Goal: Task Accomplishment & Management: Complete application form

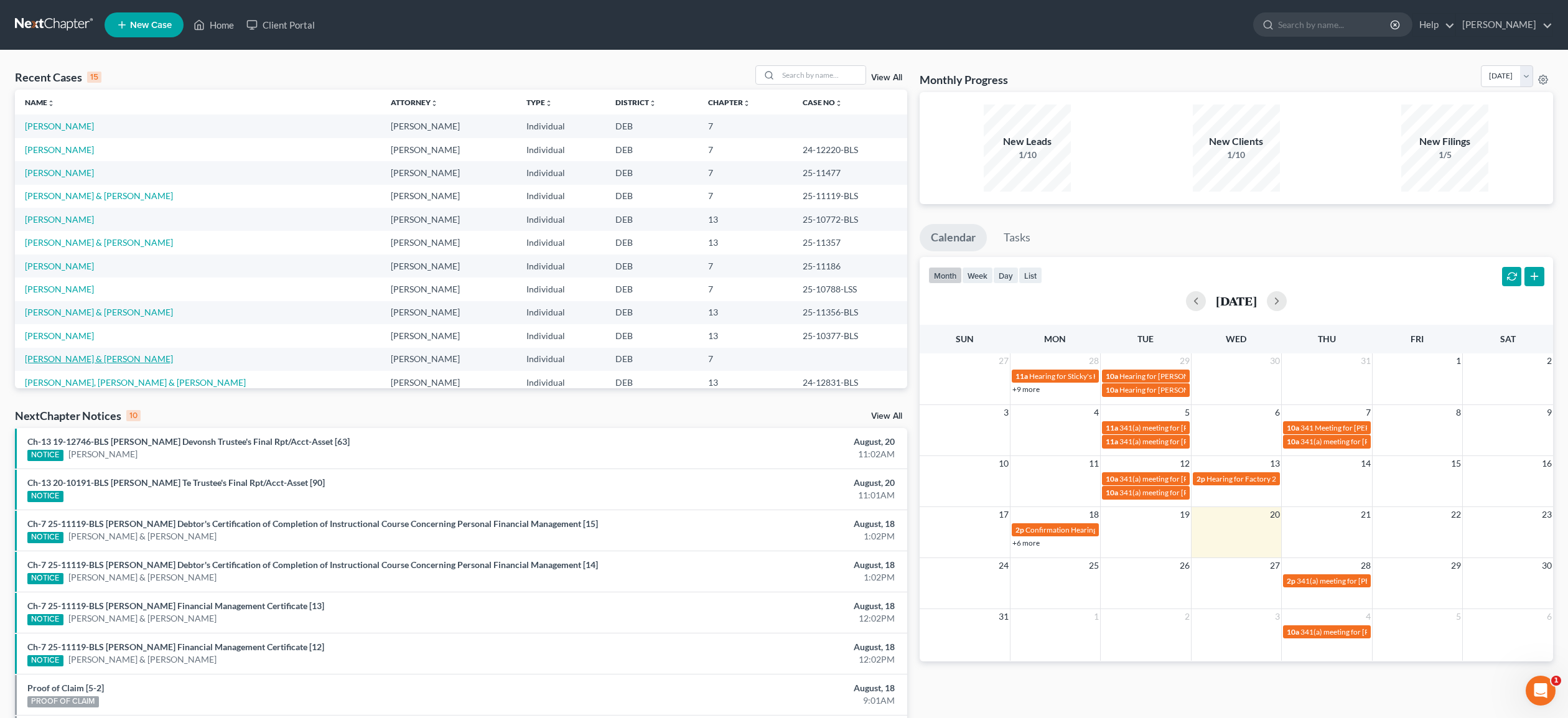
click at [68, 359] on link "[PERSON_NAME] & [PERSON_NAME]" at bounding box center [99, 359] width 148 height 10
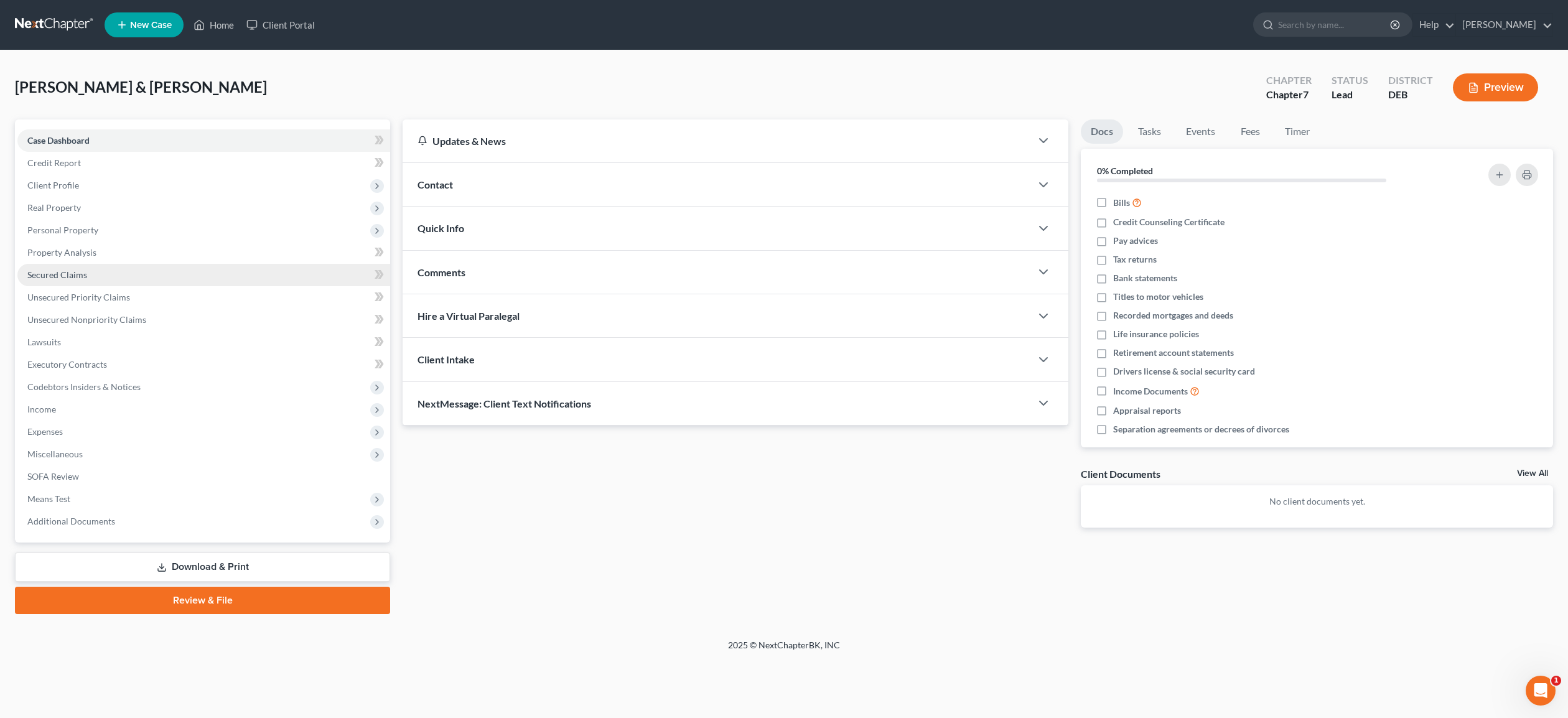
click at [77, 274] on span "Secured Claims" at bounding box center [57, 275] width 60 height 10
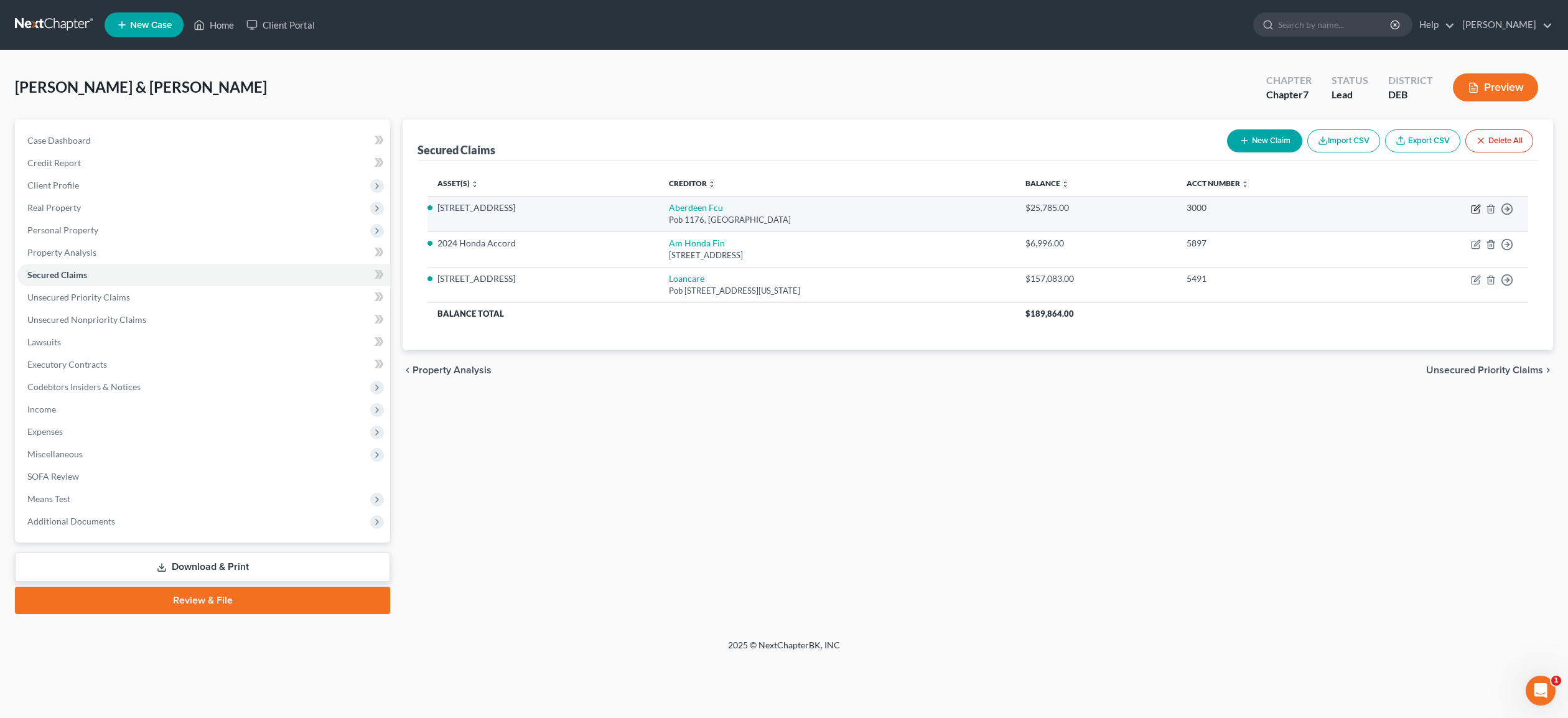
click at [1478, 211] on icon "button" at bounding box center [1476, 209] width 10 height 10
select select "21"
select select "4"
select select "2"
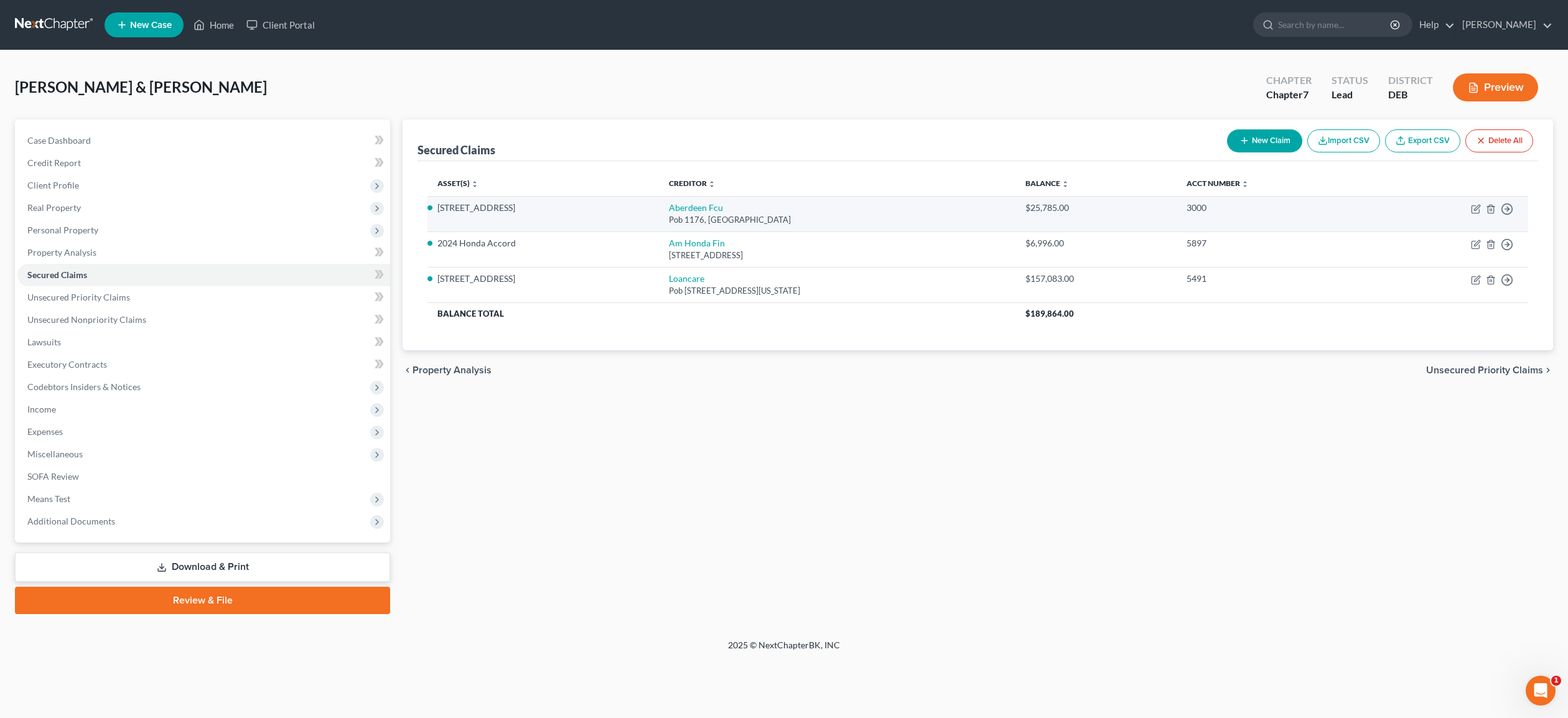
select select "0"
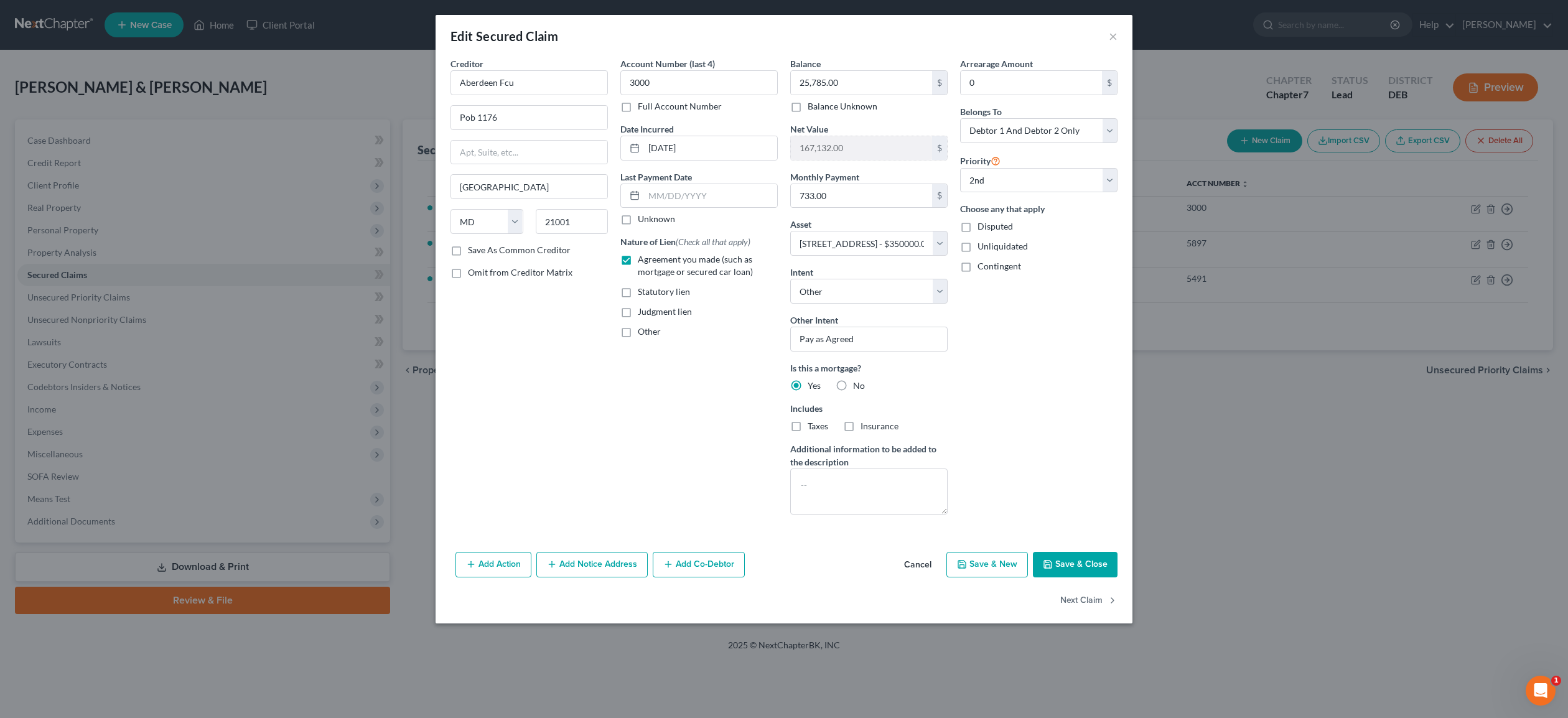
click at [914, 563] on button "Cancel" at bounding box center [918, 566] width 47 height 25
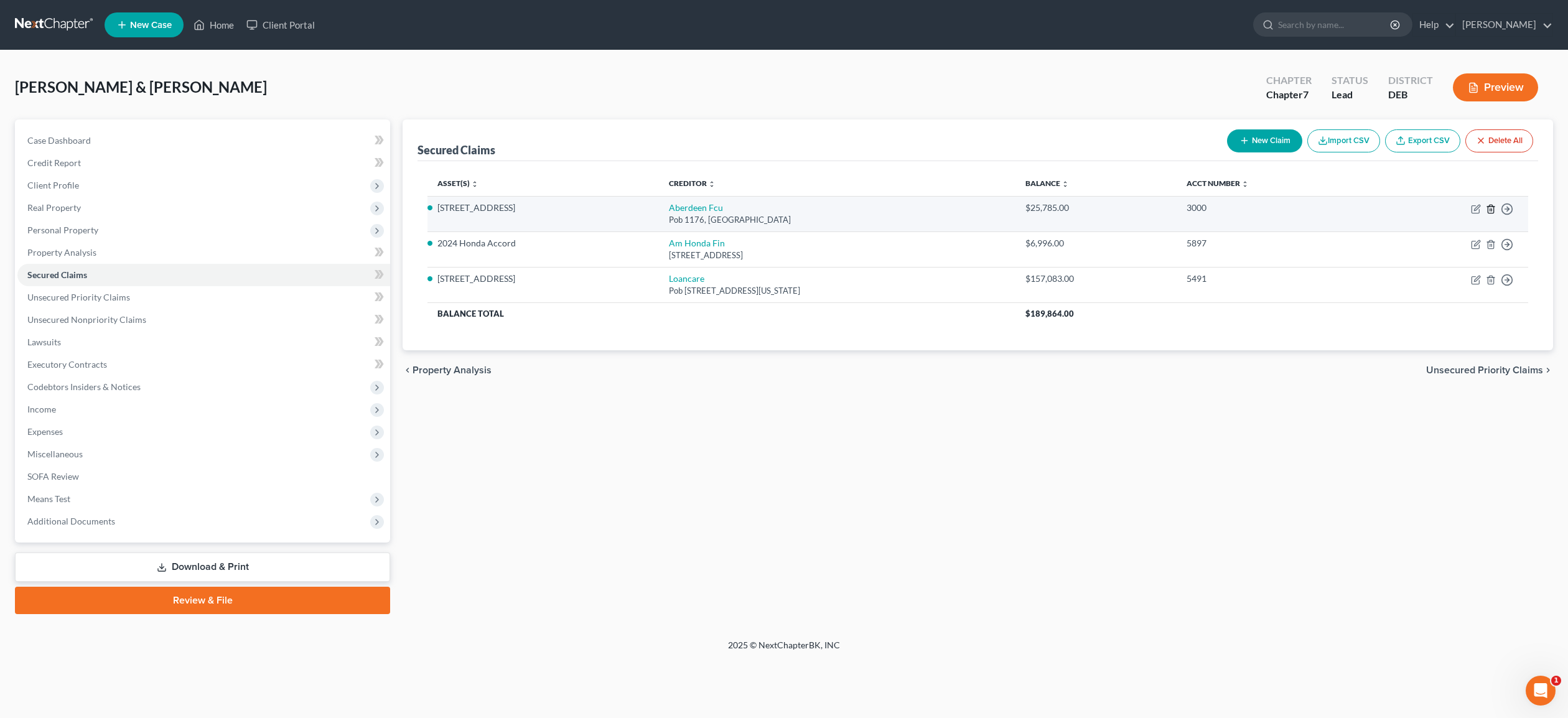
click at [1491, 209] on line "button" at bounding box center [1491, 210] width 0 height 3
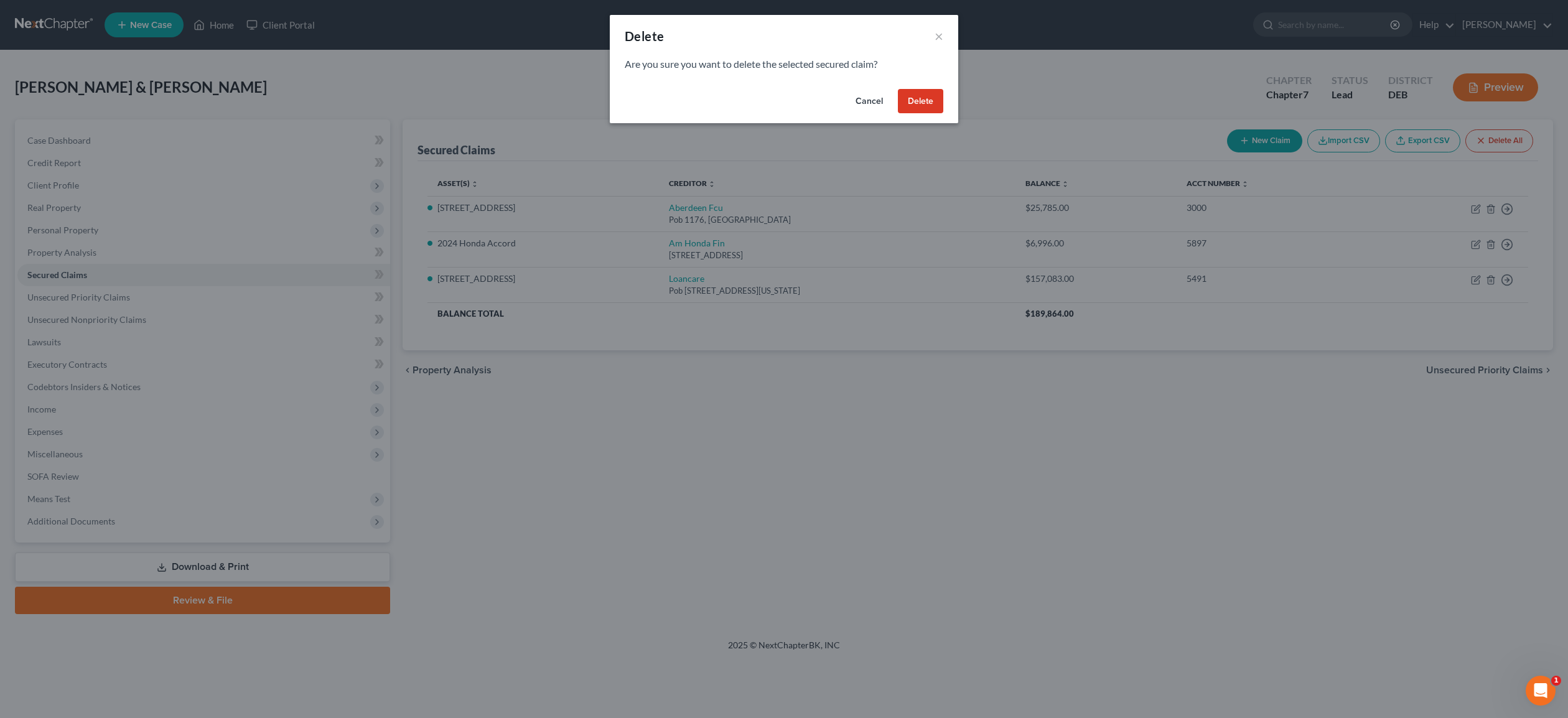
click at [918, 101] on button "Delete" at bounding box center [921, 101] width 45 height 25
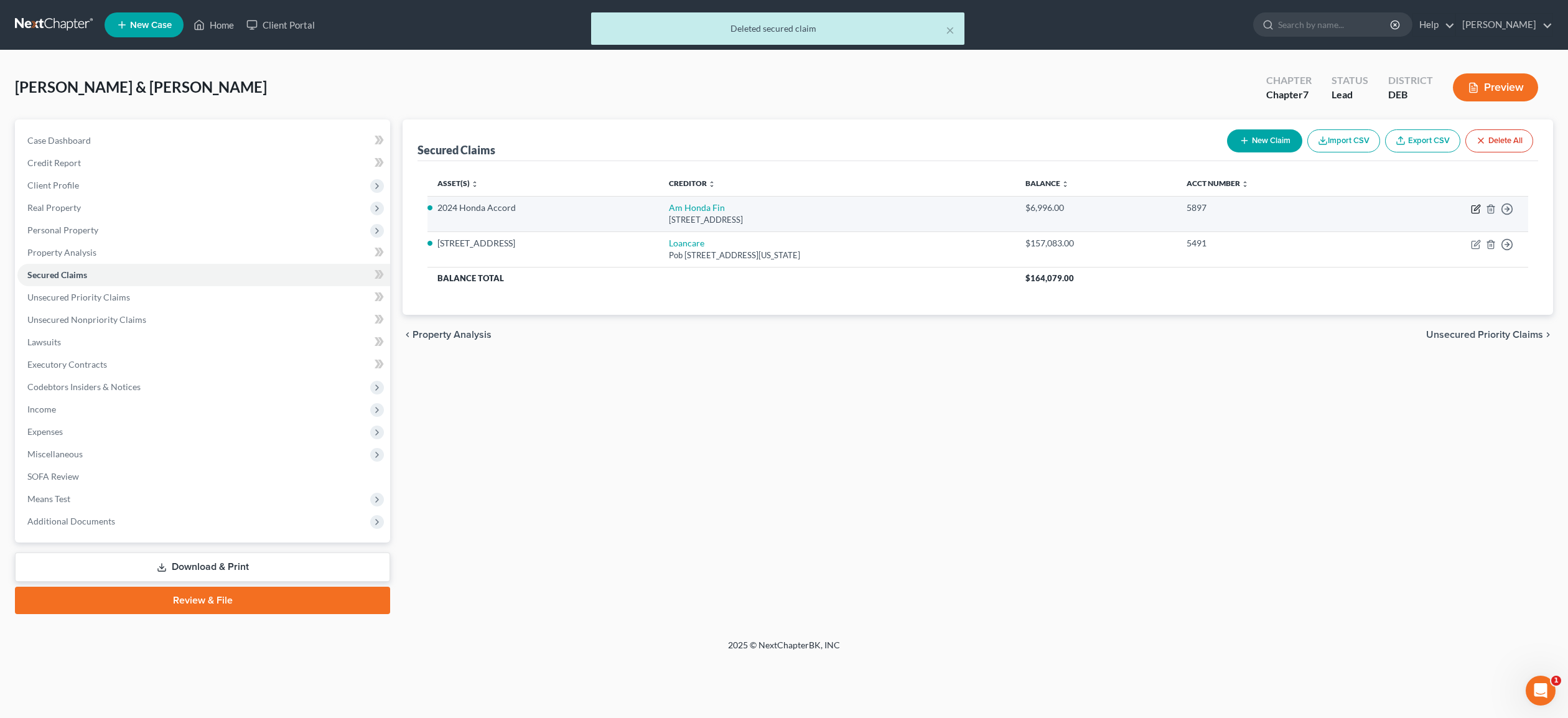
click at [1472, 209] on icon "button" at bounding box center [1475, 210] width 8 height 8
select select "7"
select select "5"
select select "2"
select select "1"
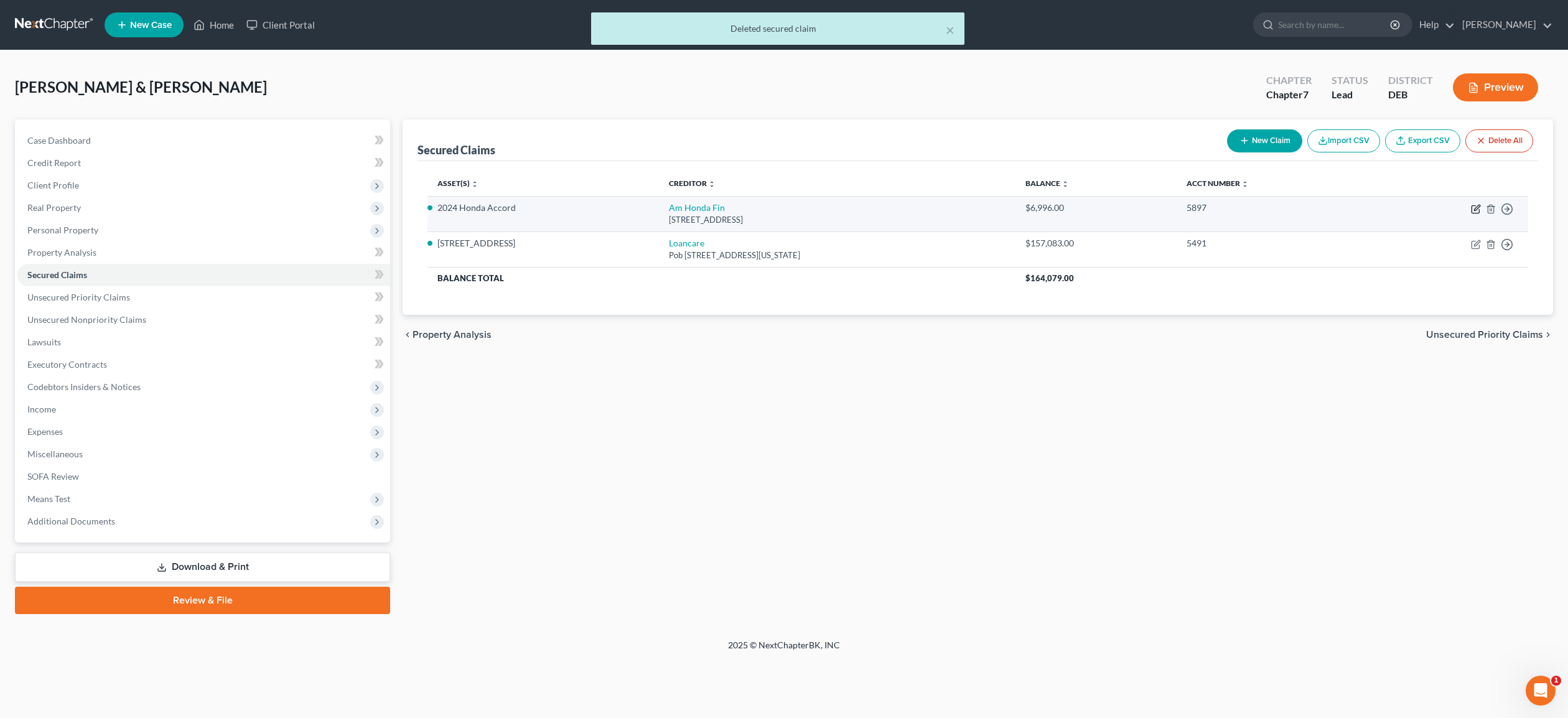
select select "0"
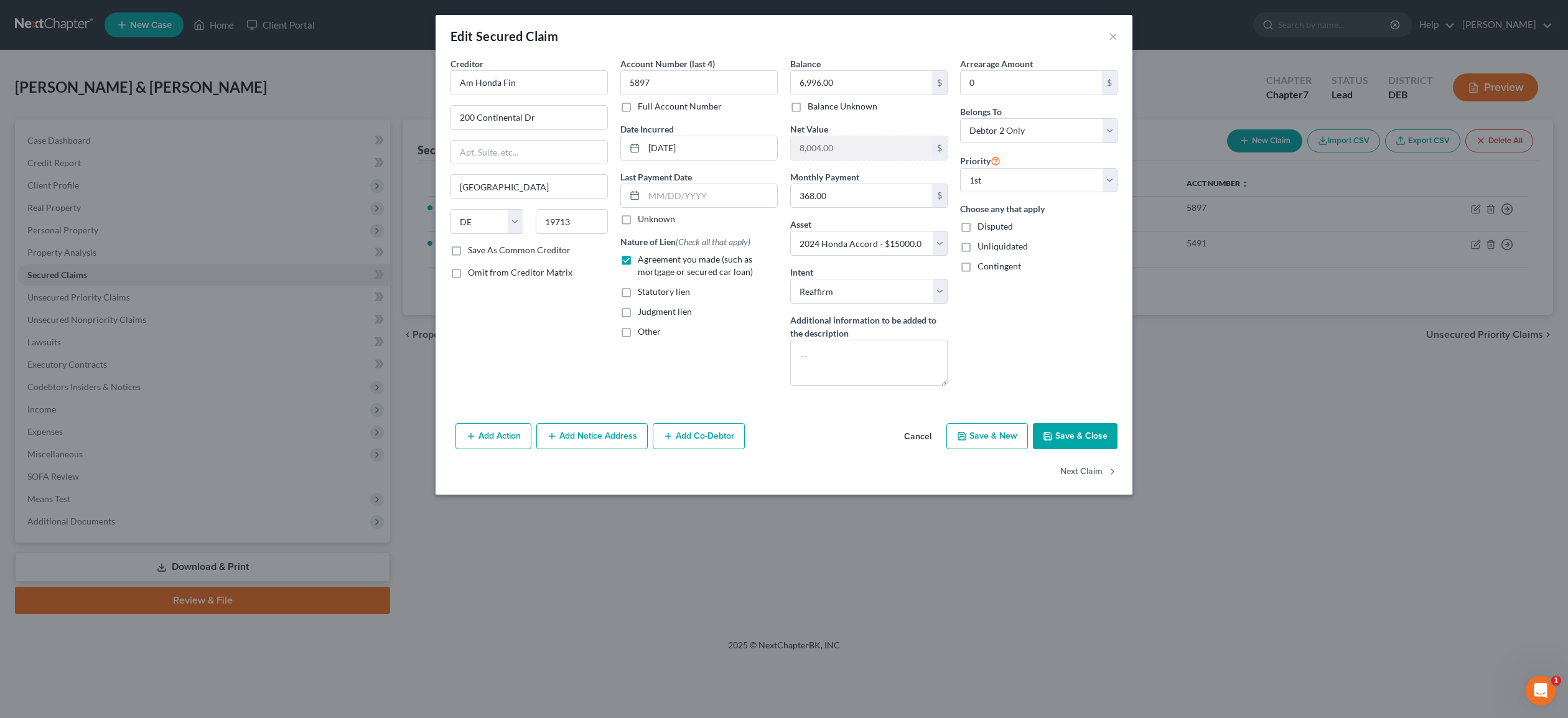
click at [1090, 437] on button "Save & Close" at bounding box center [1075, 436] width 84 height 26
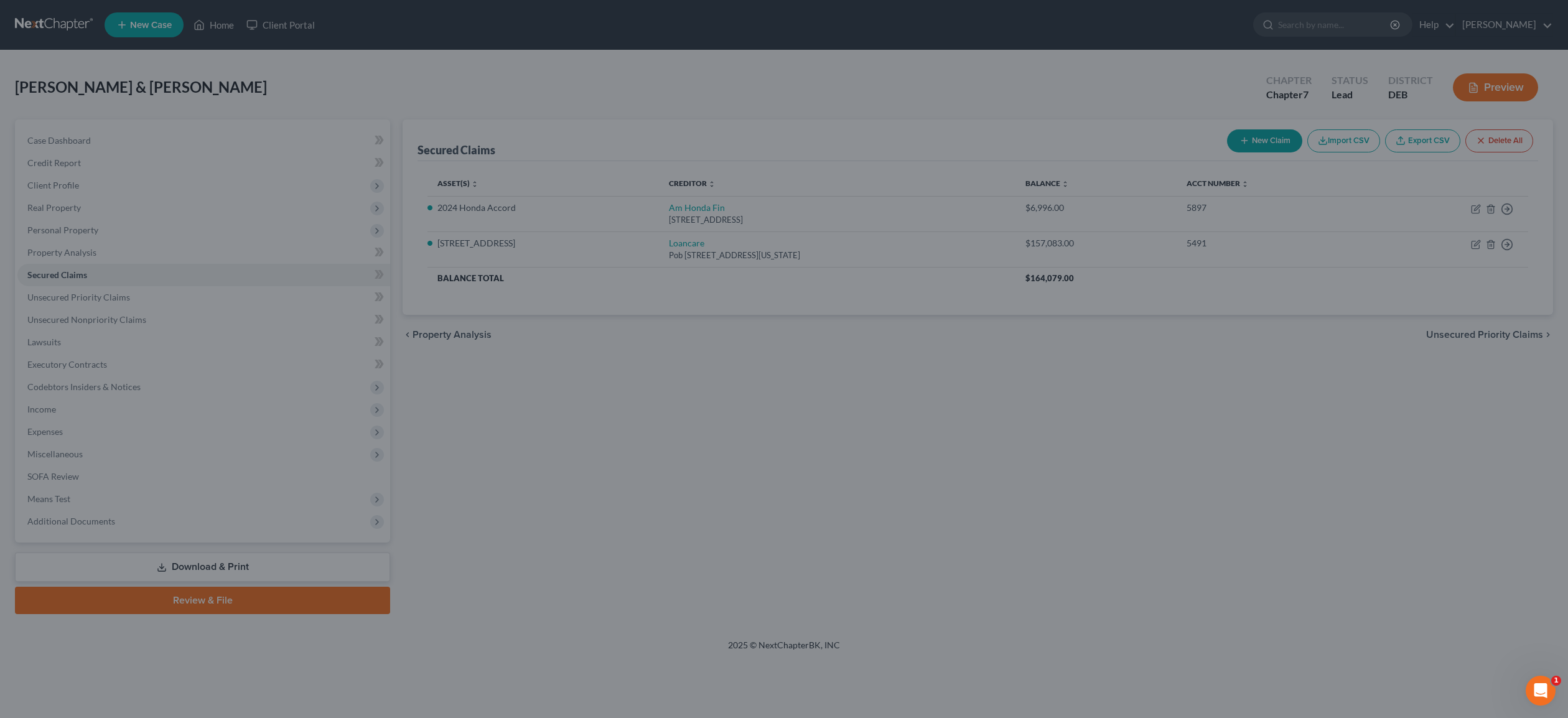
select select "5"
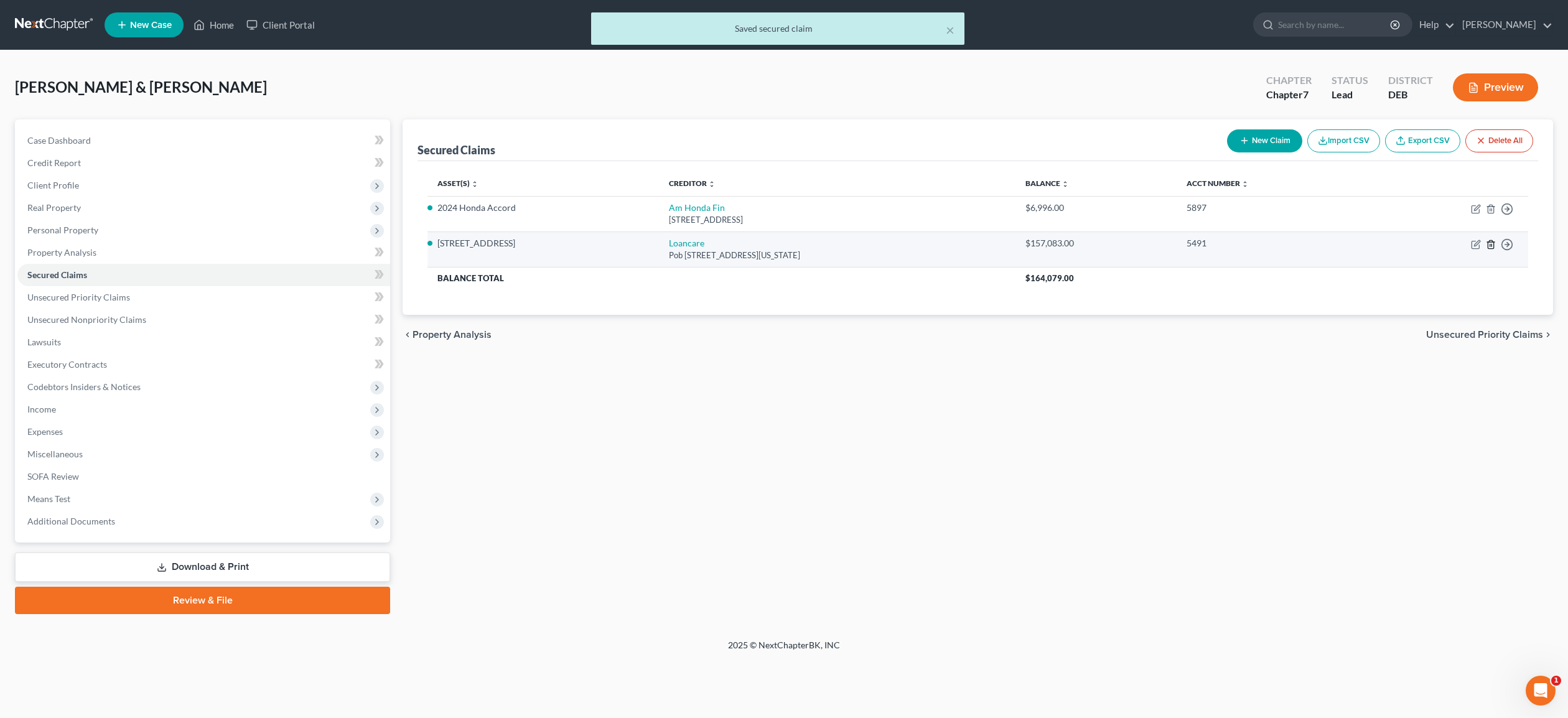
drag, startPoint x: 1493, startPoint y: 244, endPoint x: 1471, endPoint y: 241, distance: 22.2
click at [1457, 257] on td "Move to E Move to F Move to G Move to Notice Only" at bounding box center [1450, 249] width 158 height 36
click at [1478, 242] on icon "button" at bounding box center [1476, 244] width 10 height 10
select select "48"
select select "4"
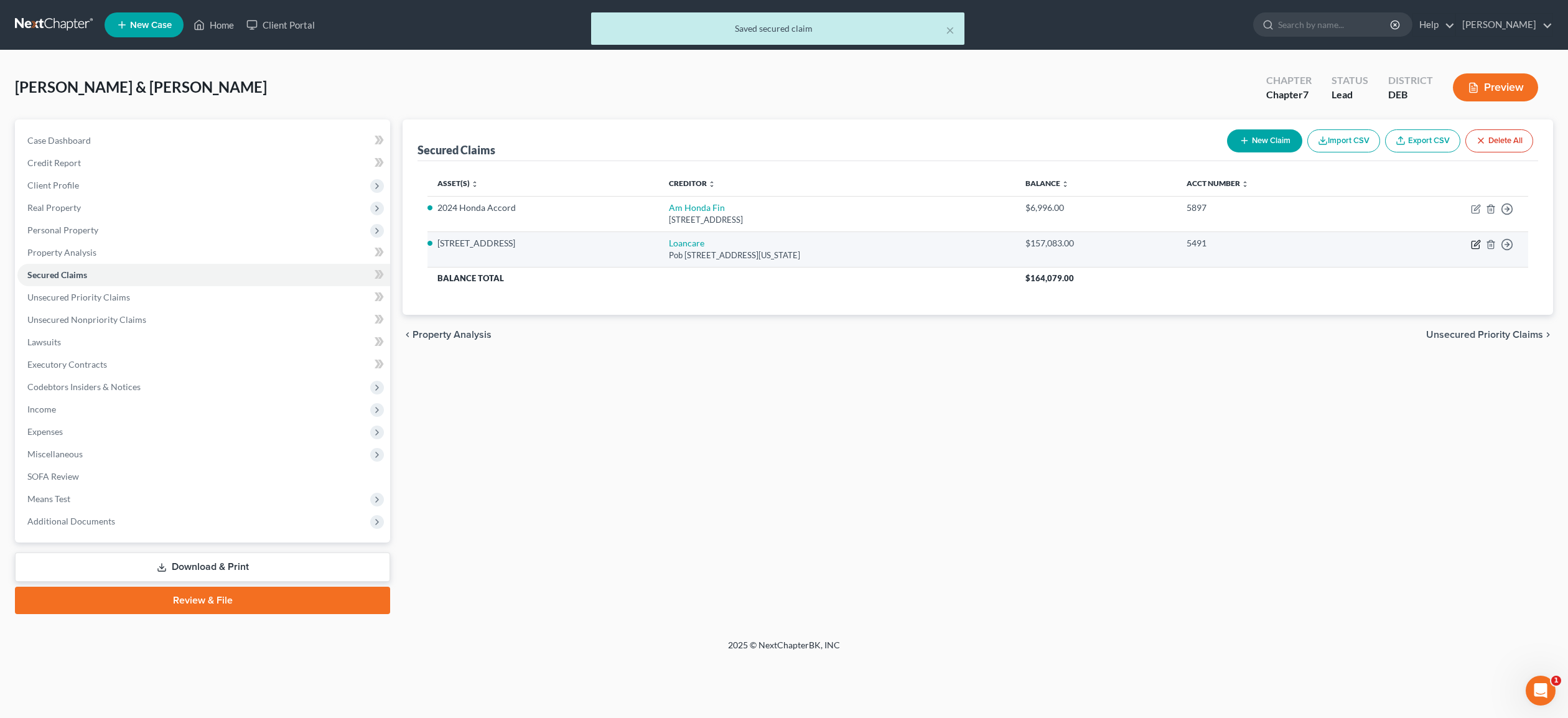
select select "4"
select select "2"
select select "0"
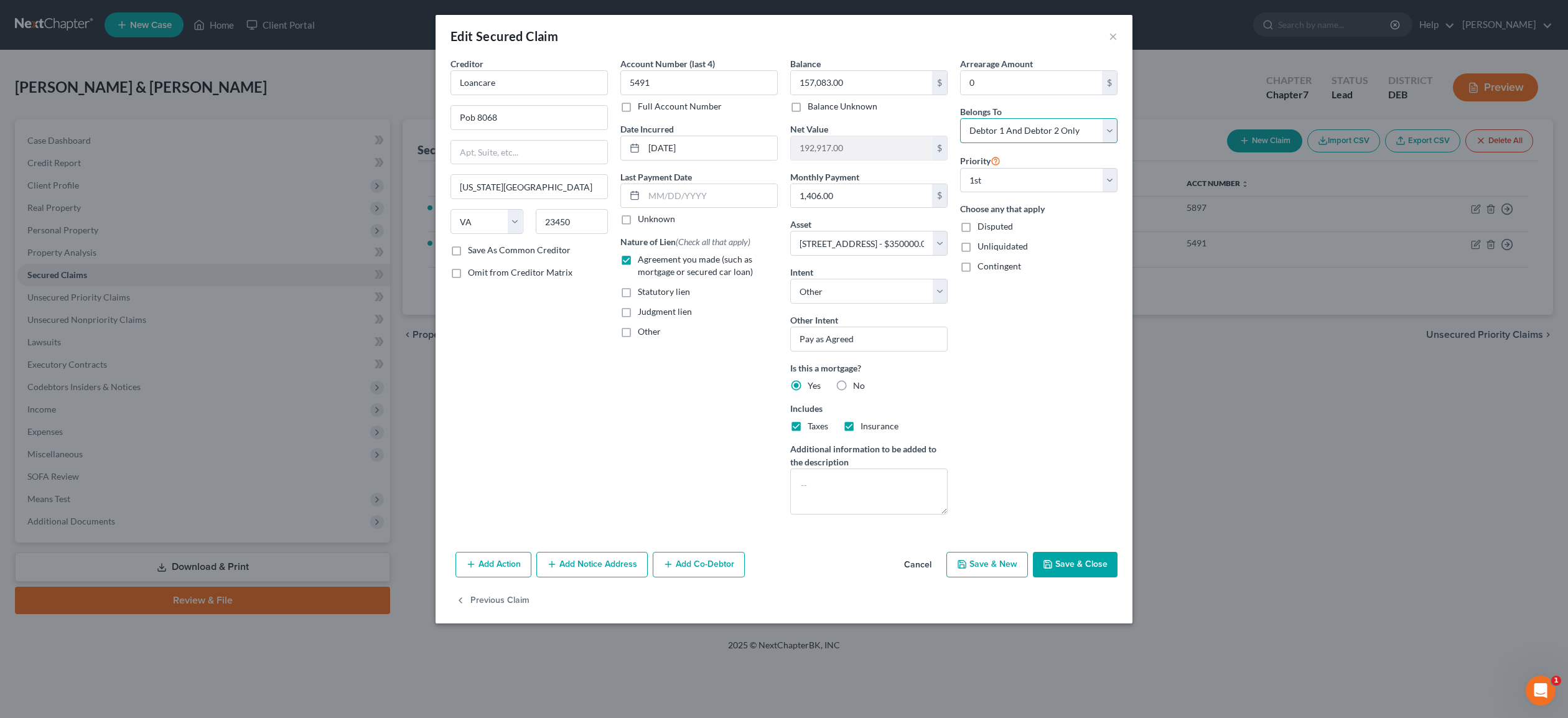
select select "1"
click option "Debtor 2 Only" at bounding box center [0, 0] width 0 height 0
click at [1089, 568] on button "Save & Close" at bounding box center [1075, 565] width 84 height 26
select select "4"
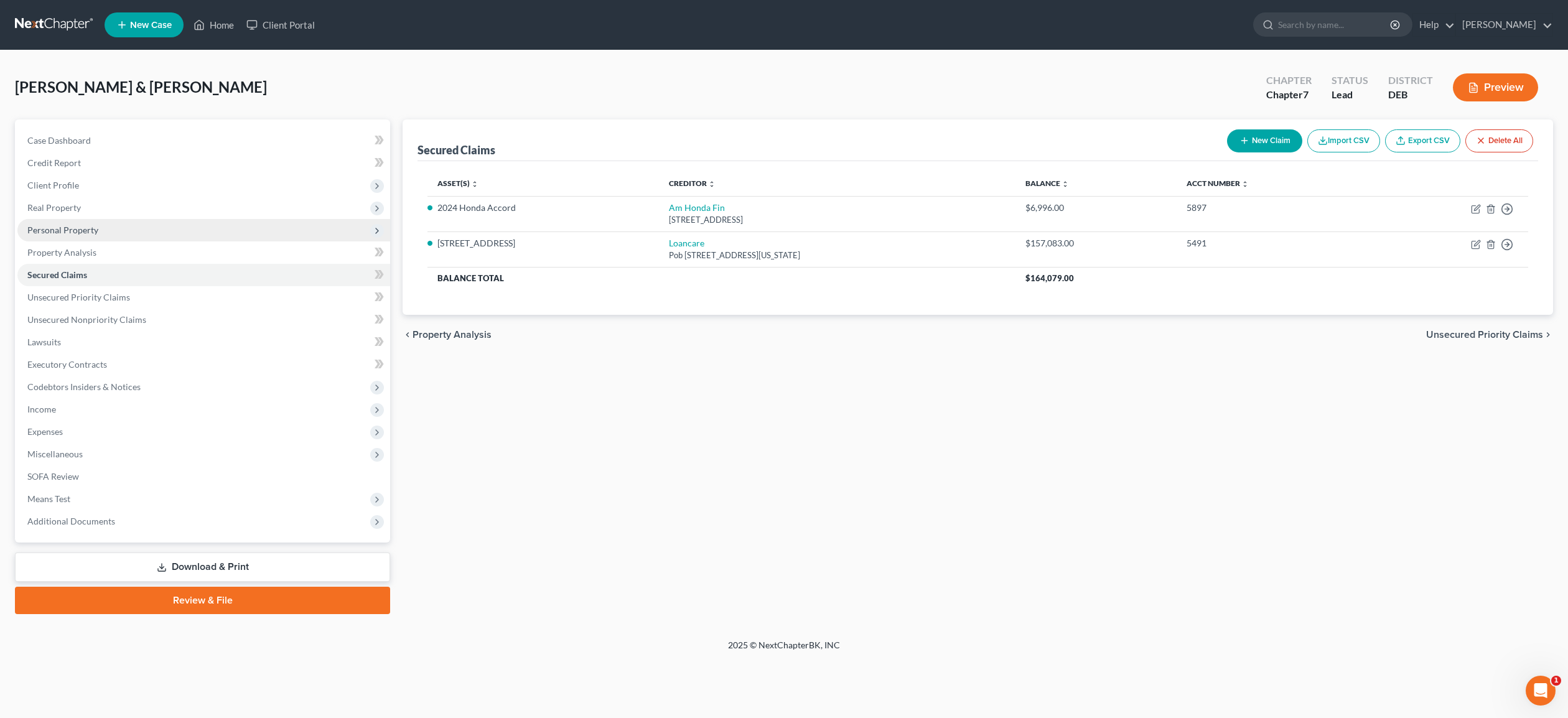
click at [66, 226] on span "Personal Property" at bounding box center [63, 230] width 71 height 10
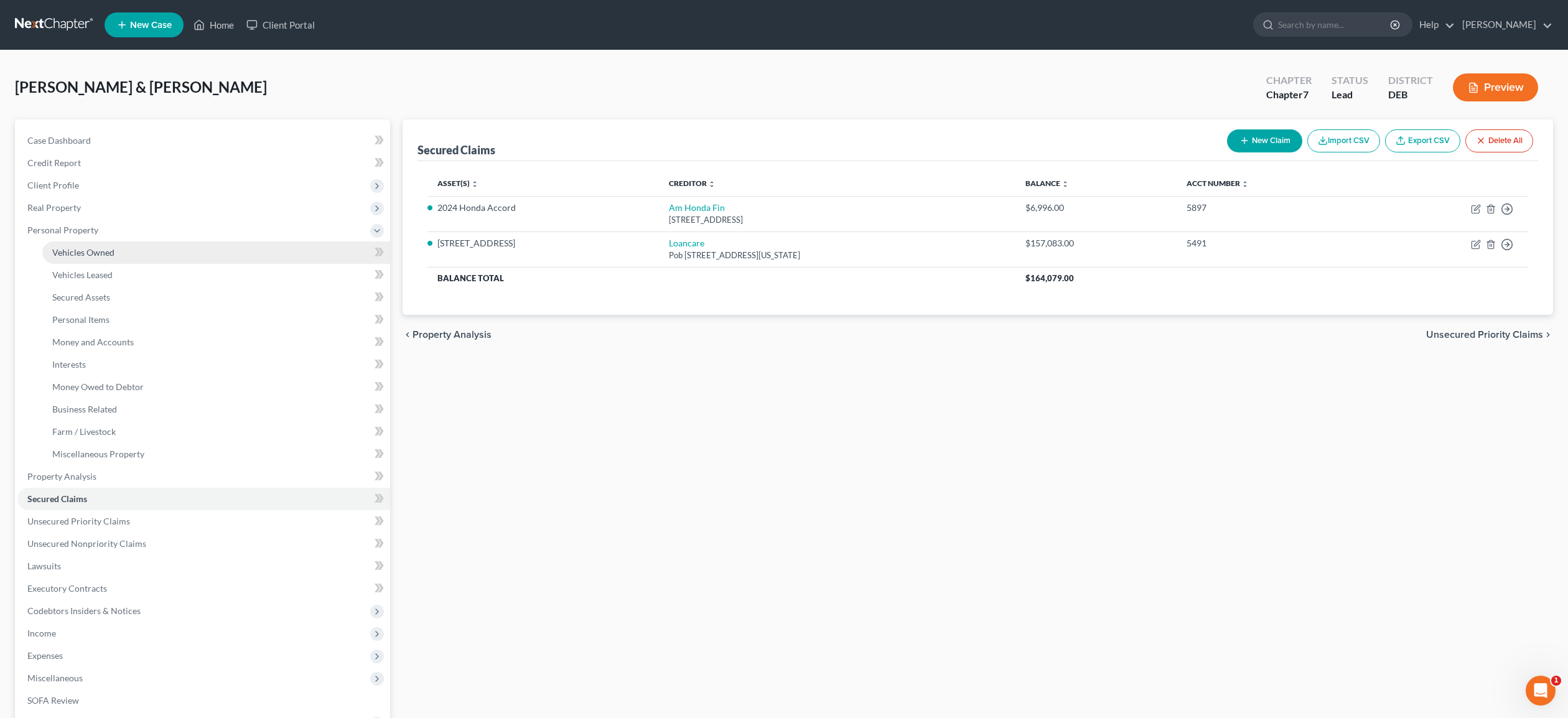
click at [76, 249] on span "Vehicles Owned" at bounding box center [84, 252] width 63 height 10
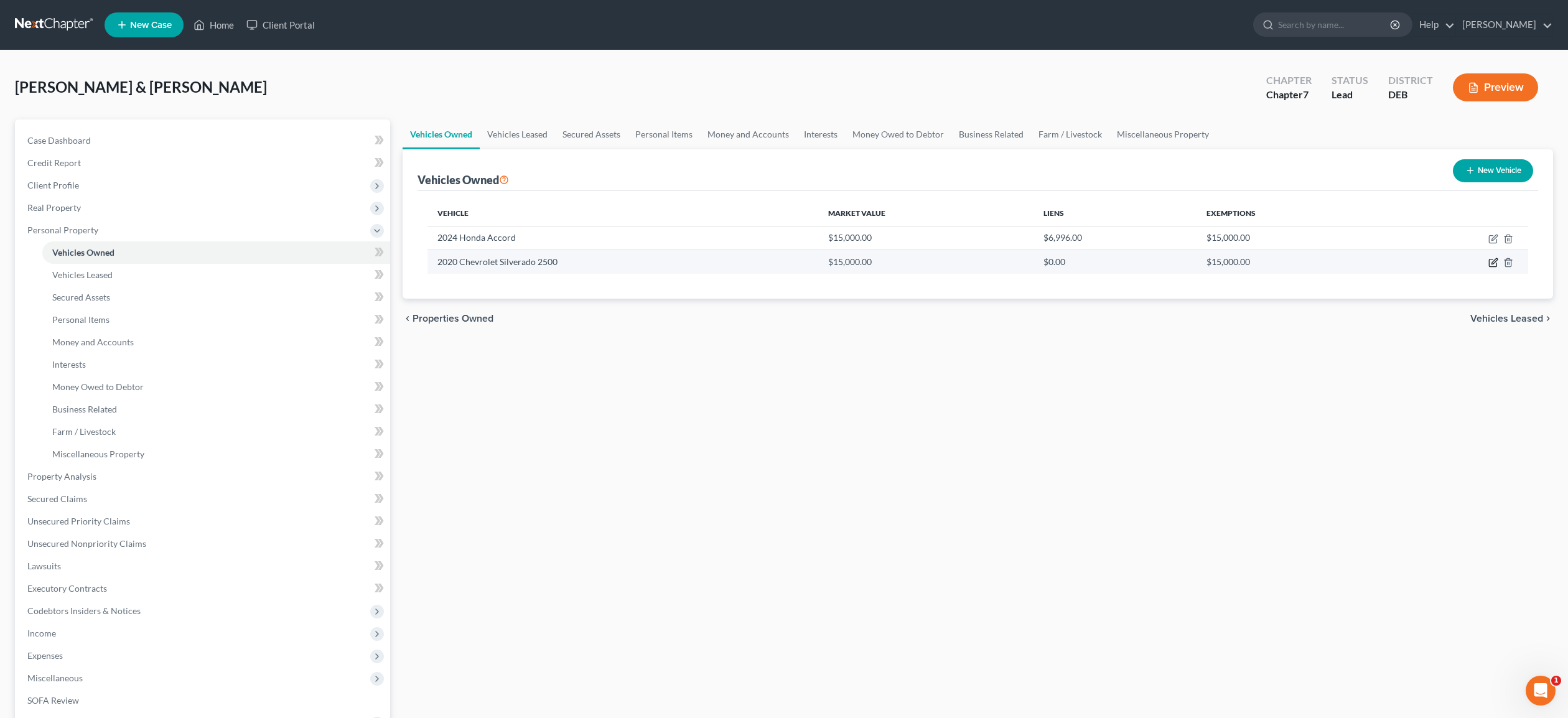
click at [1493, 264] on icon "button" at bounding box center [1493, 262] width 10 height 10
select select "1"
select select "6"
select select "3"
select select "2"
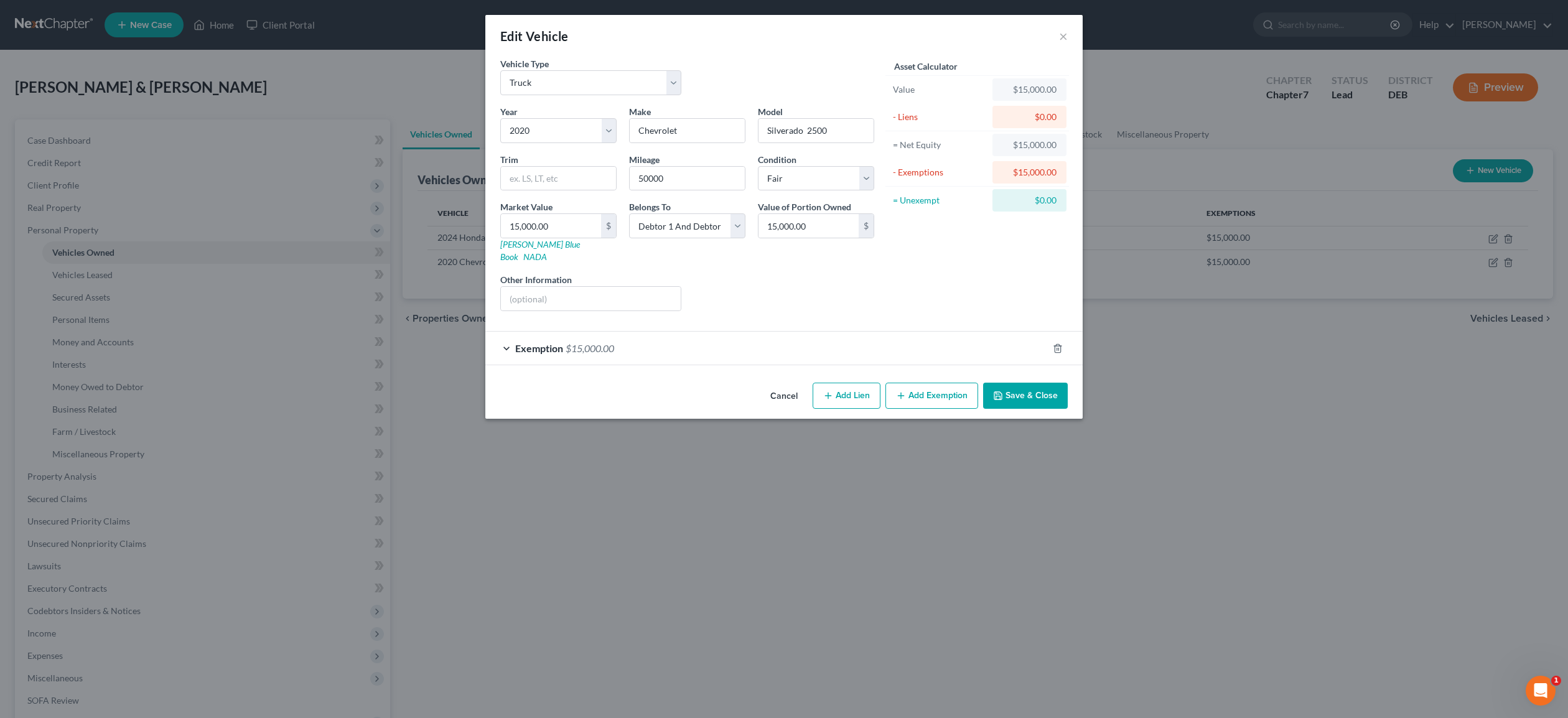
click at [851, 383] on button "Add Lien" at bounding box center [847, 396] width 68 height 26
select select "2"
select select "0"
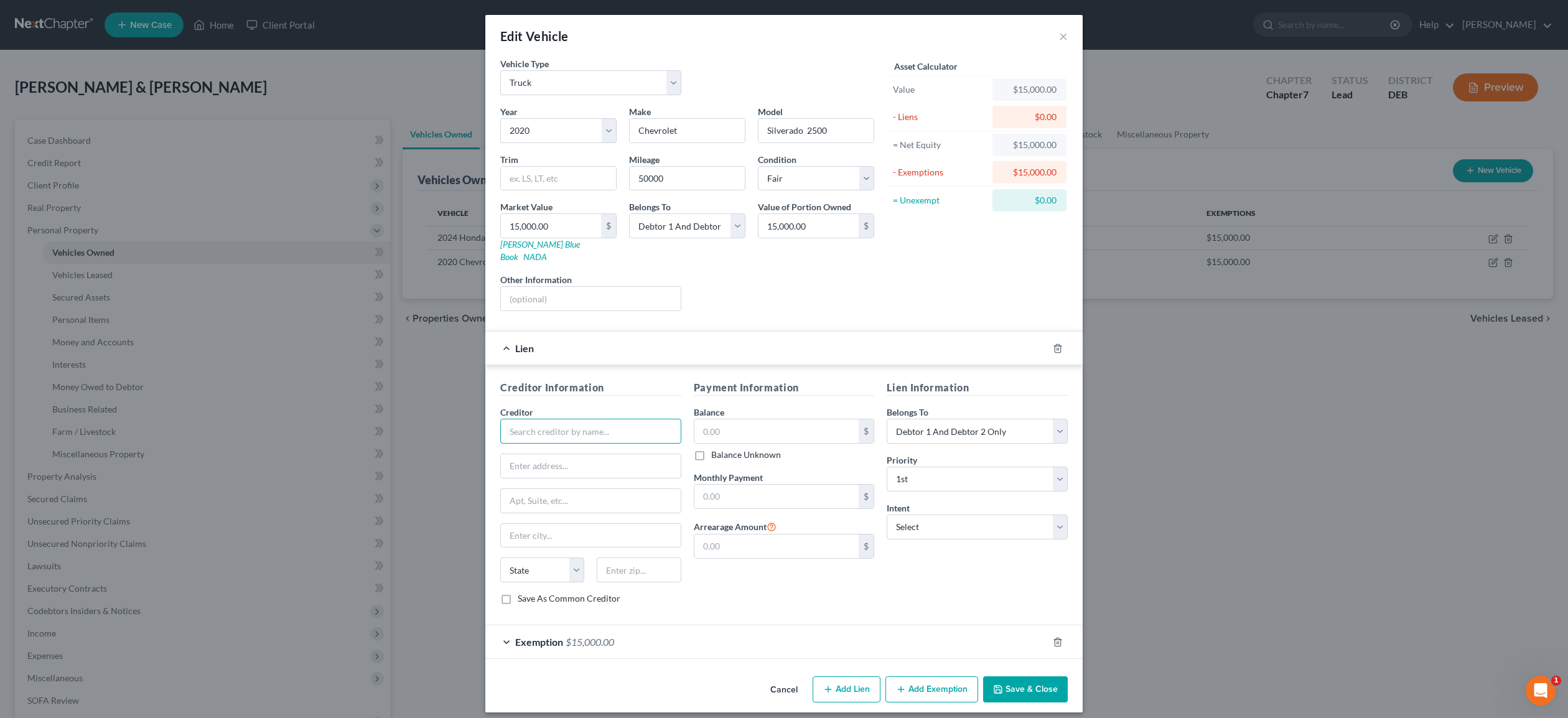
click at [621, 419] on input "text" at bounding box center [591, 431] width 181 height 25
type input "Aberdeen Federal Creit Unon"
select select "0"
click option "Debtor 1 Only" at bounding box center [0, 0] width 0 height 0
select select "2"
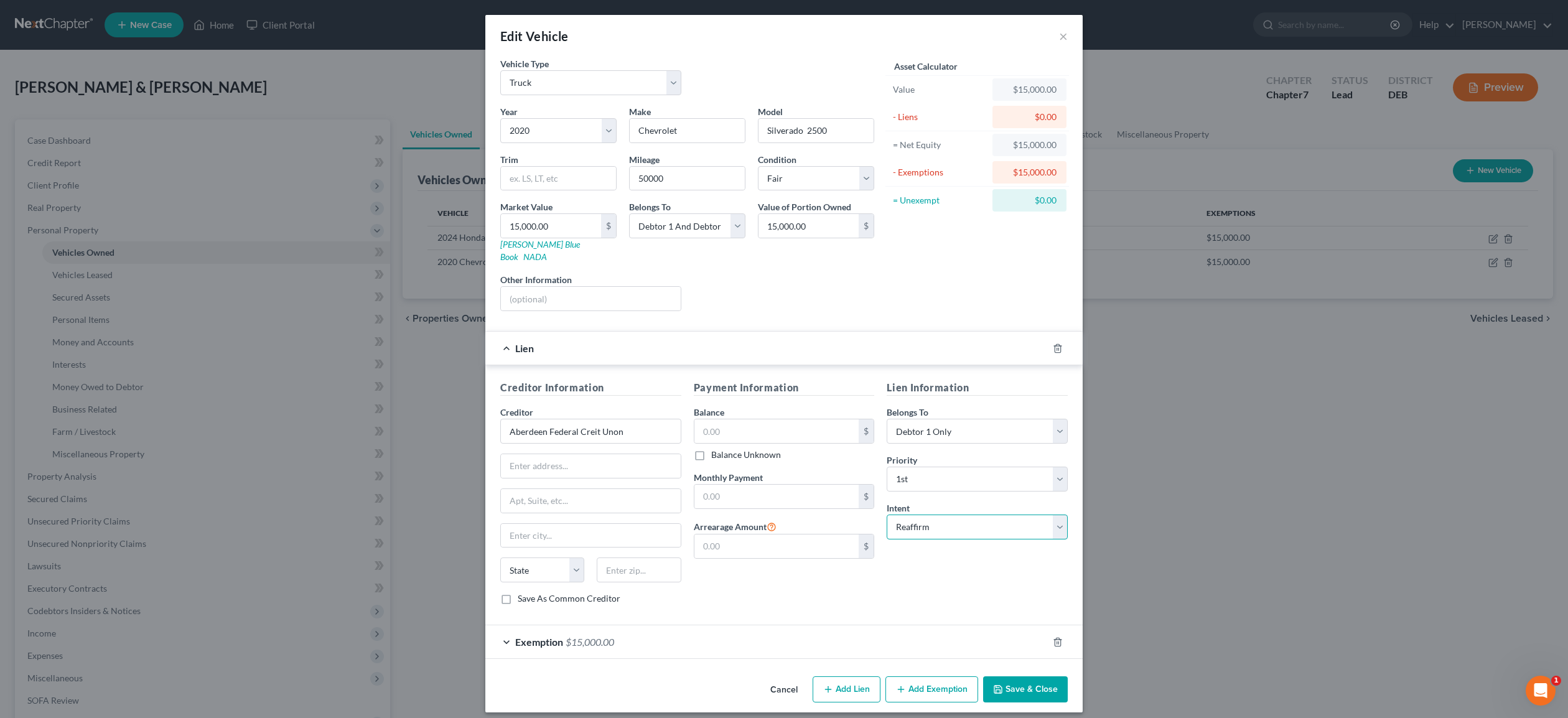
click option "Reaffirm" at bounding box center [0, 0] width 0 height 0
click at [541, 454] on input "text" at bounding box center [591, 466] width 180 height 23
type input "POB 1176"
click at [546, 524] on input "text" at bounding box center [591, 535] width 180 height 23
type input "[GEOGRAPHIC_DATA]"
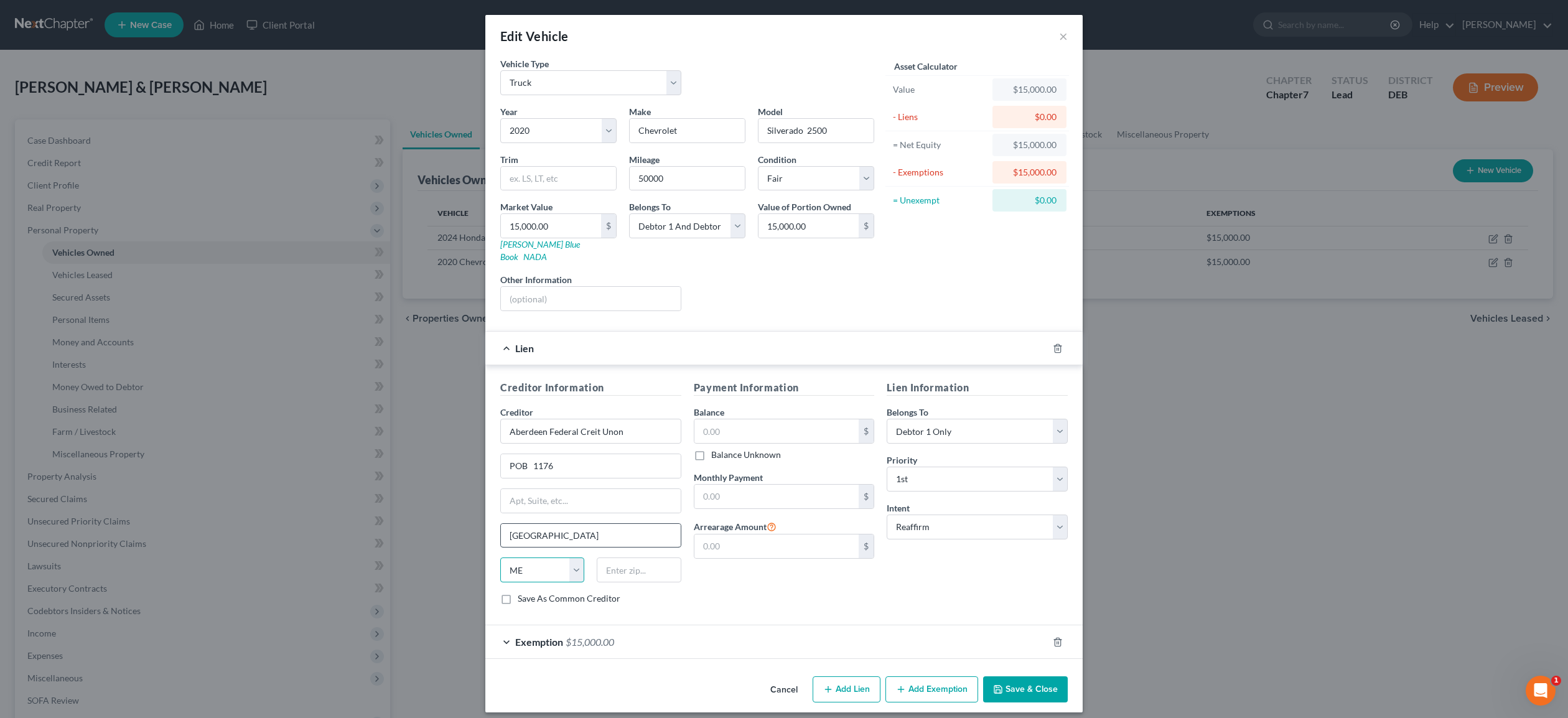
select select "21"
type input "21001"
click at [747, 419] on input "text" at bounding box center [777, 431] width 165 height 23
type input "25,785.00"
click at [751, 488] on input "text" at bounding box center [777, 496] width 165 height 23
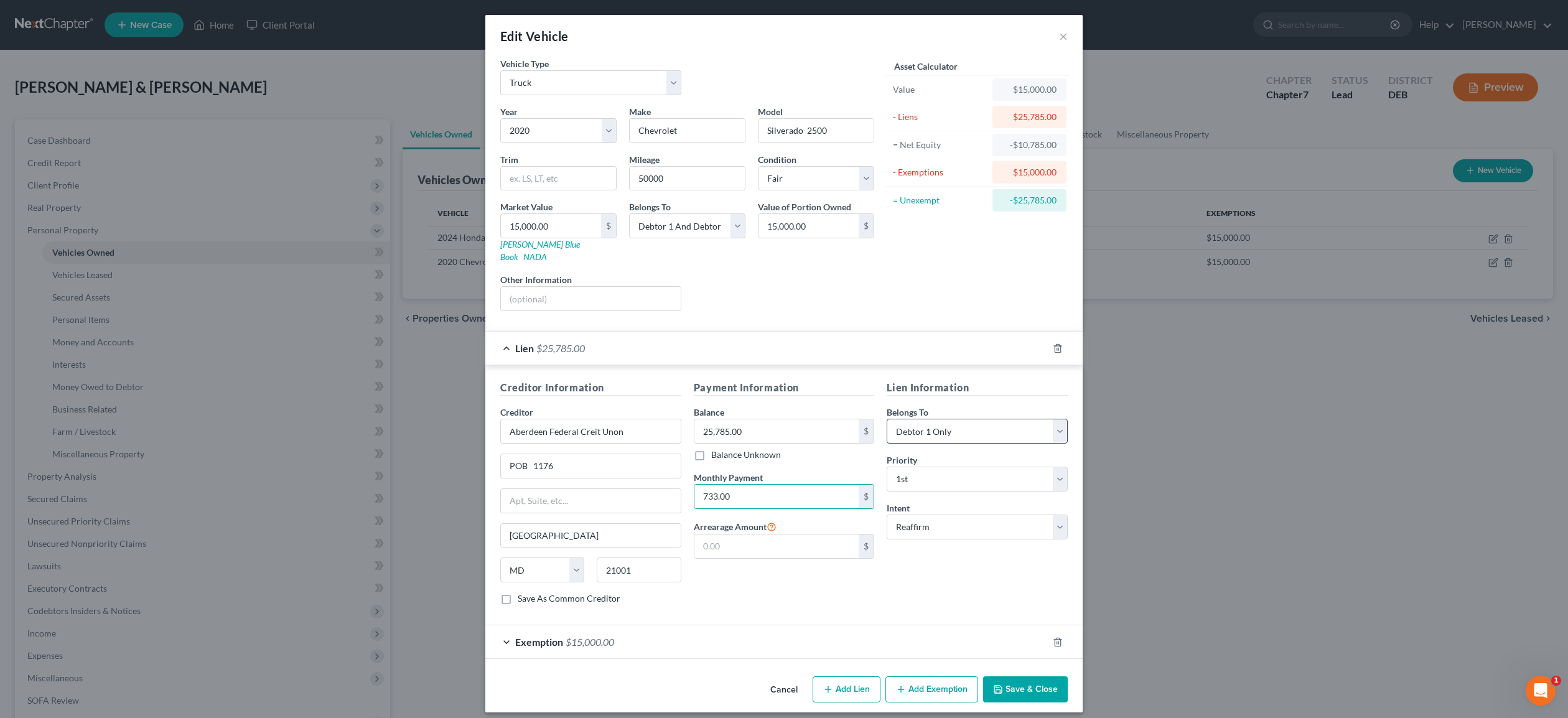
type input "733.00"
click option "Debtor 2 Only" at bounding box center [0, 0] width 0 height 0
select select "0"
click option "Debtor 1 Only" at bounding box center [0, 0] width 0 height 0
click at [1015, 676] on button "Save & Close" at bounding box center [1025, 689] width 84 height 26
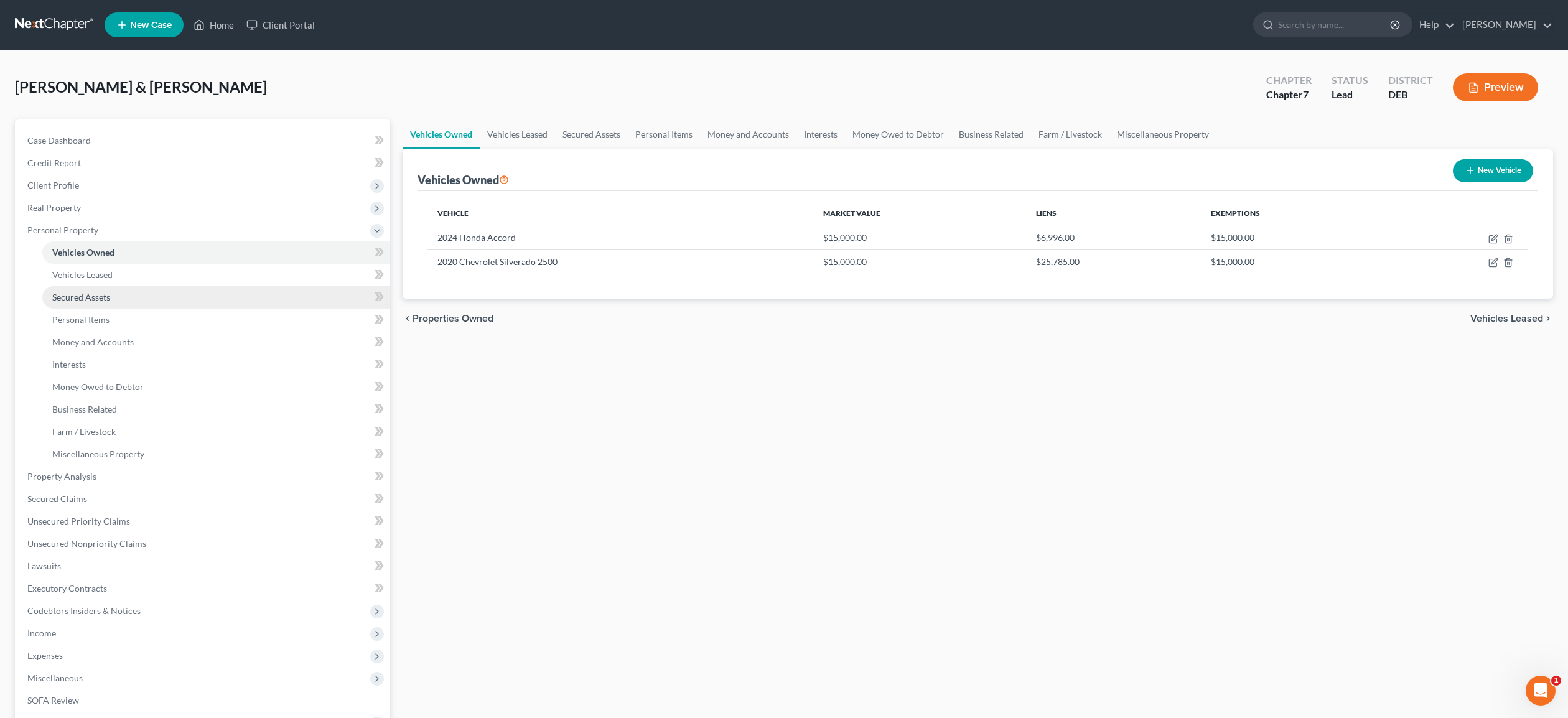
click at [95, 299] on span "Secured Assets" at bounding box center [81, 297] width 58 height 10
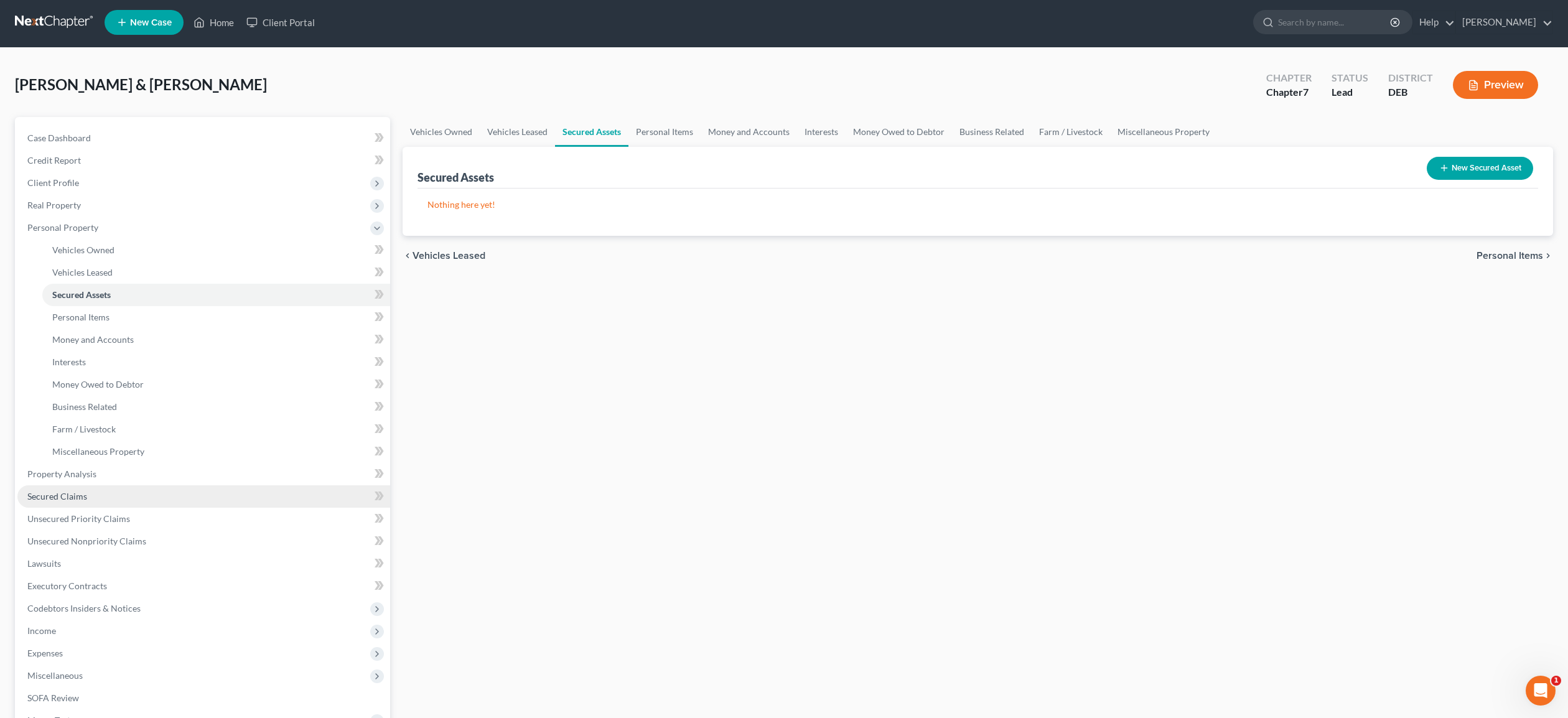
click at [64, 501] on link "Secured Claims" at bounding box center [204, 497] width 372 height 23
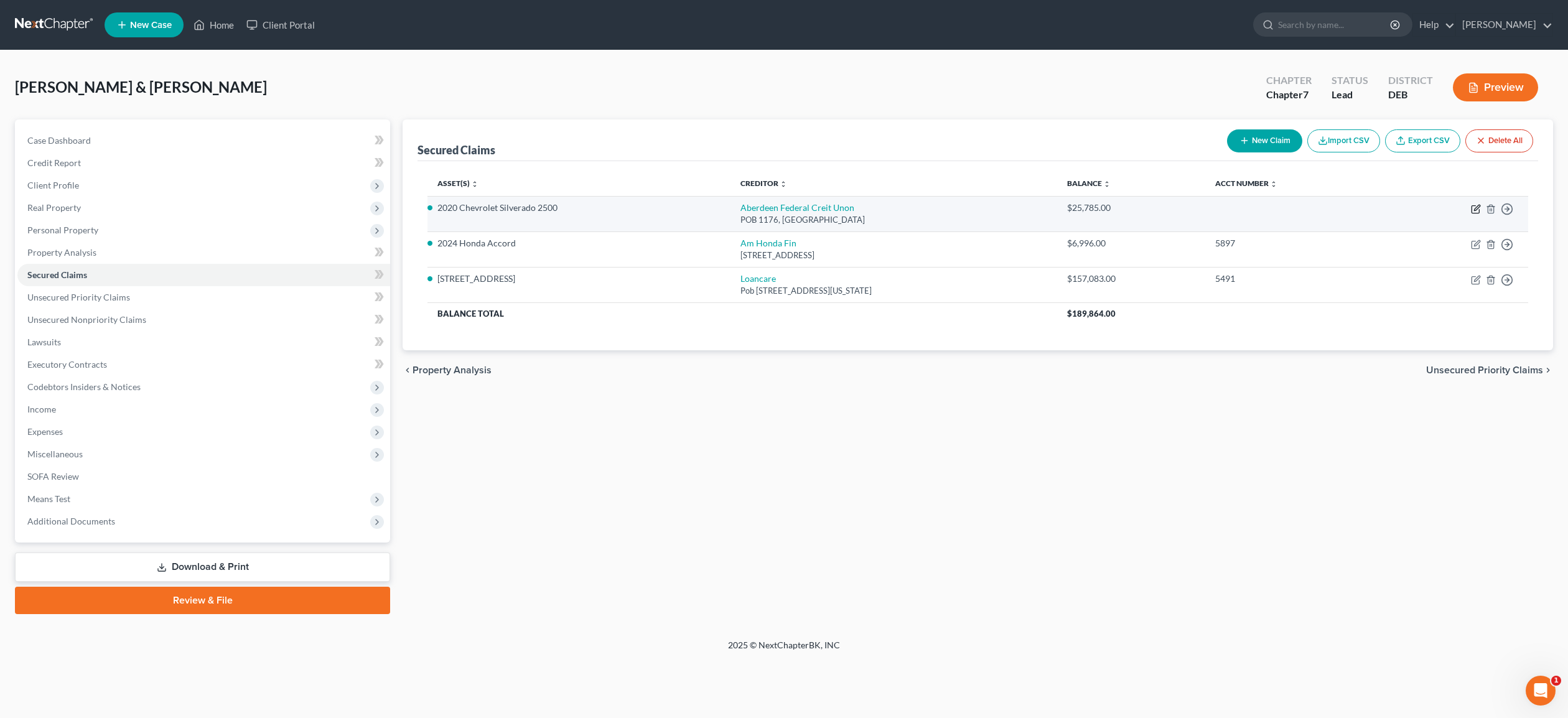
click at [1474, 209] on icon "button" at bounding box center [1476, 209] width 10 height 10
select select "21"
select select "9"
select select "2"
select select "0"
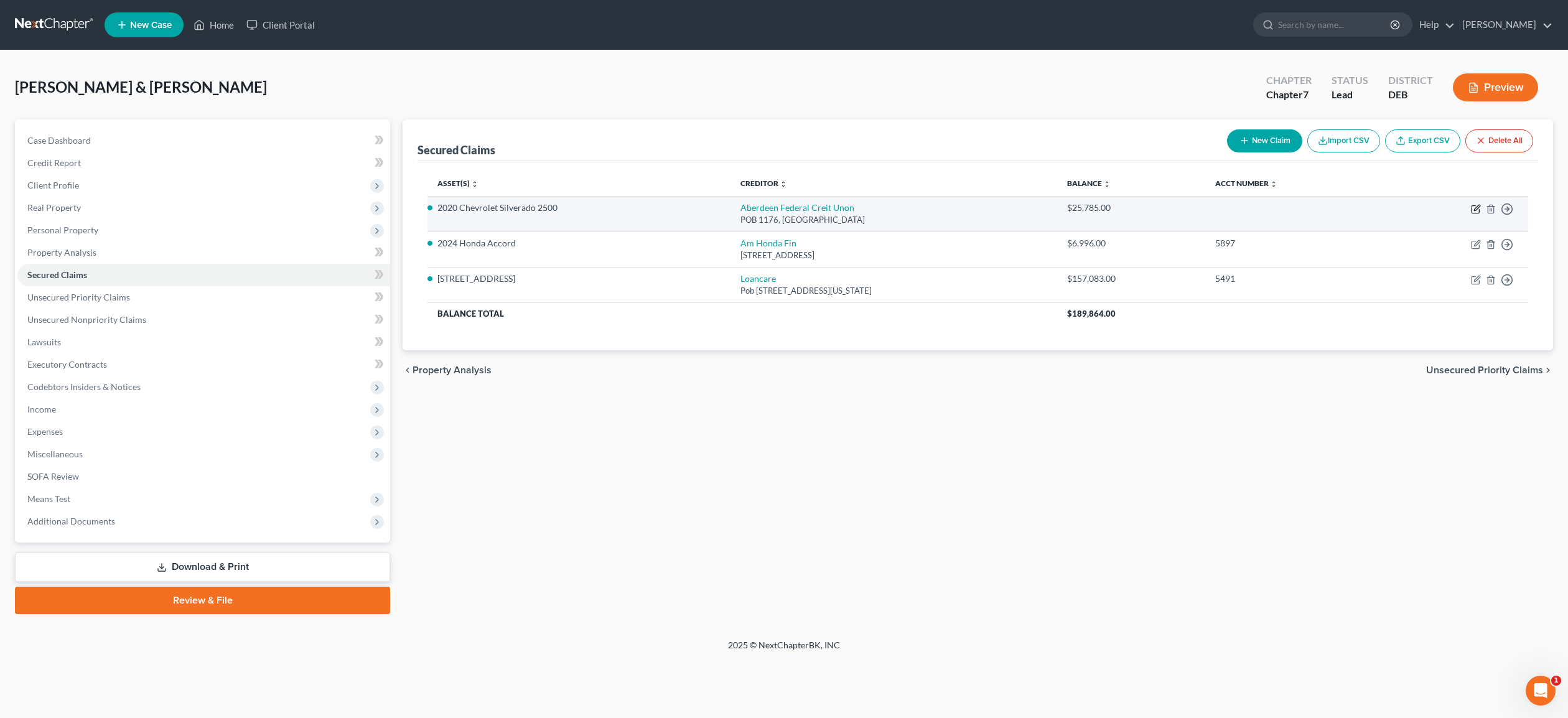
select select "0"
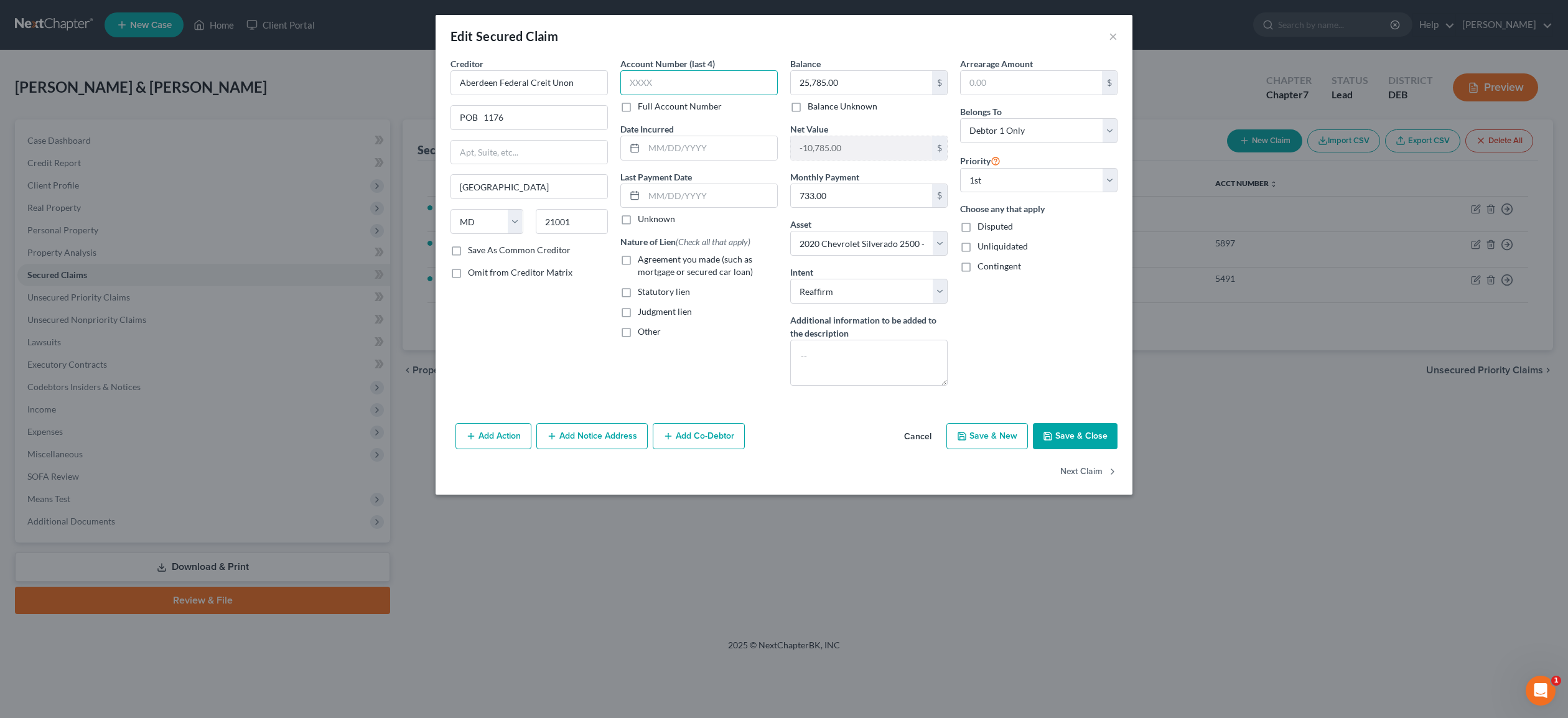
click at [679, 86] on input "text" at bounding box center [699, 83] width 157 height 25
type input "3000"
click at [1065, 440] on button "Save & Close" at bounding box center [1075, 436] width 84 height 26
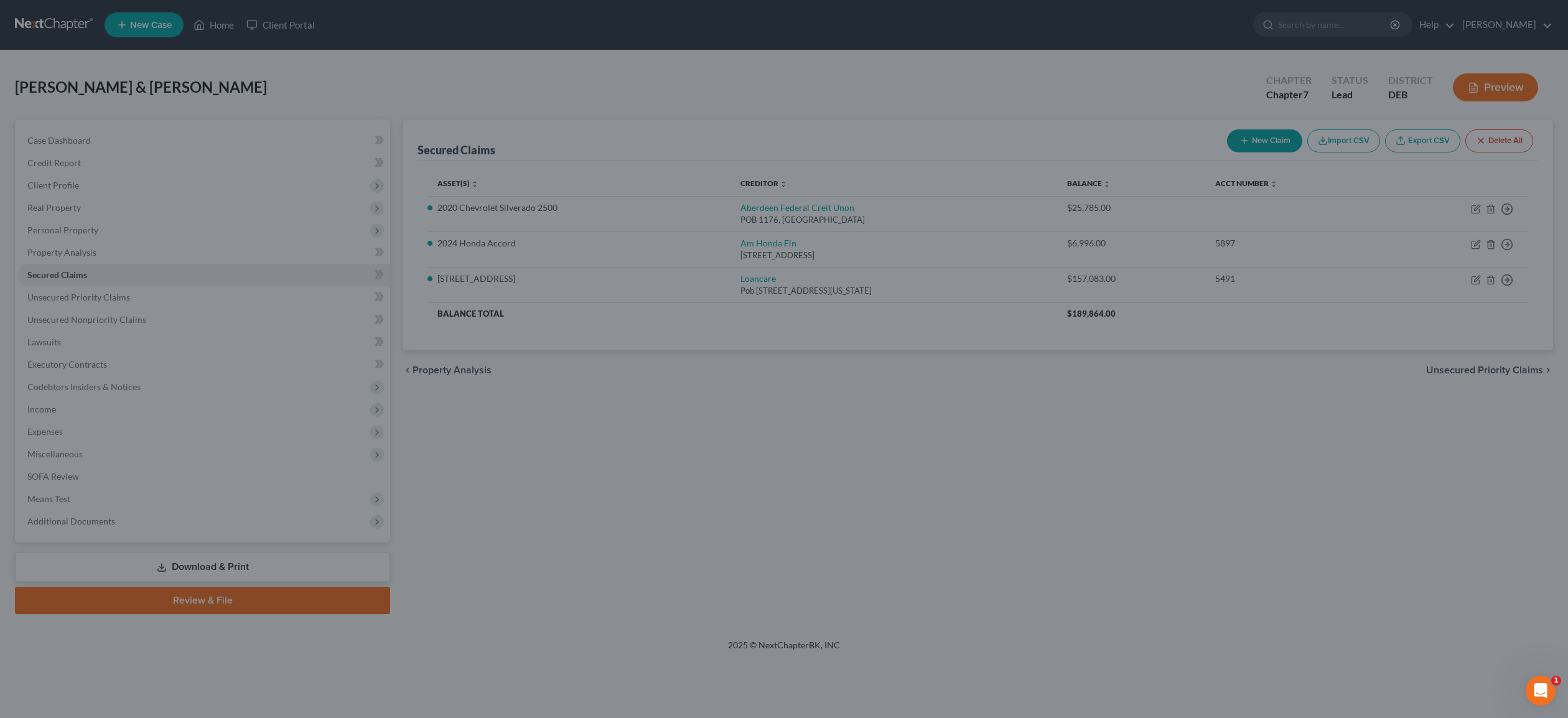
select select "9"
type input "0"
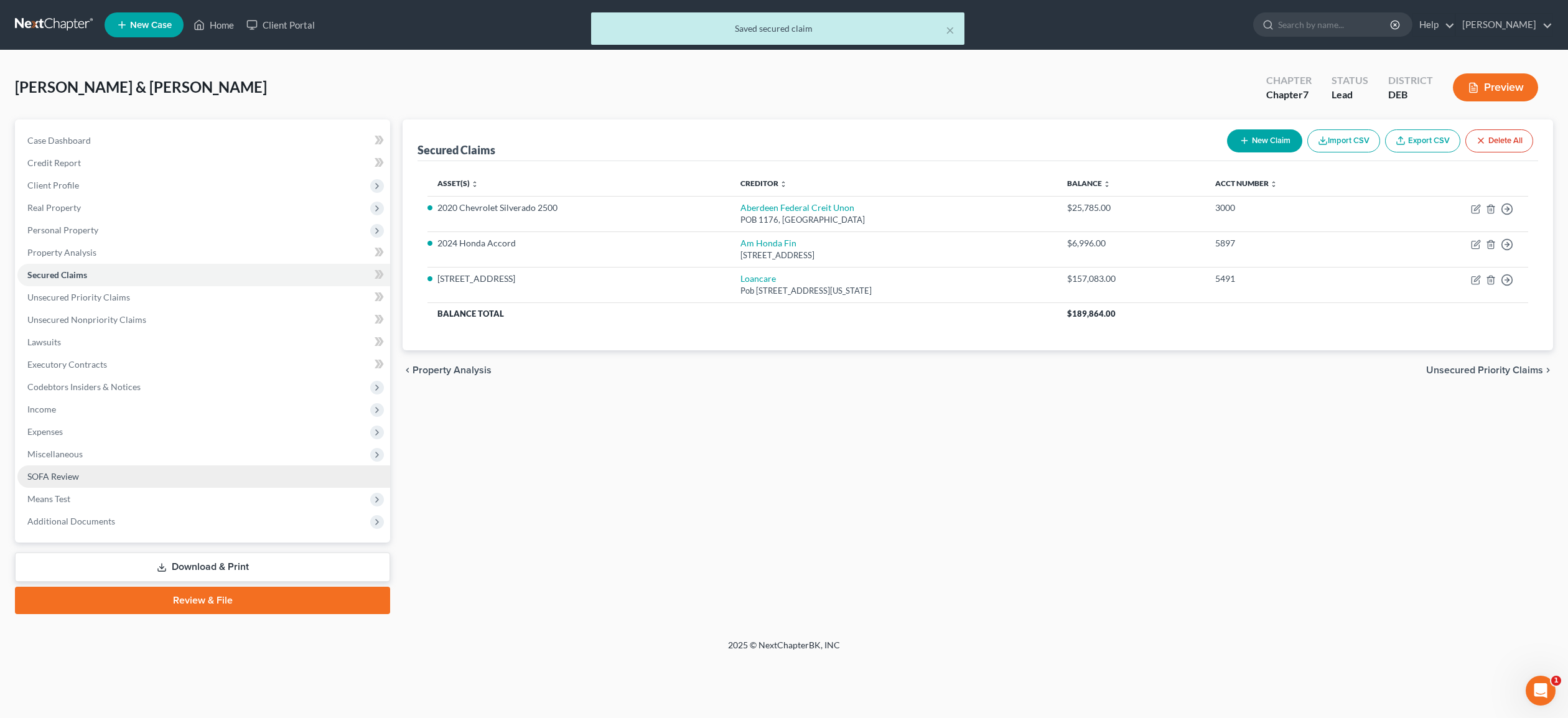
click at [67, 473] on span "SOFA Review" at bounding box center [52, 476] width 51 height 10
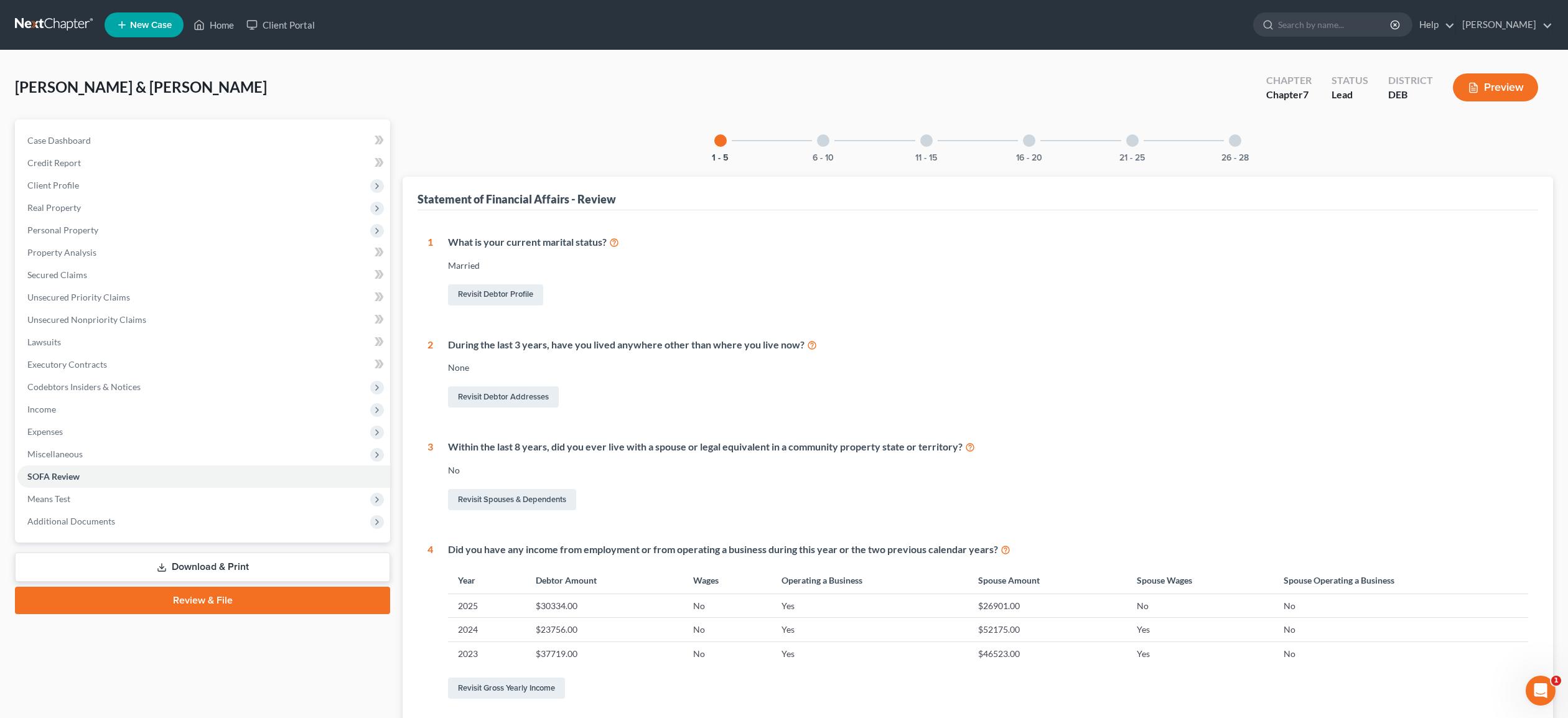
click at [822, 137] on div at bounding box center [823, 140] width 12 height 12
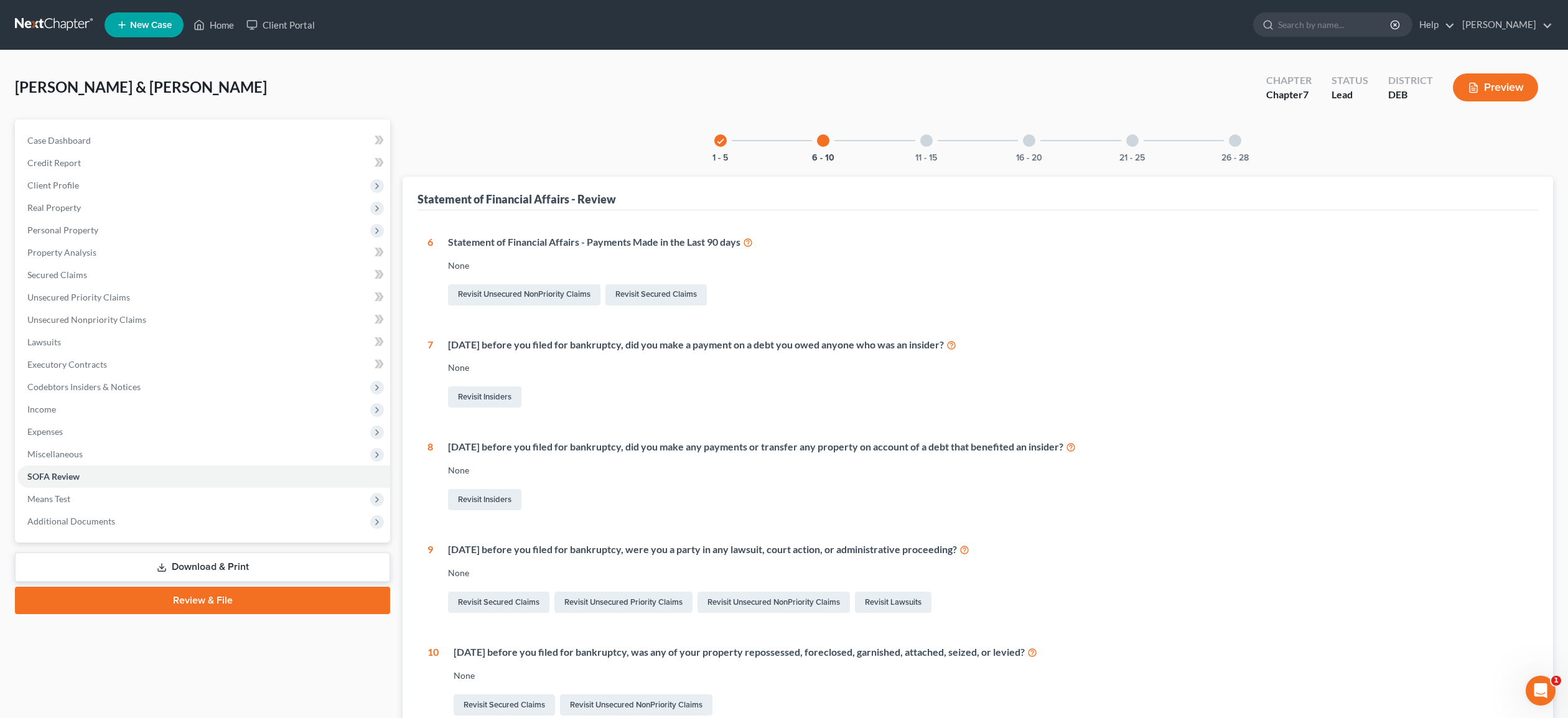
scroll to position [8, 0]
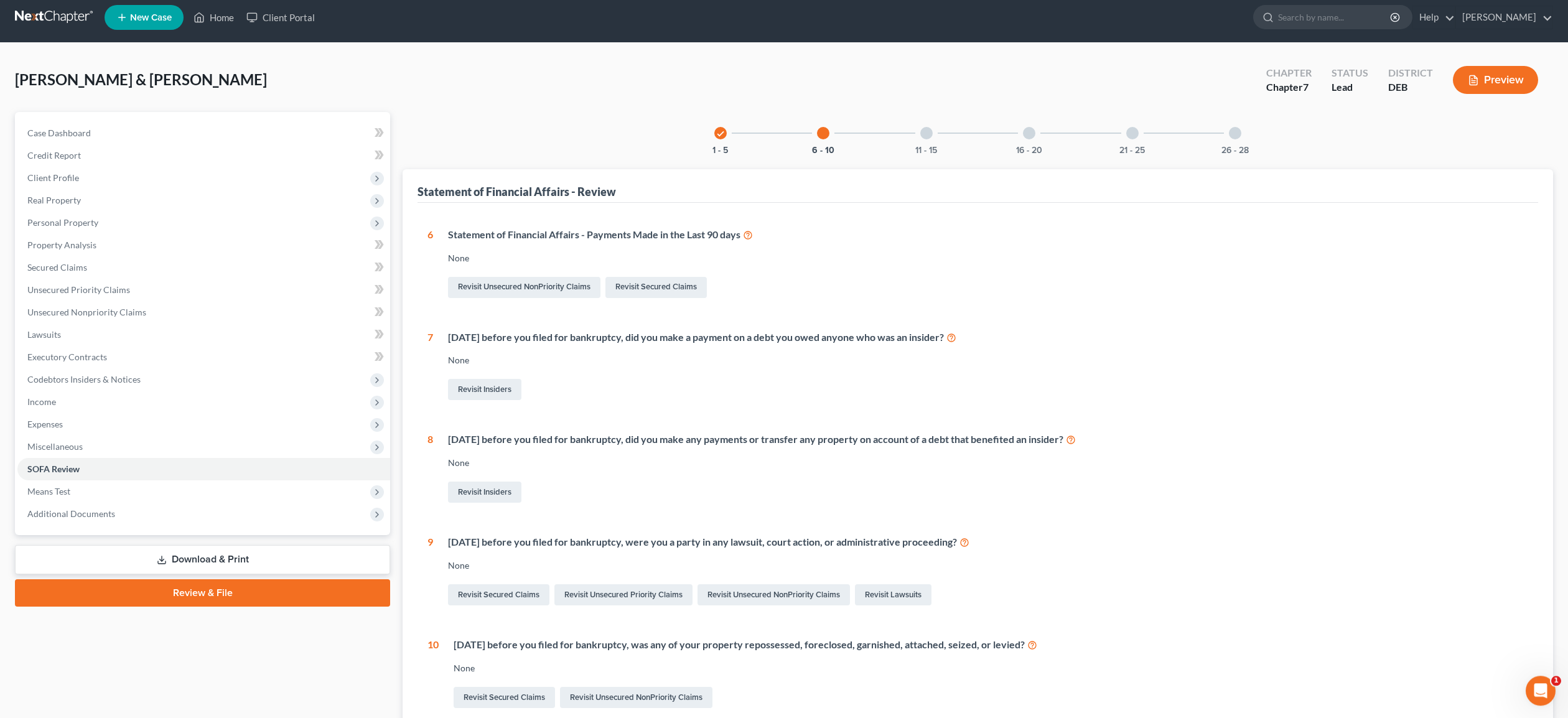
click at [923, 129] on div at bounding box center [927, 133] width 12 height 12
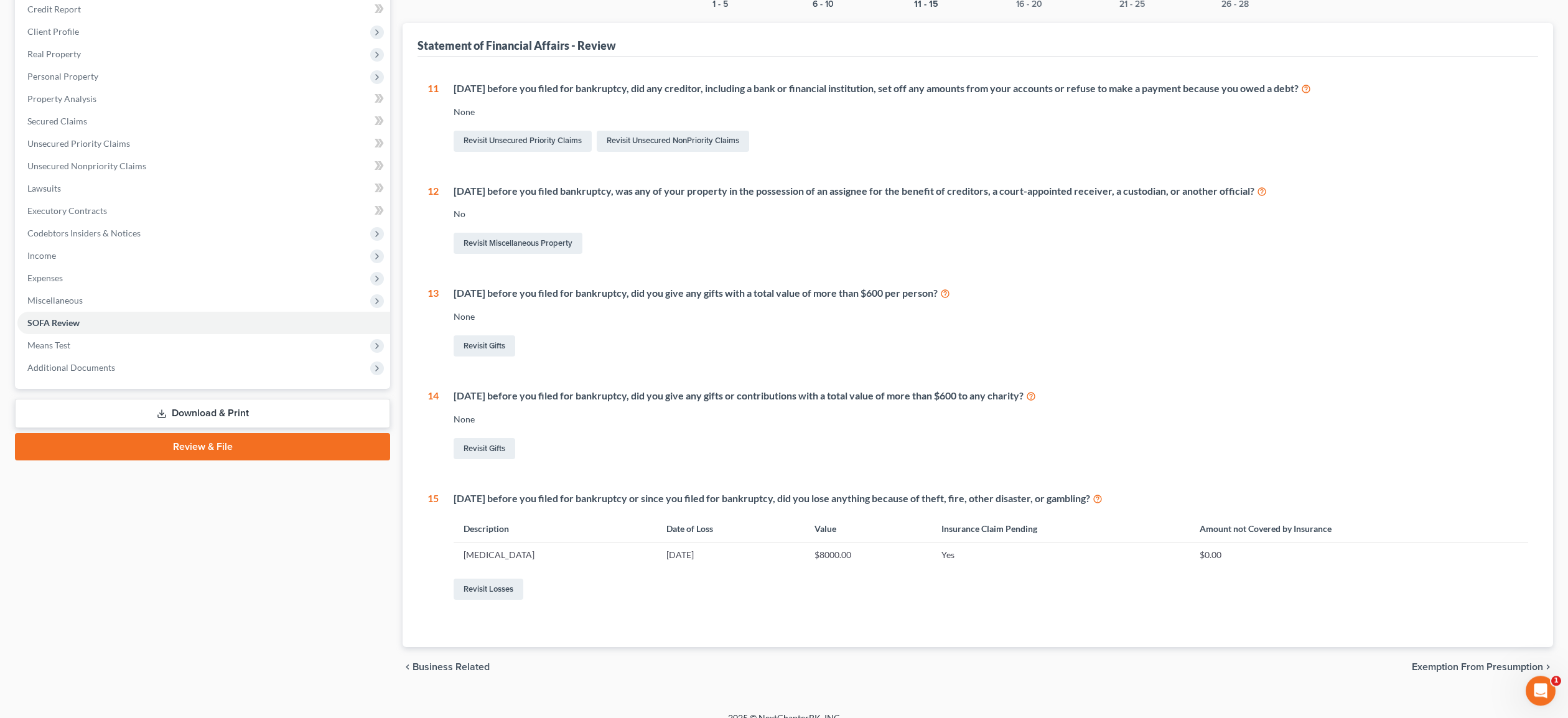
scroll to position [170, 0]
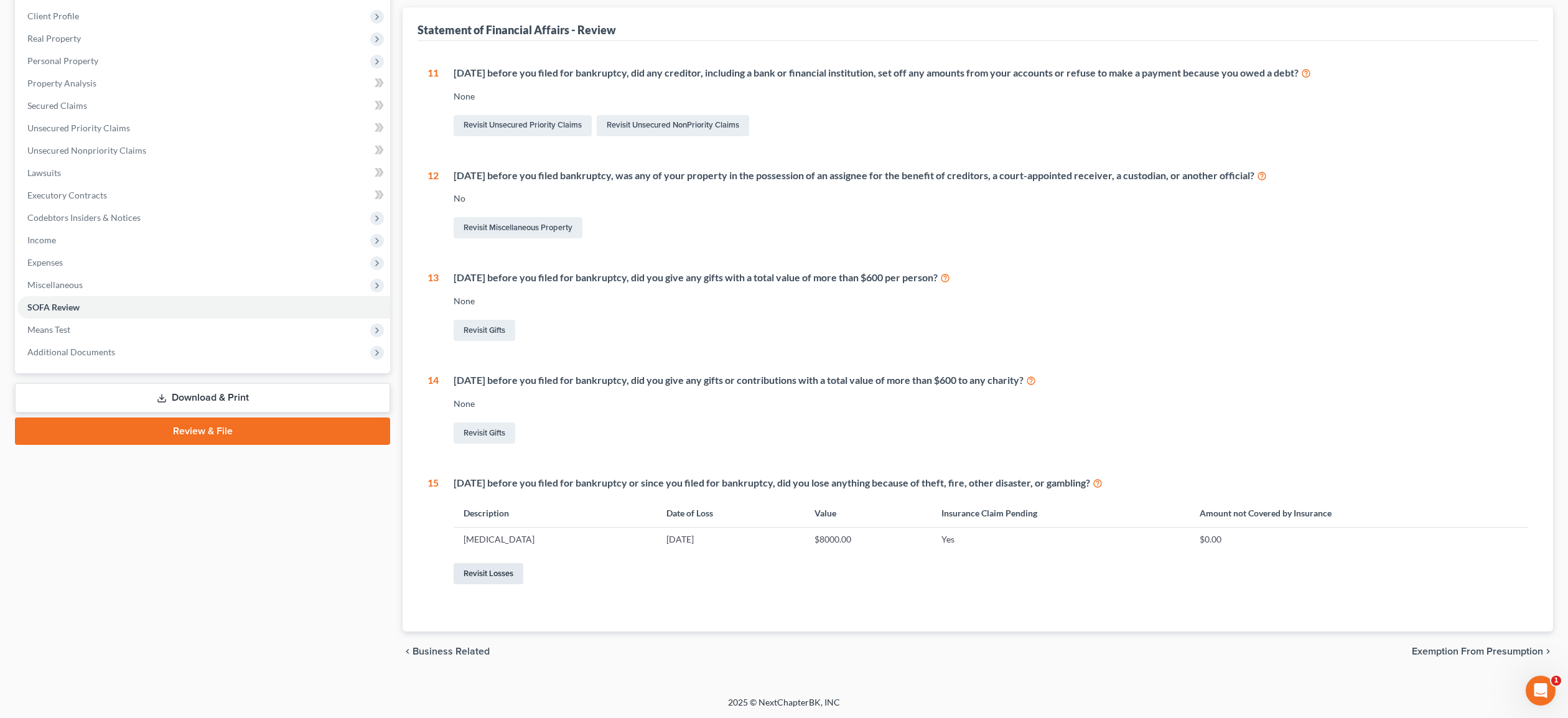
click at [496, 571] on link "Revisit Losses" at bounding box center [488, 574] width 70 height 21
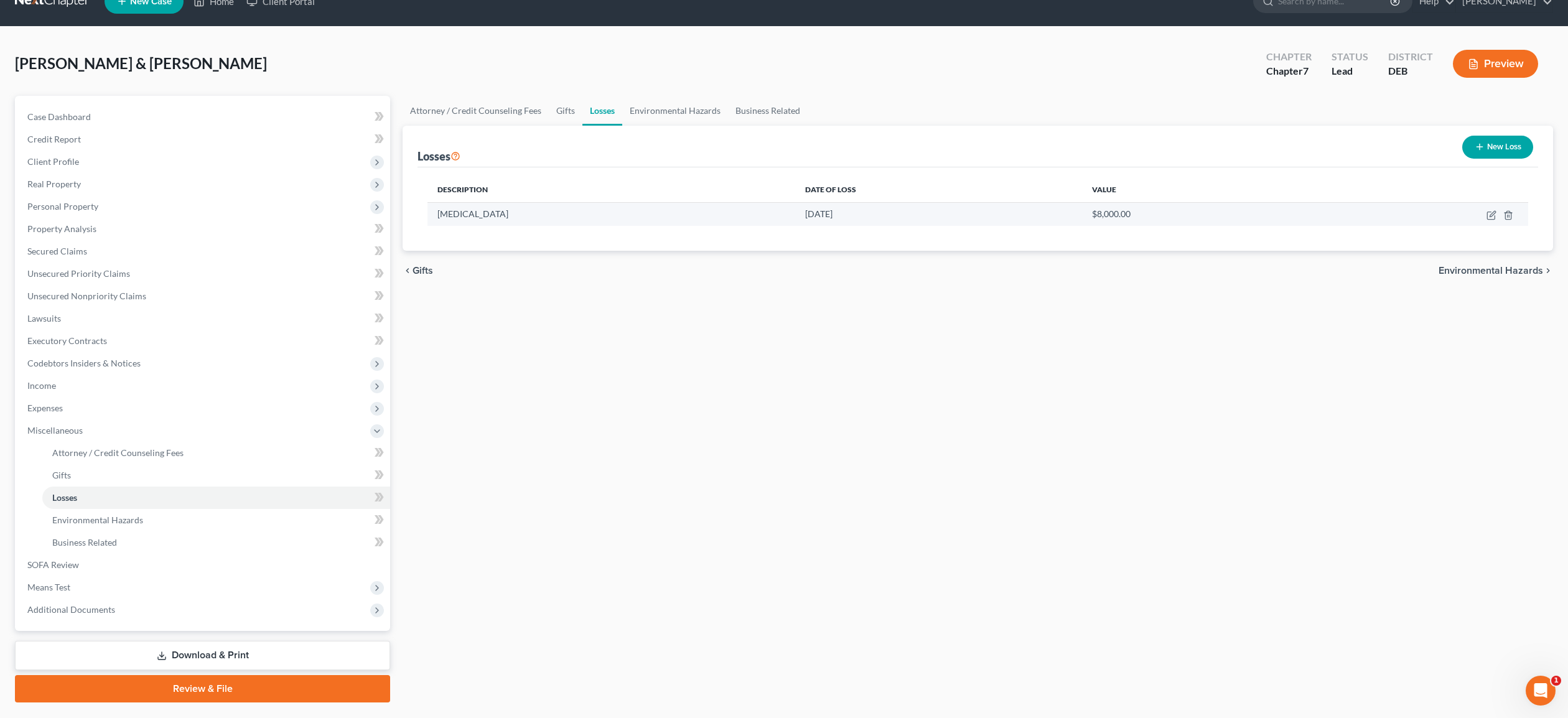
scroll to position [25, 0]
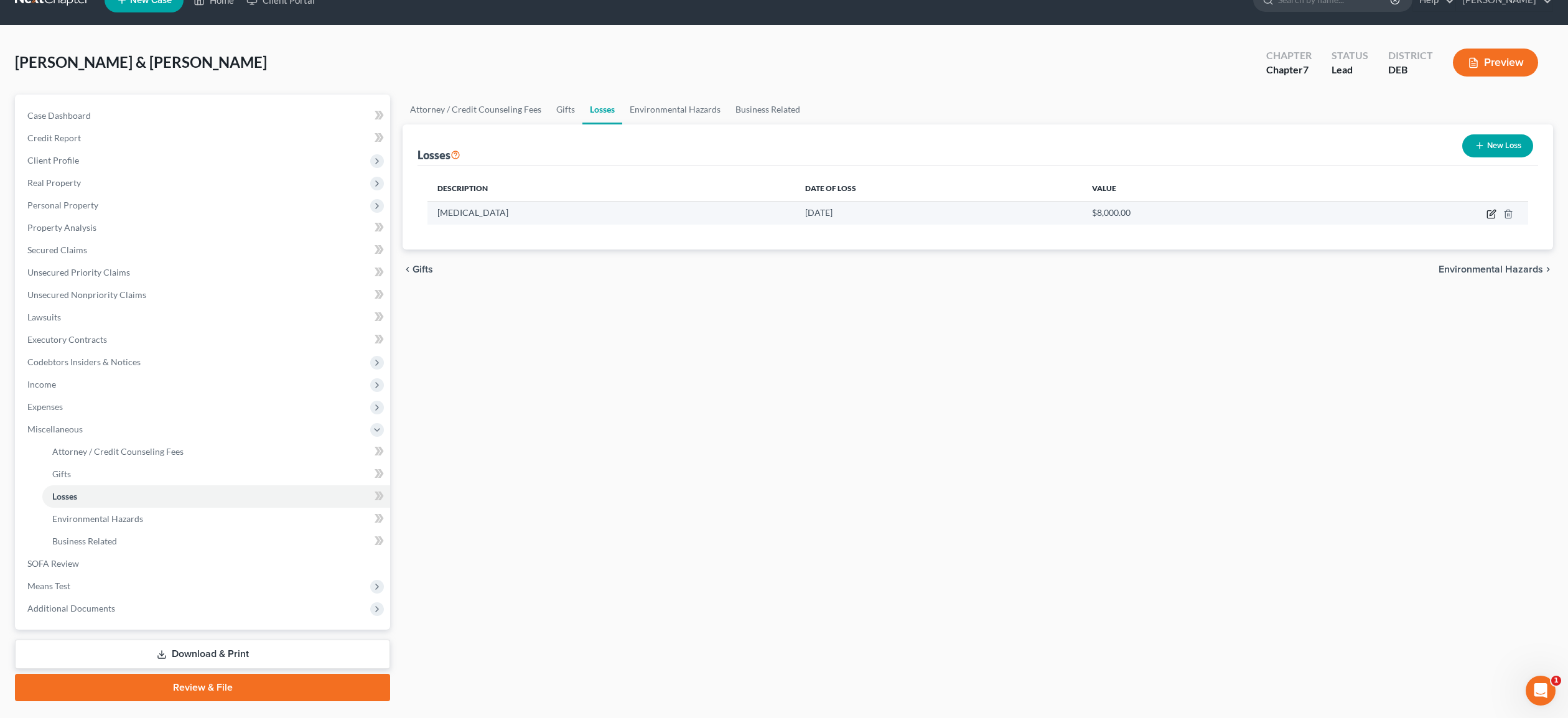
click at [1491, 215] on icon "button" at bounding box center [1492, 212] width 5 height 5
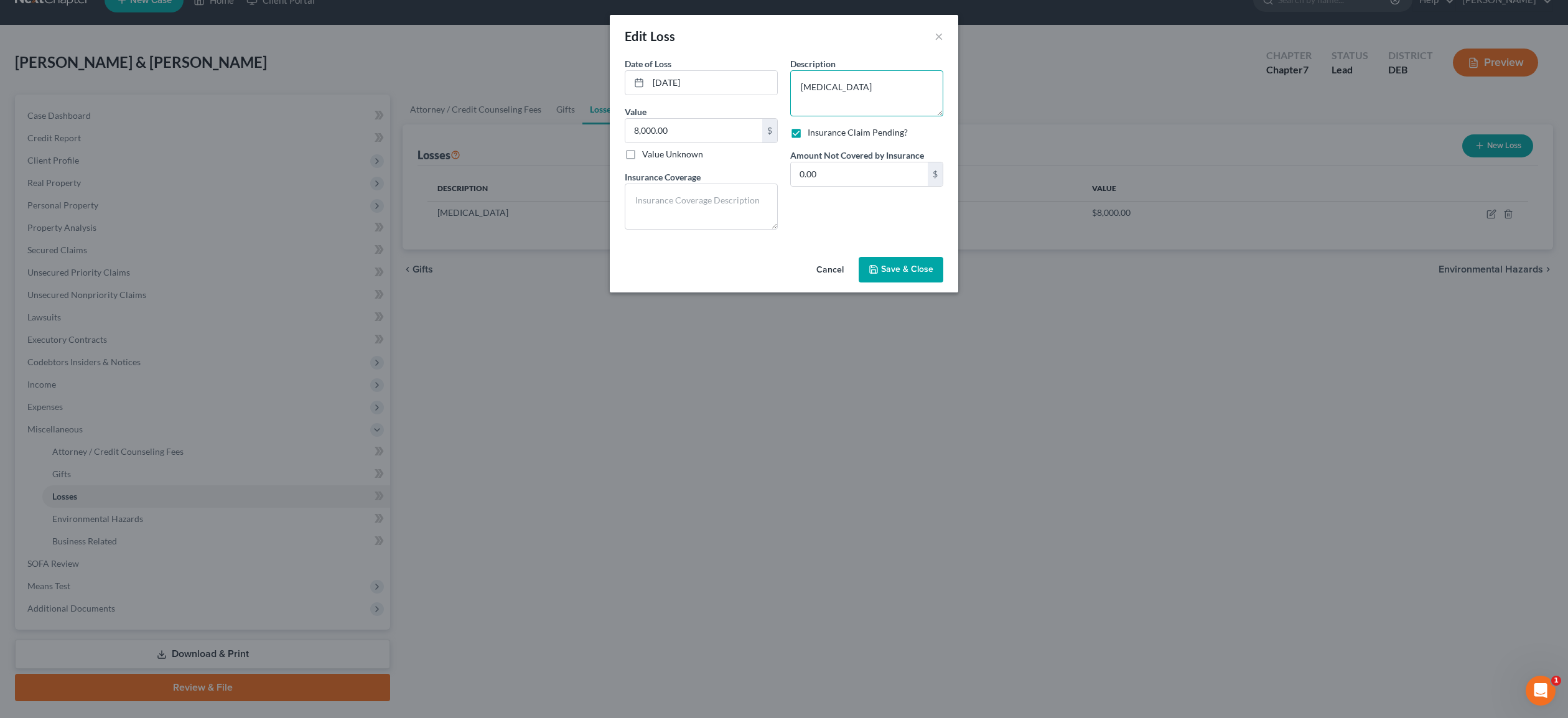
click at [851, 88] on textarea "[MEDICAL_DATA]" at bounding box center [867, 93] width 153 height 46
type textarea "House Fire/Travelers Insurance"
drag, startPoint x: 673, startPoint y: 130, endPoint x: 736, endPoint y: 138, distance: 63.5
click at [736, 138] on input "8,000.00" at bounding box center [694, 131] width 137 height 23
type input "301,769.66"
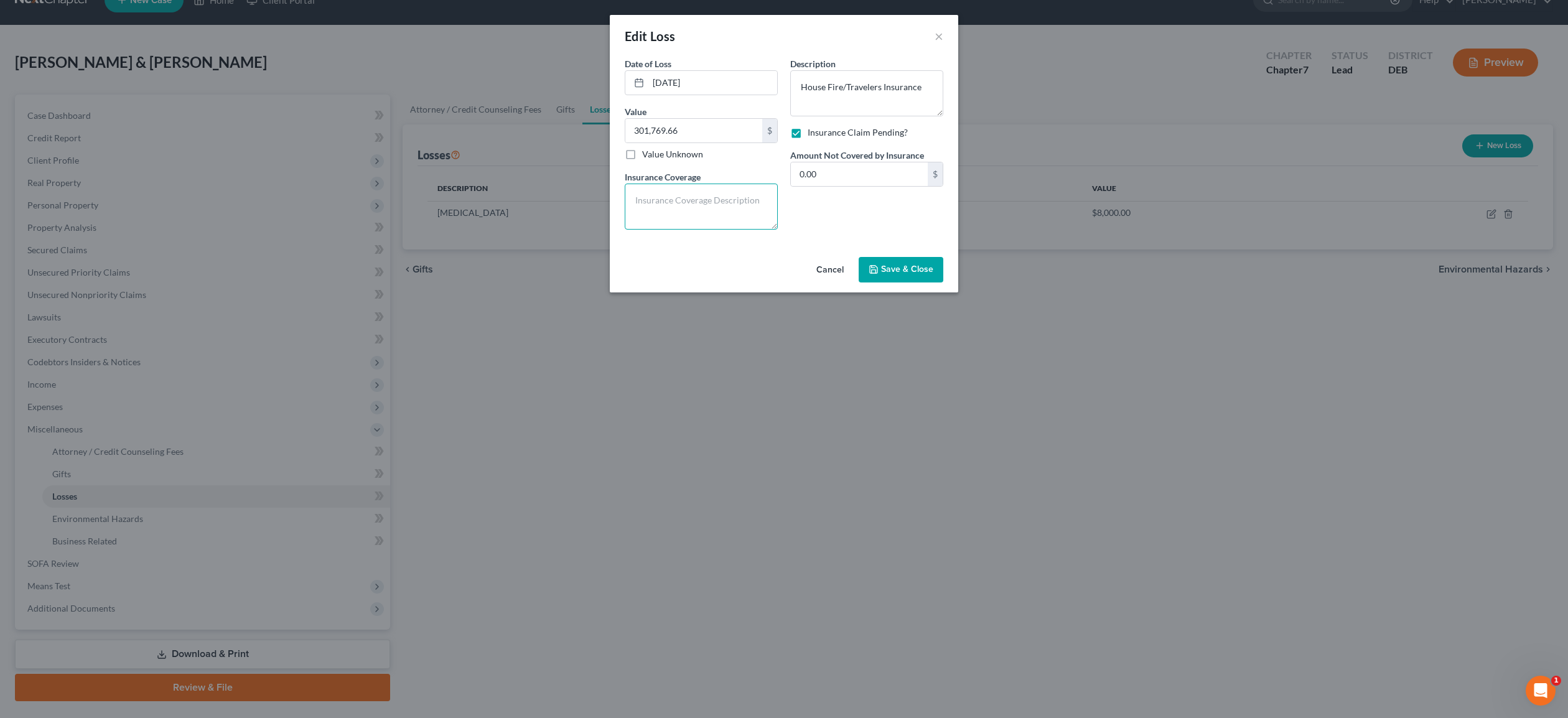
click at [692, 198] on textarea at bounding box center [701, 206] width 153 height 46
type textarea "R"
click at [718, 218] on textarea "House Fire/Travelers Insurance currently in appraisla process." at bounding box center [701, 206] width 153 height 46
type textarea "House Fire/Travelers Insurance currently in appraisal process."
drag, startPoint x: 708, startPoint y: 87, endPoint x: 654, endPoint y: 88, distance: 54.0
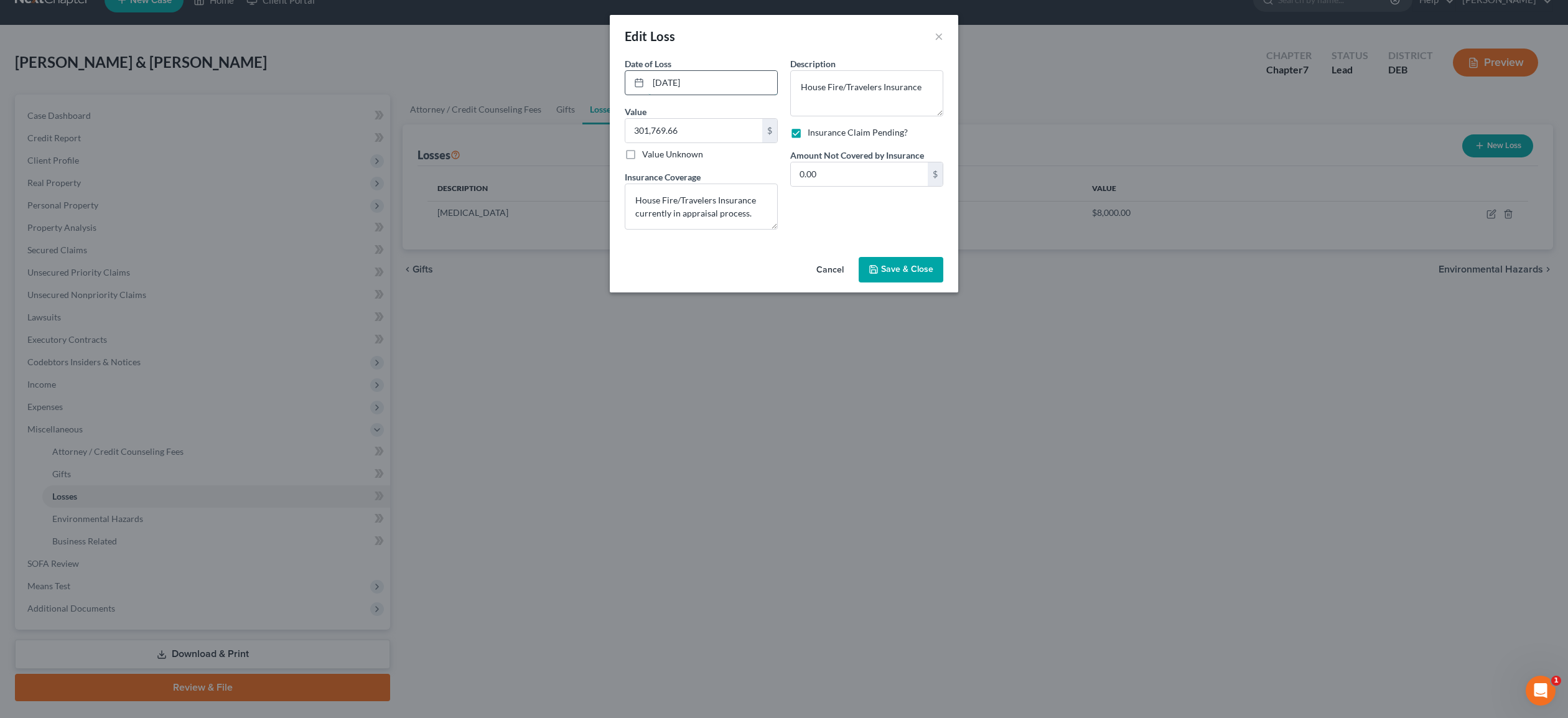
click at [654, 88] on input "[DATE]" at bounding box center [713, 83] width 129 height 23
type input "[DATE]"
click at [909, 268] on span "Save & Close" at bounding box center [908, 270] width 52 height 10
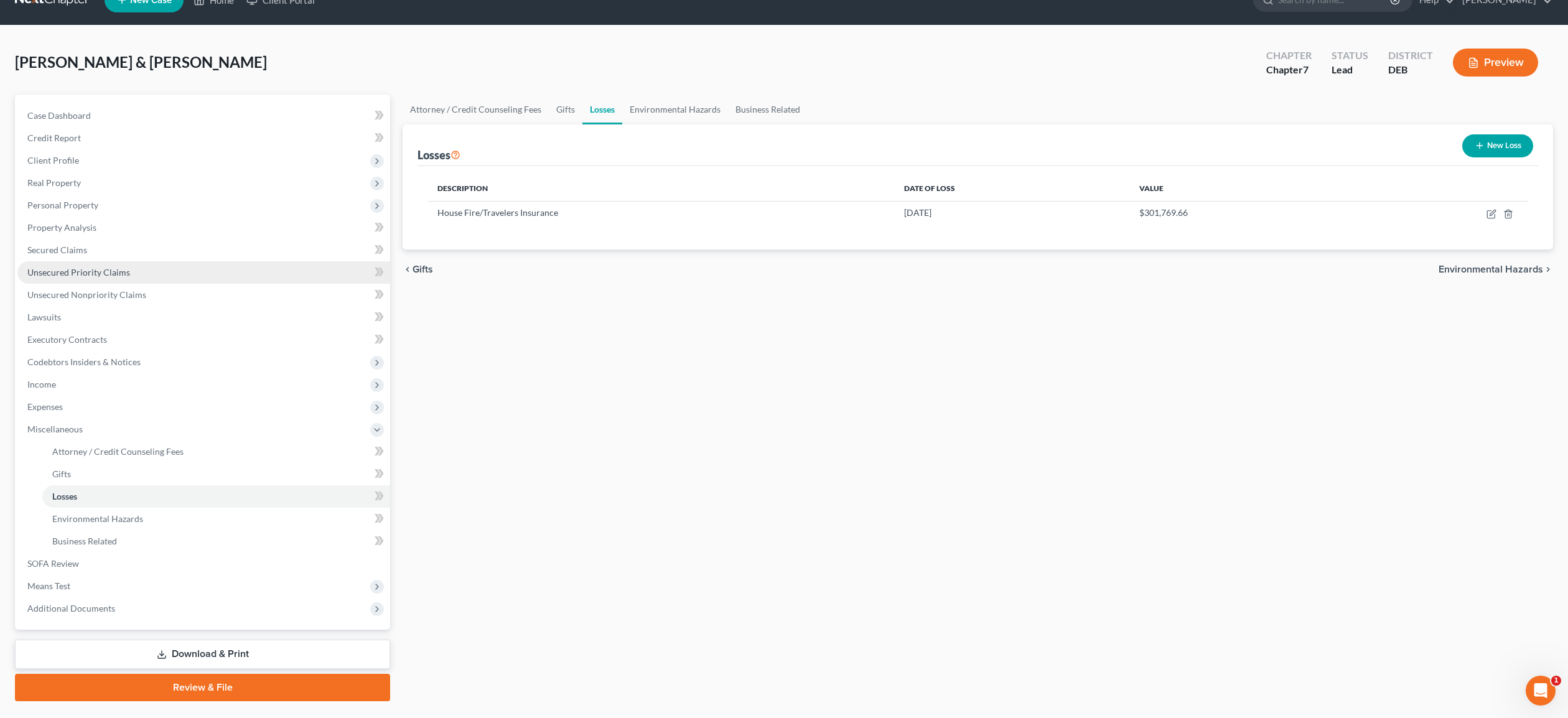
click at [71, 270] on span "Unsecured Priority Claims" at bounding box center [78, 272] width 103 height 10
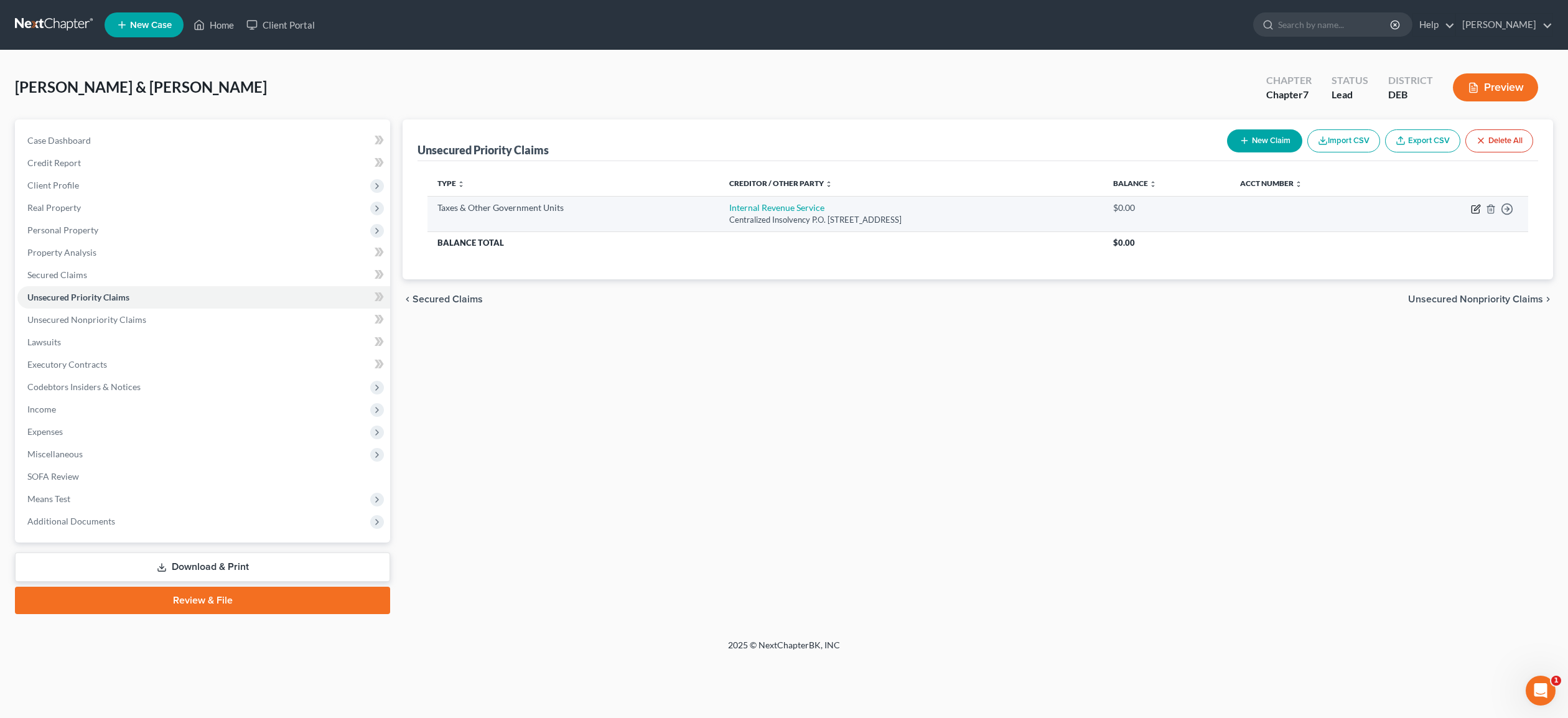
click at [1476, 208] on icon "button" at bounding box center [1476, 209] width 10 height 10
select select "0"
select select "39"
select select "0"
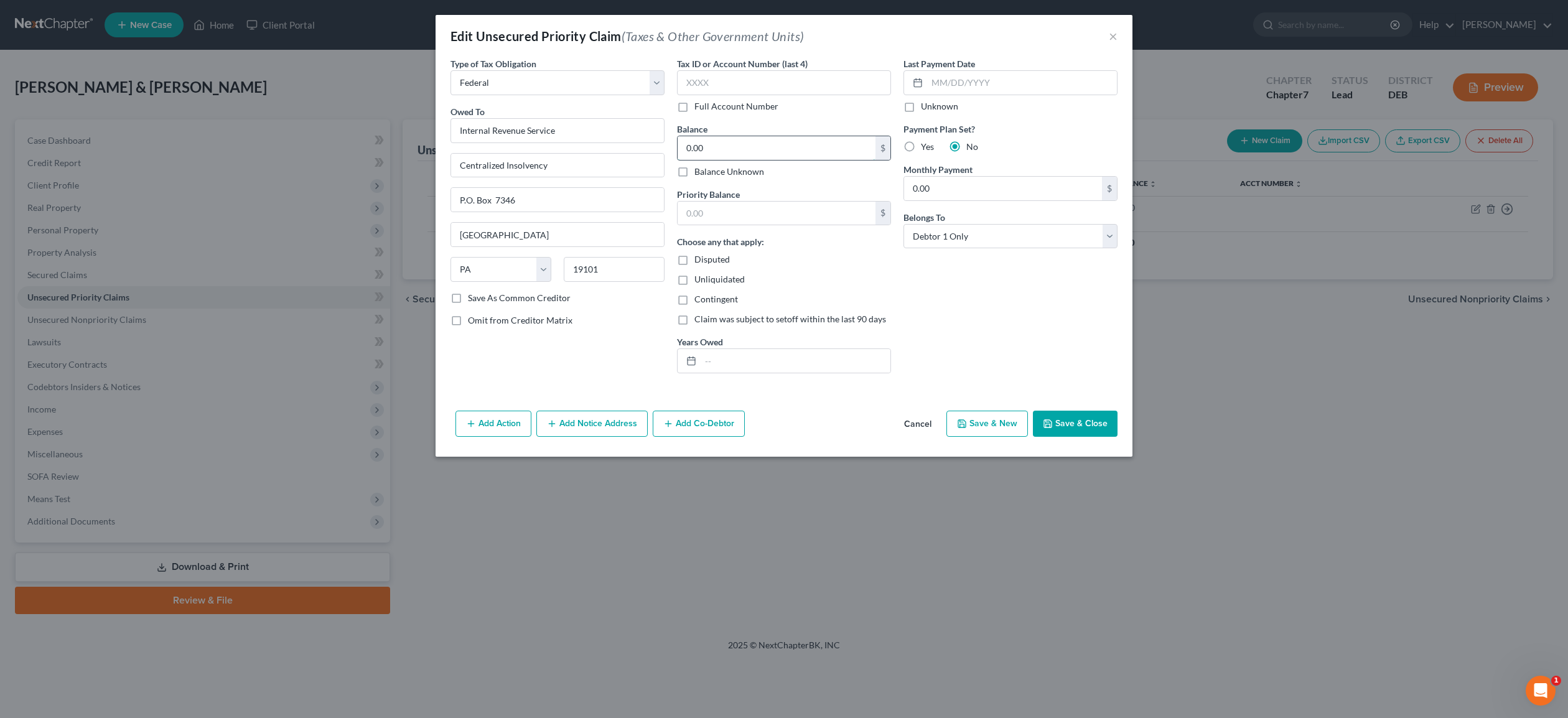
drag, startPoint x: 711, startPoint y: 150, endPoint x: 728, endPoint y: 148, distance: 17.1
click at [728, 148] on input "0.00" at bounding box center [776, 148] width 198 height 23
type input "918.00"
click at [1075, 423] on button "Save & Close" at bounding box center [1075, 424] width 84 height 26
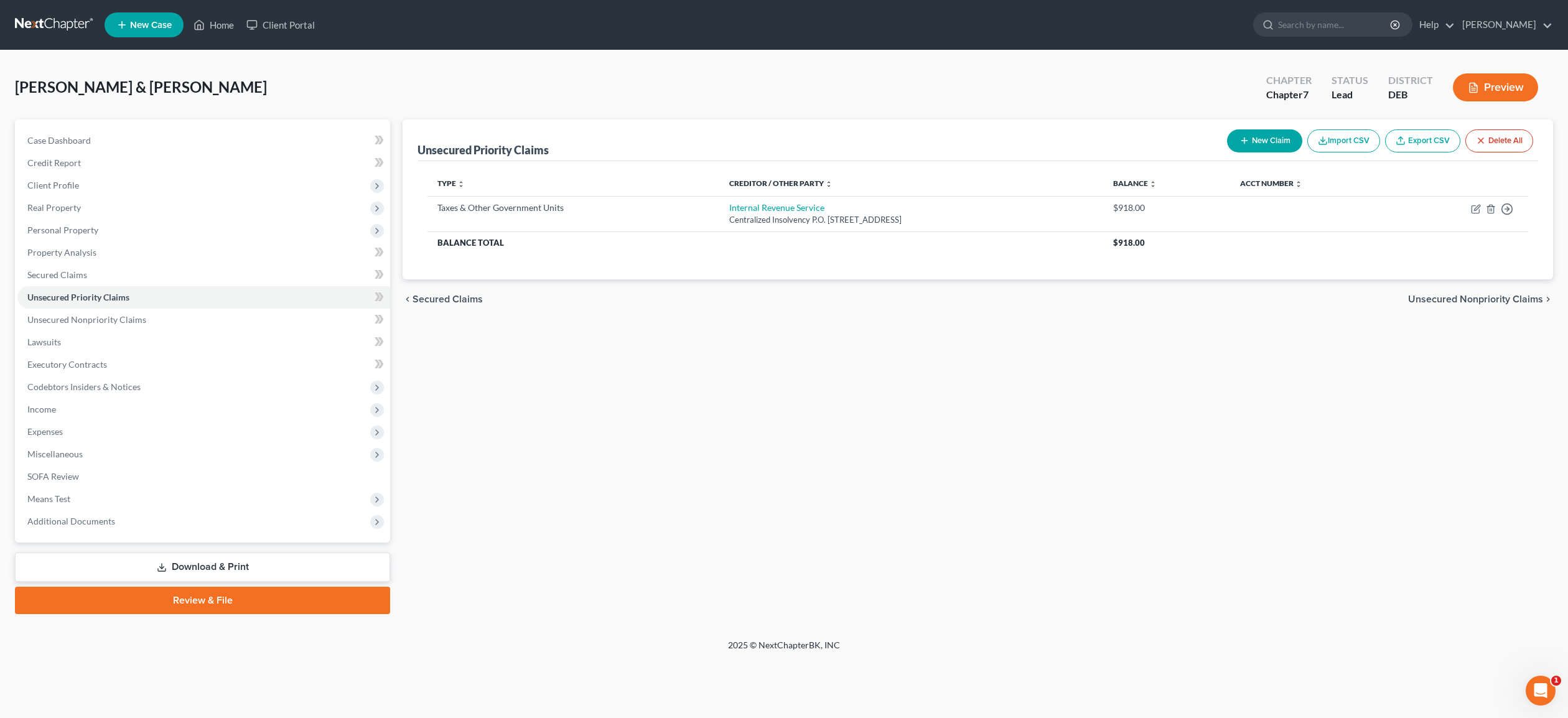
click at [1265, 143] on button "New Claim" at bounding box center [1264, 141] width 76 height 23
select select "2"
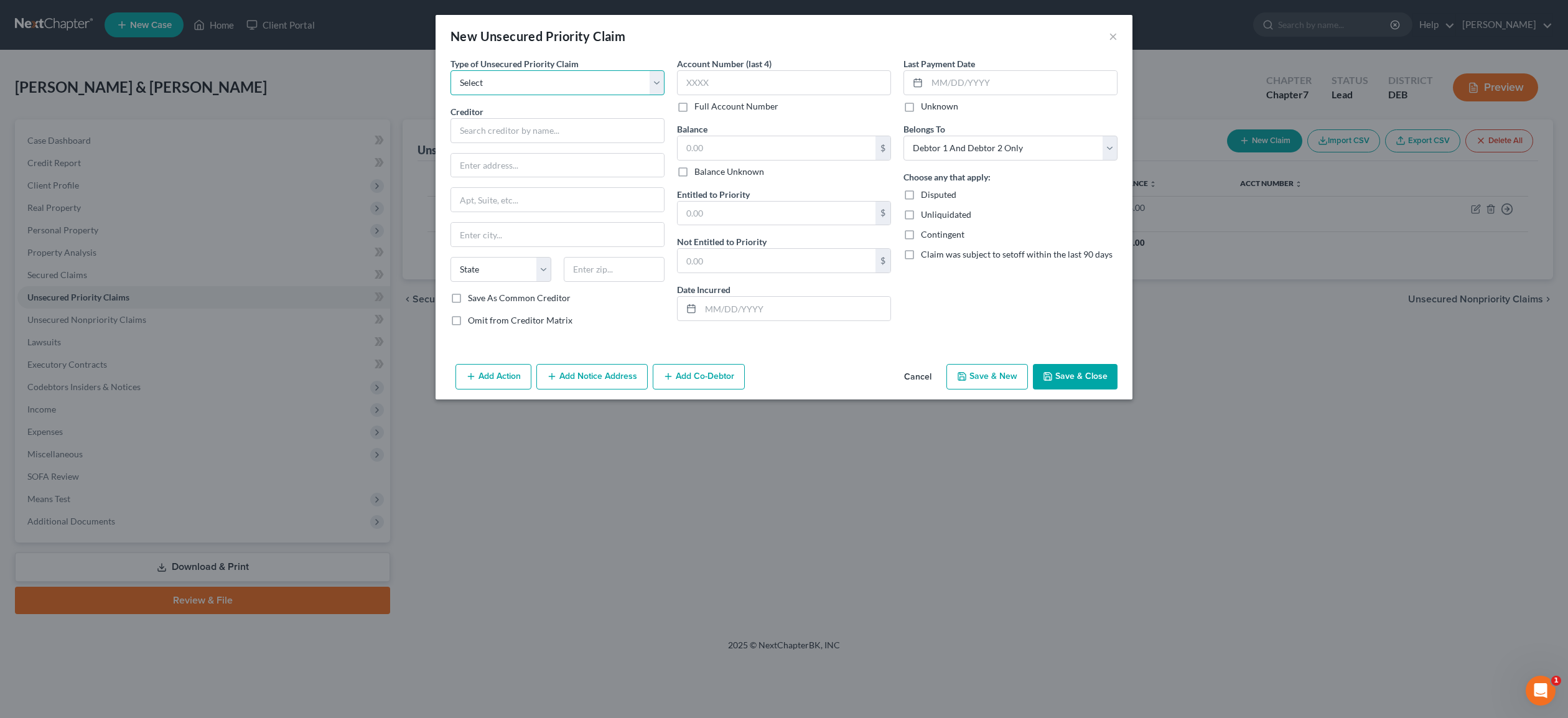
select select "0"
click option "Taxes & Other Government Units" at bounding box center [0, 0] width 0 height 0
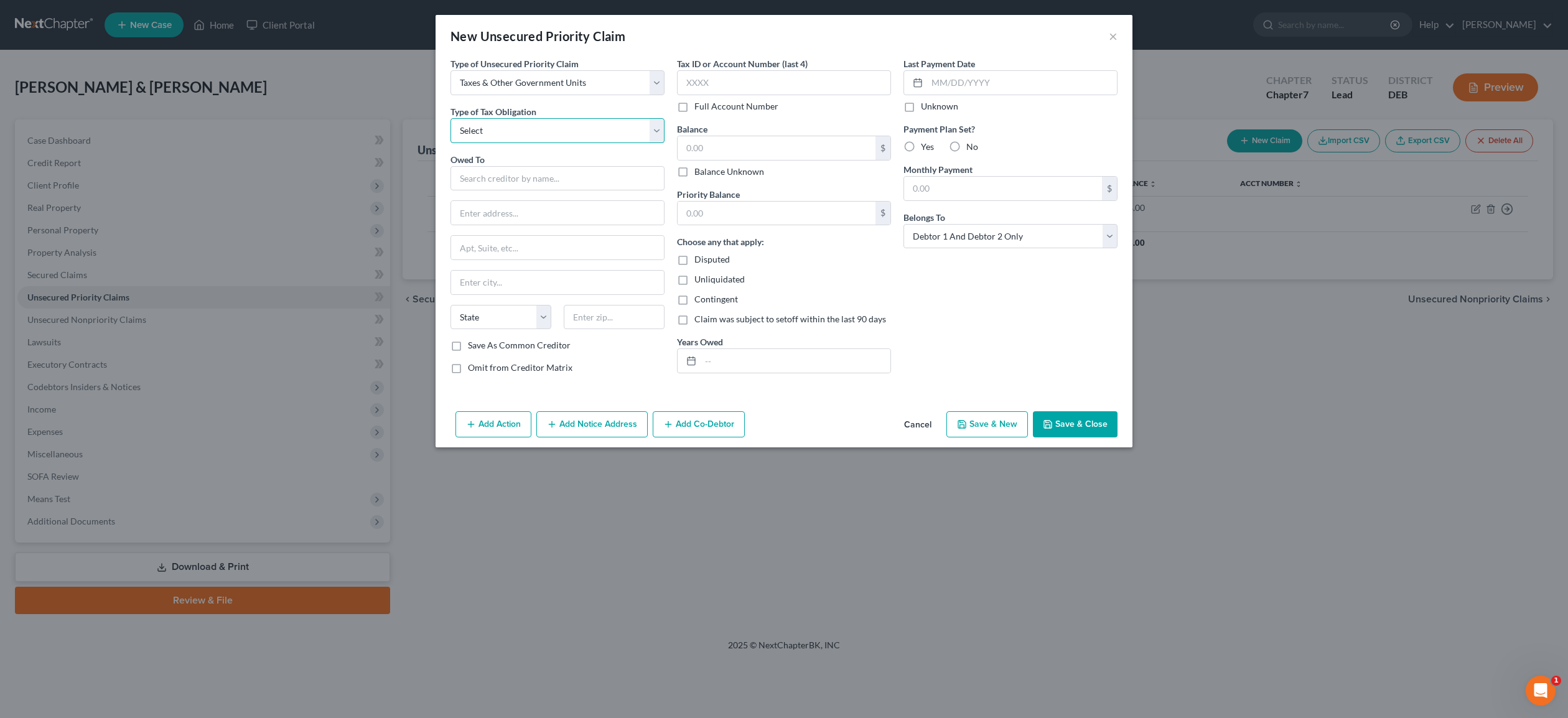
select select "2"
click option "State" at bounding box center [0, 0] width 0 height 0
click at [509, 177] on input "text" at bounding box center [558, 178] width 214 height 25
type input "[US_STATE] Divison of Revenue"
click at [505, 215] on input "text" at bounding box center [558, 212] width 213 height 23
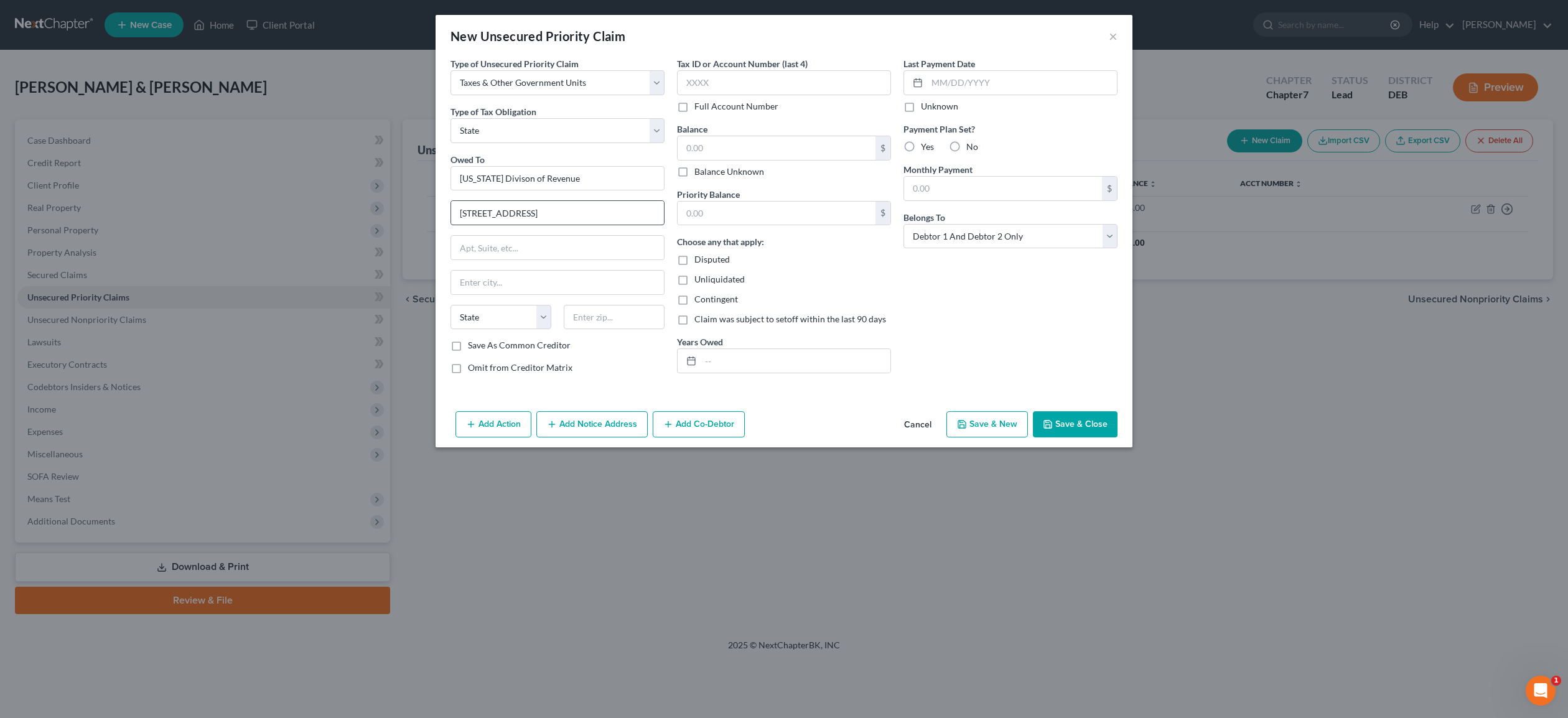
type input "[STREET_ADDRESS]"
type input "9th Floor"
type input "Wilmington"
select select "7"
type input "19901"
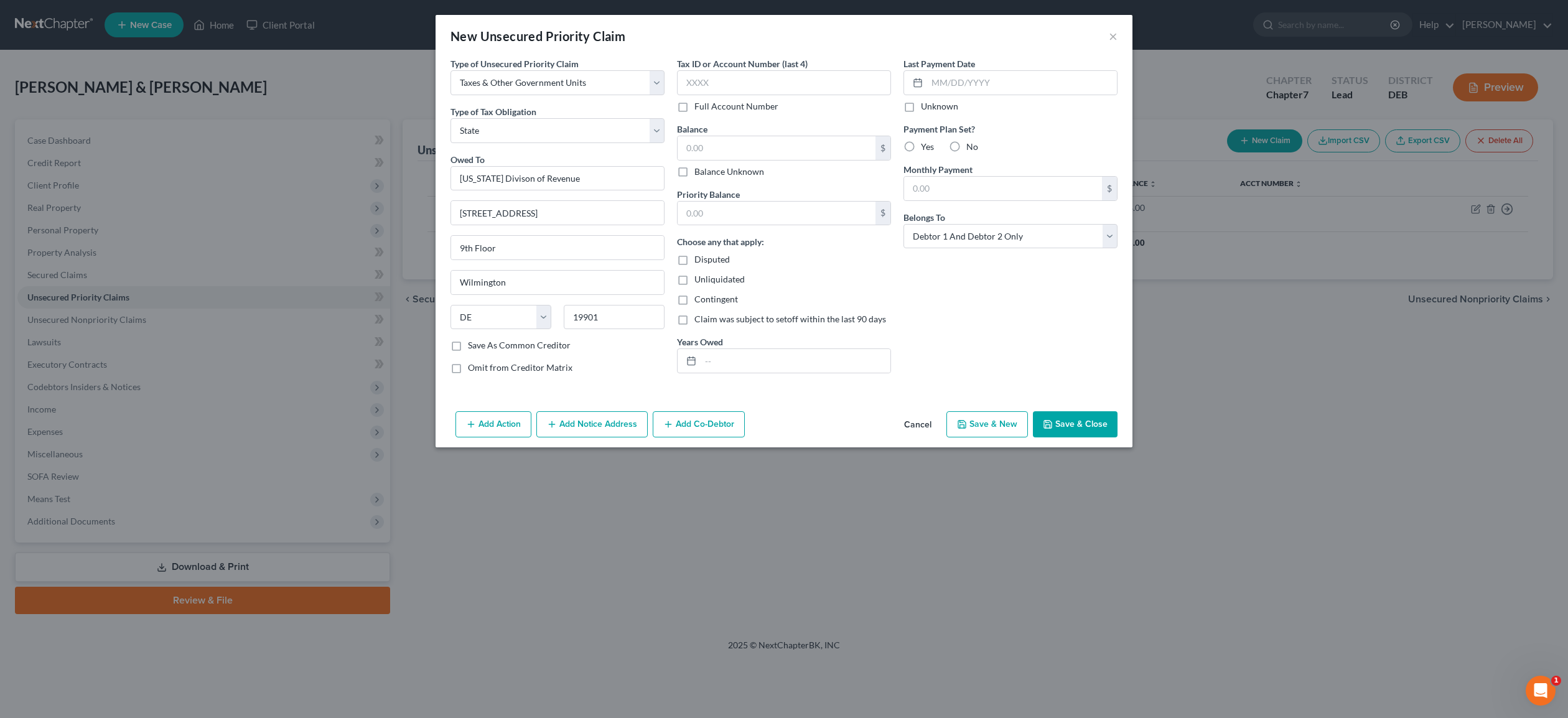
type input "[GEOGRAPHIC_DATA]"
click at [631, 368] on div "Omit from Creditor Matrix" at bounding box center [558, 368] width 214 height 12
click at [711, 150] on input "text" at bounding box center [776, 148] width 198 height 23
type input "658.00"
click at [967, 145] on label "No" at bounding box center [973, 147] width 12 height 12
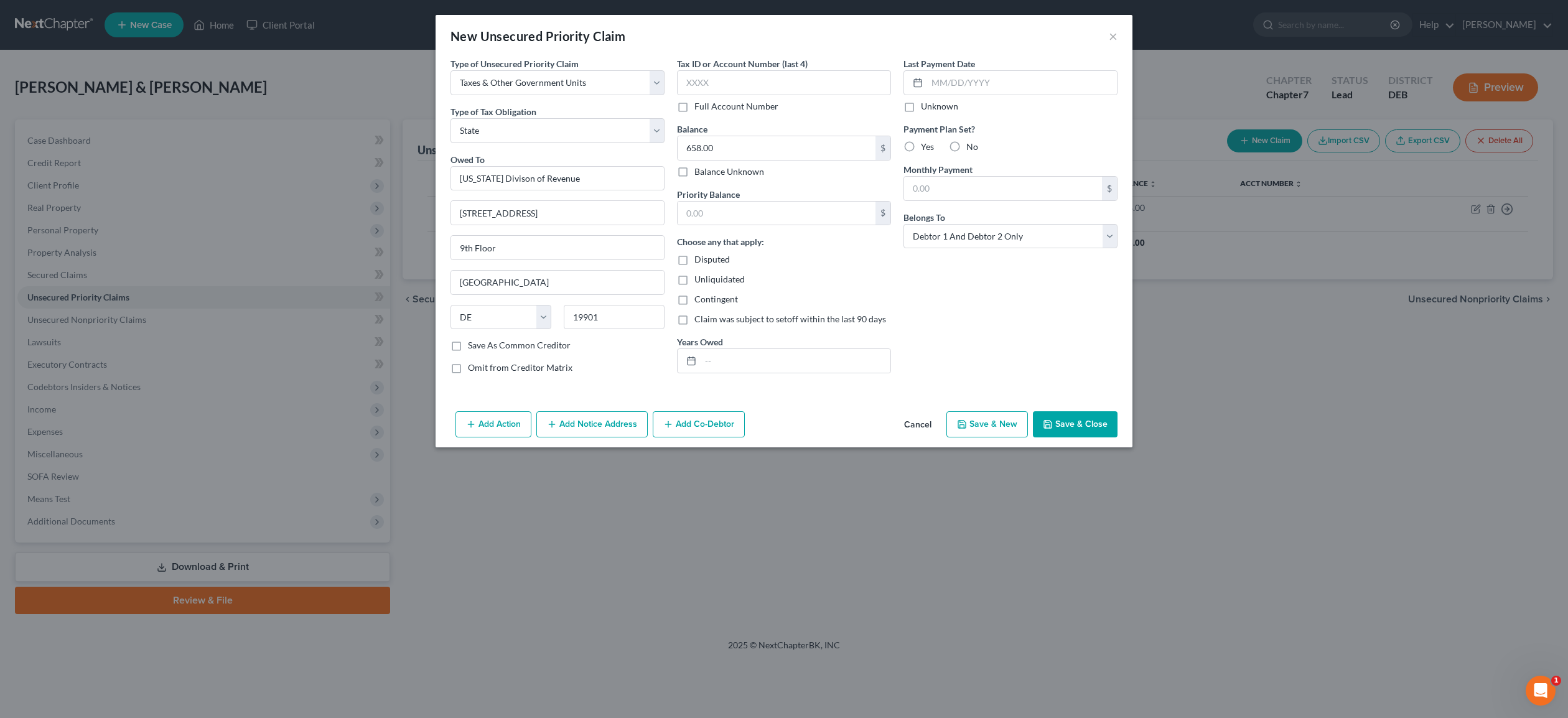
click at [971, 145] on input "No" at bounding box center [975, 144] width 8 height 8
radio input "true"
select select "0"
click option "Debtor 1 Only" at bounding box center [0, 0] width 0 height 0
click at [1098, 422] on button "Save & Close" at bounding box center [1075, 425] width 84 height 26
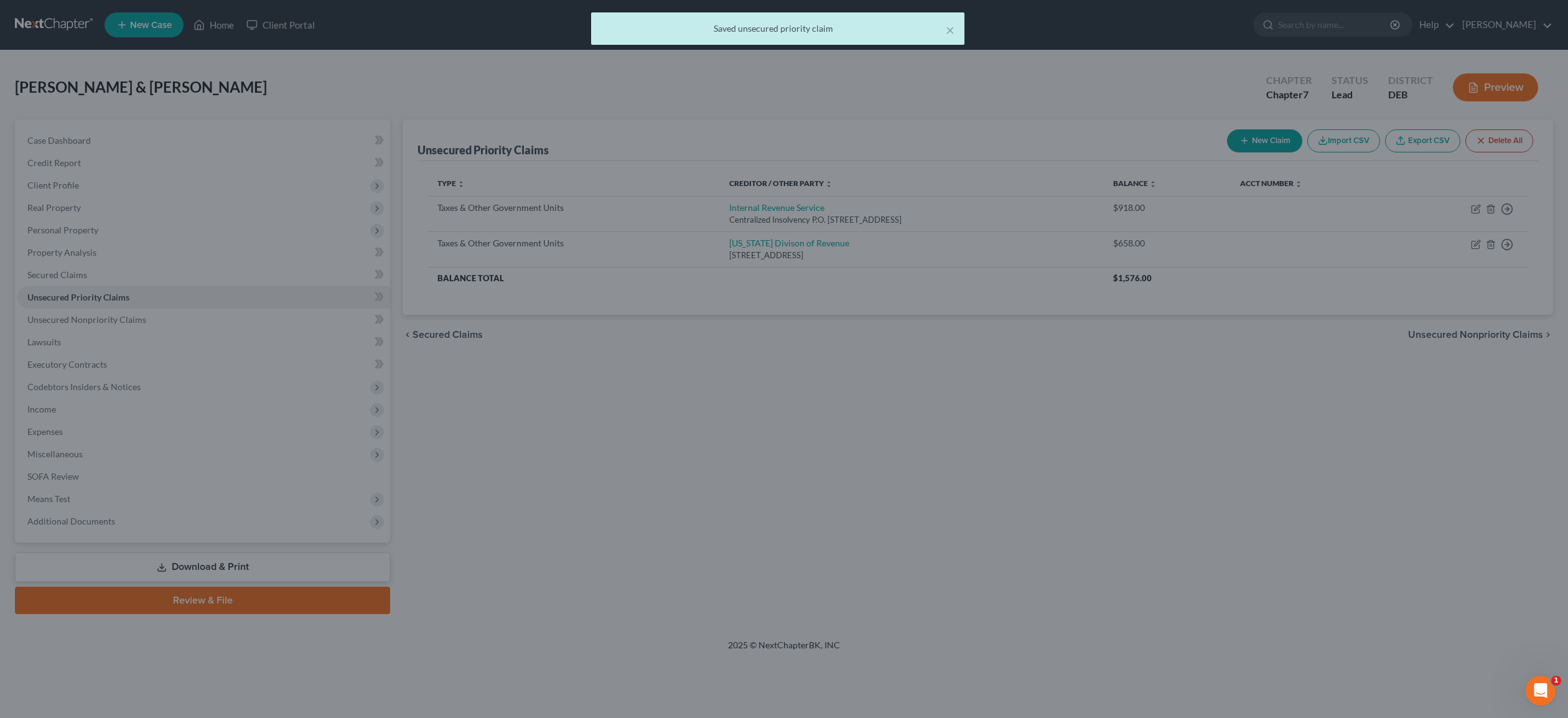
type input "0.00"
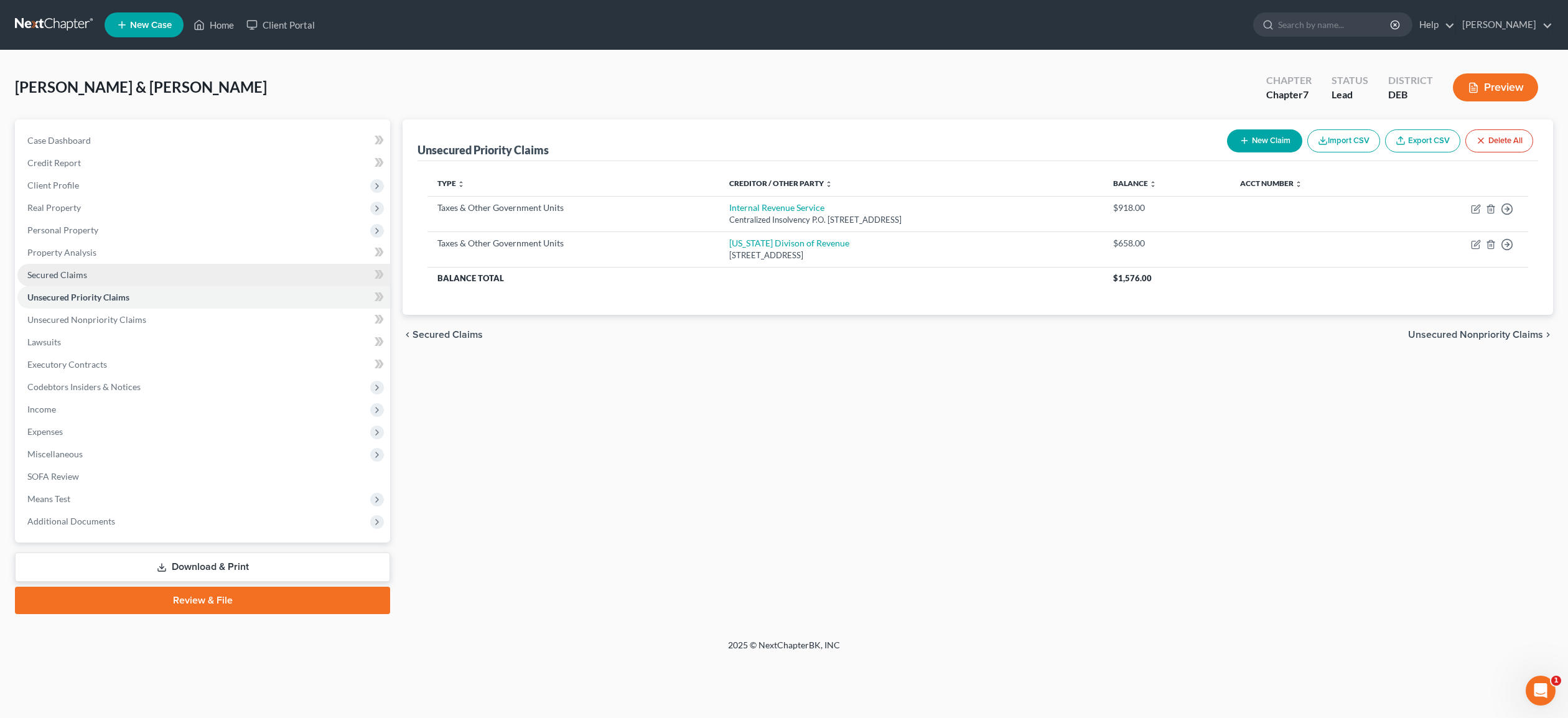
click at [70, 274] on span "Secured Claims" at bounding box center [57, 275] width 60 height 10
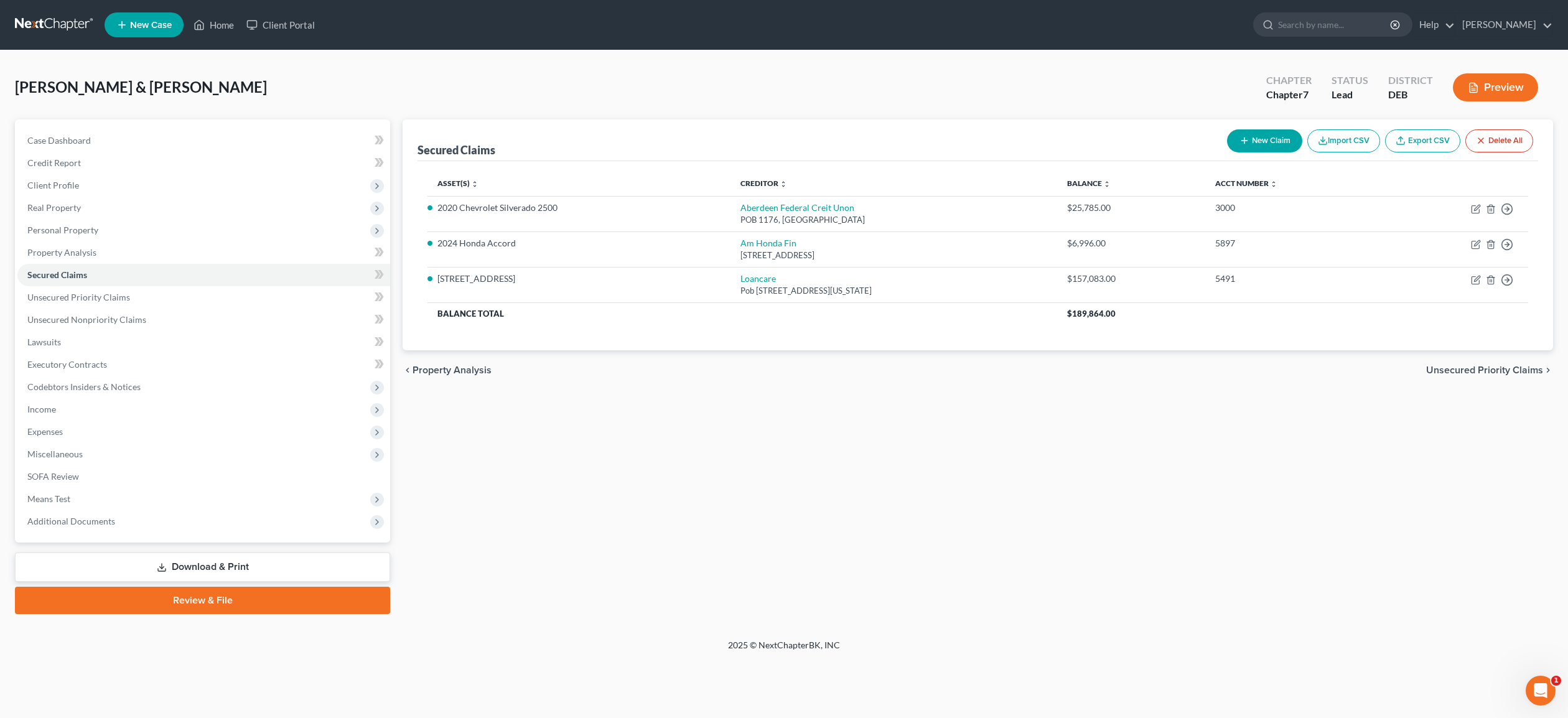
click at [1251, 137] on button "New Claim" at bounding box center [1264, 141] width 76 height 23
select select "0"
select select "2"
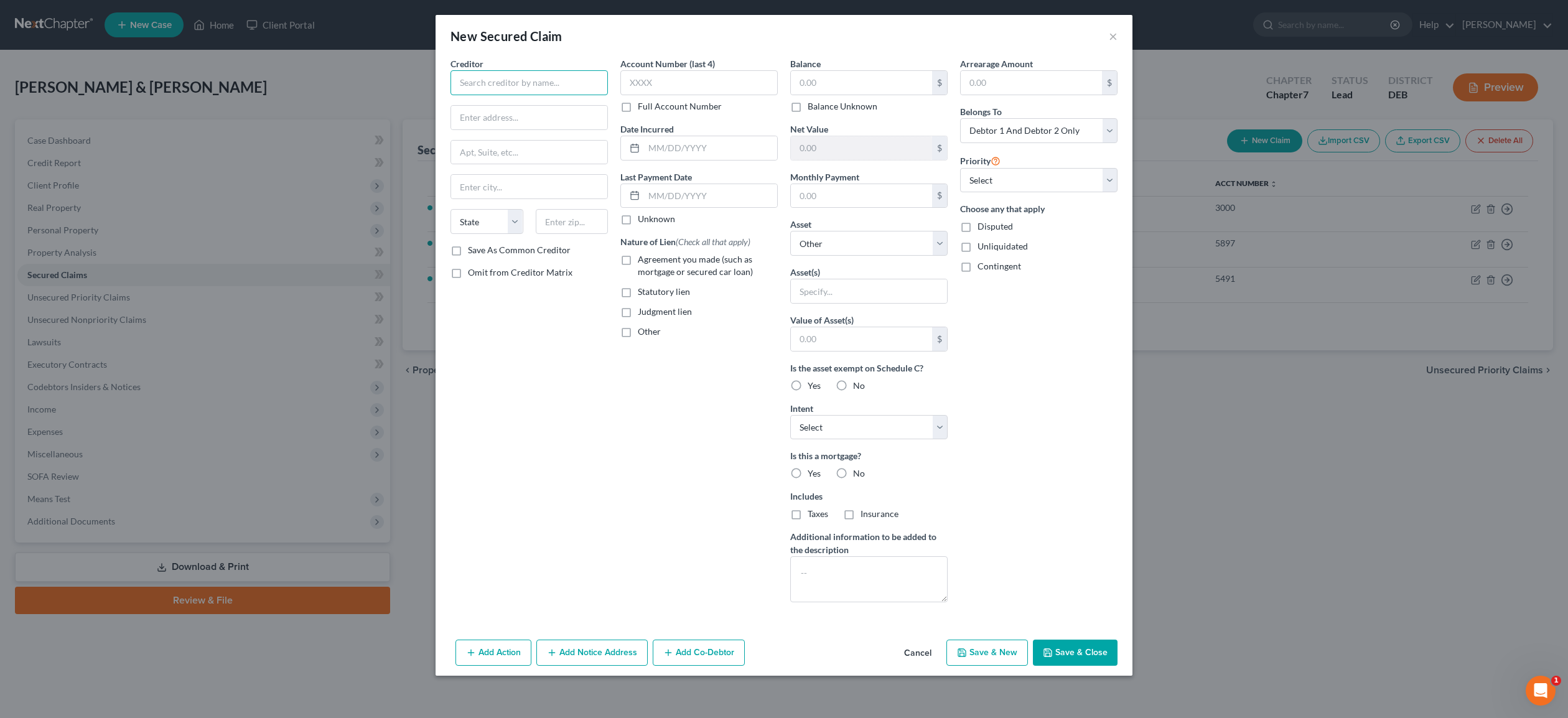
click at [506, 82] on input "text" at bounding box center [529, 83] width 157 height 25
type input "[US_STATE] State Housing Authoity"
click at [508, 114] on input "text" at bounding box center [530, 117] width 157 height 23
type input "18 The Green"
type input "Dovcer"
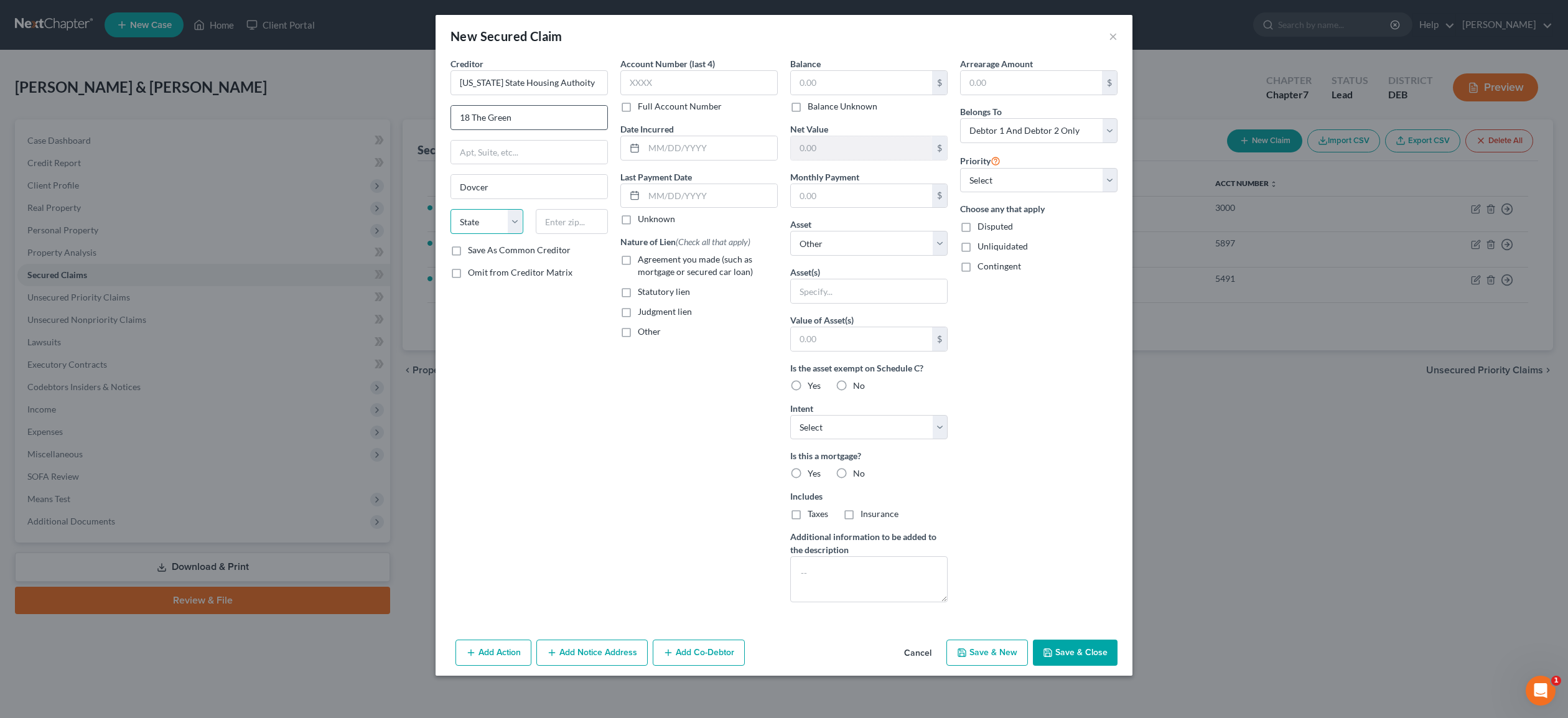
select select "7"
click at [576, 222] on input "19901" at bounding box center [573, 221] width 73 height 25
type input "19901"
type input "[GEOGRAPHIC_DATA]"
click at [638, 259] on label "Agreement you made (such as mortgage or secured car loan)" at bounding box center [707, 265] width 140 height 25
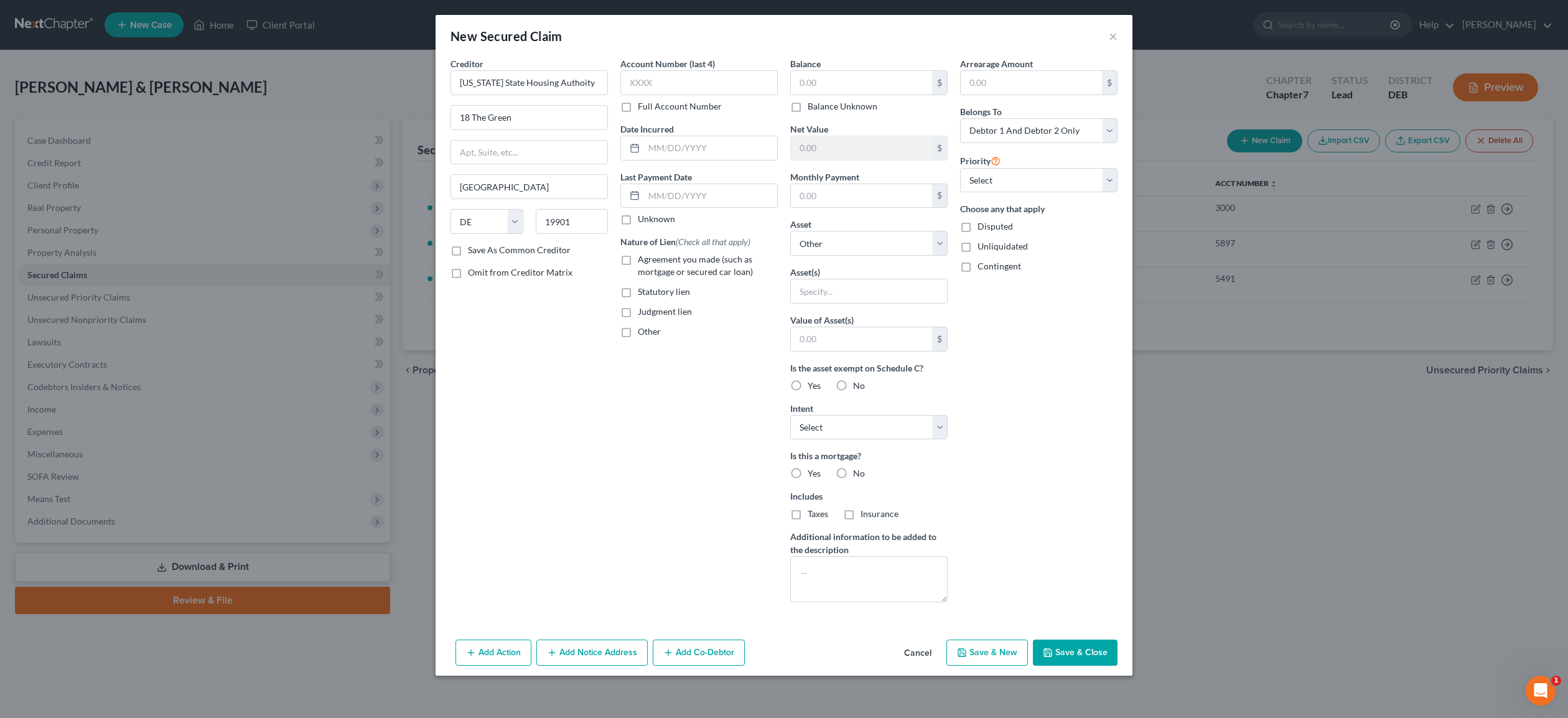
click at [643, 259] on input "Agreement you made (such as mortgage or secured car loan)" at bounding box center [647, 257] width 8 height 8
checkbox input "true"
select select "4"
click option "[STREET_ADDRESS] - $350000.0" at bounding box center [0, 0] width 0 height 0
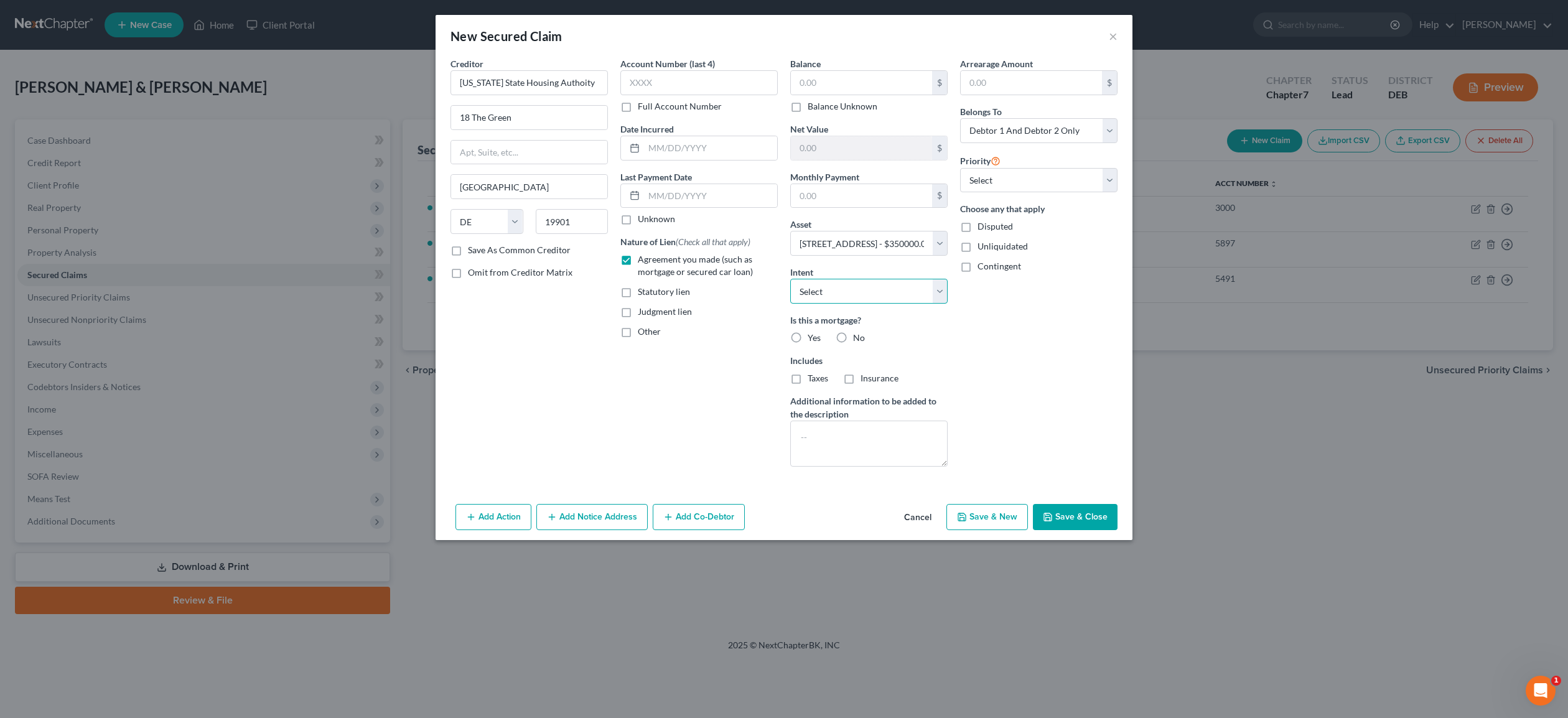
select select "4"
click option "Other" at bounding box center [0, 0] width 0 height 0
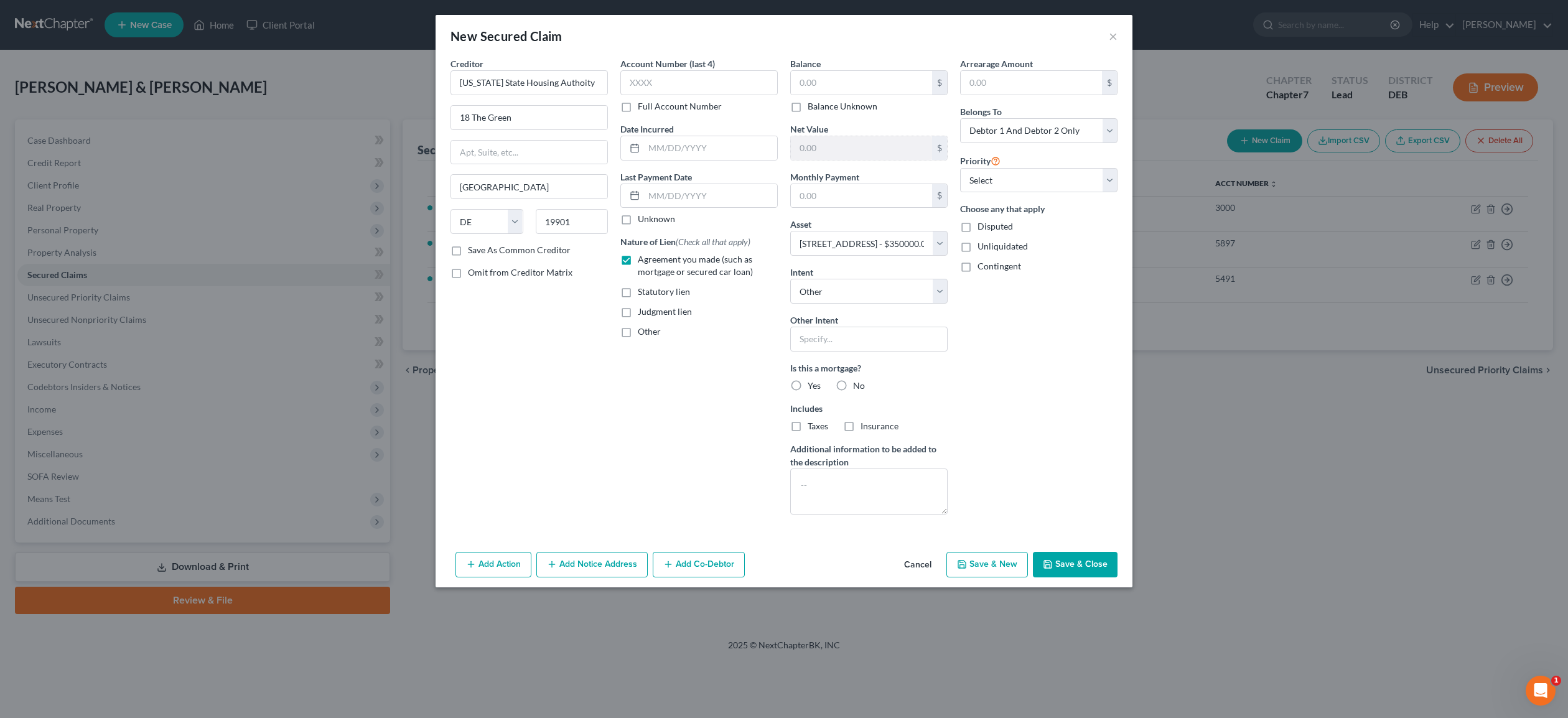
click at [807, 384] on label "Yes" at bounding box center [814, 386] width 13 height 12
click at [813, 384] on input "Yes" at bounding box center [816, 383] width 8 height 8
radio input "true"
click at [818, 340] on input "text" at bounding box center [868, 339] width 157 height 25
type input "Pay as Agreed"
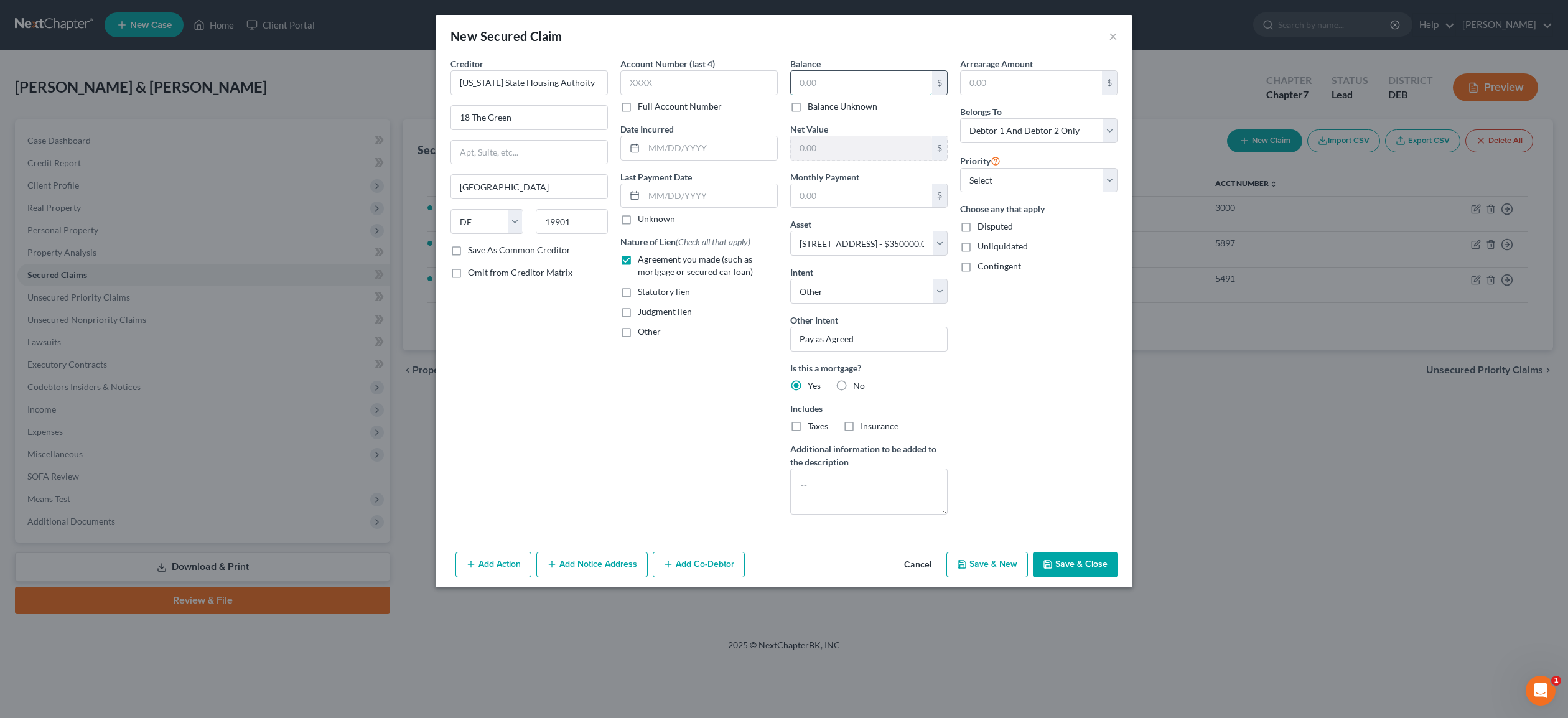
click at [824, 85] on input "text" at bounding box center [861, 83] width 141 height 23
type input "10,000.00"
select select "1"
click option "Debtor 2 Only" at bounding box center [0, 0] width 0 height 0
select select "0"
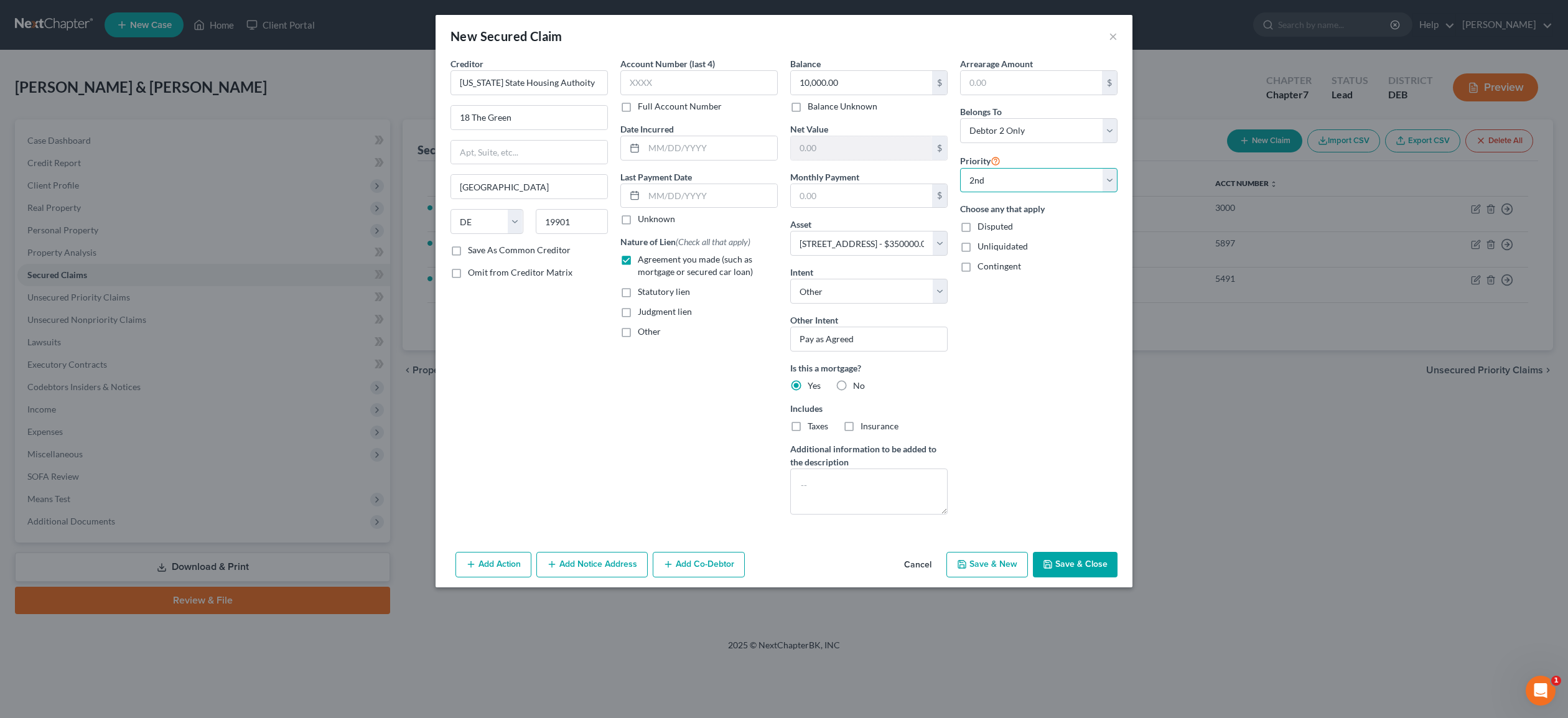
click option "2nd" at bounding box center [0, 0] width 0 height 0
click at [1079, 570] on button "Save & Close" at bounding box center [1075, 565] width 84 height 26
select select
select select "1"
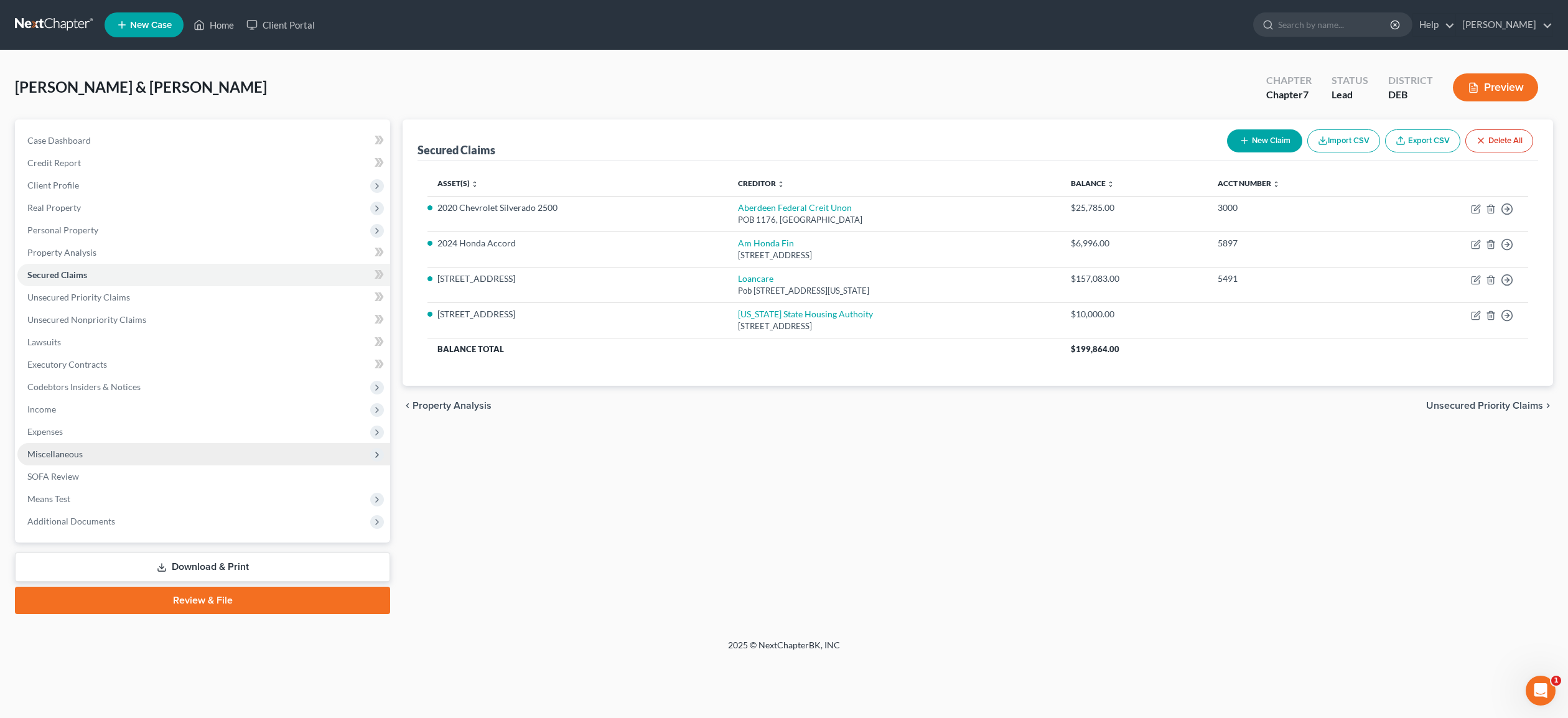
click at [50, 452] on span "Miscellaneous" at bounding box center [55, 454] width 56 height 10
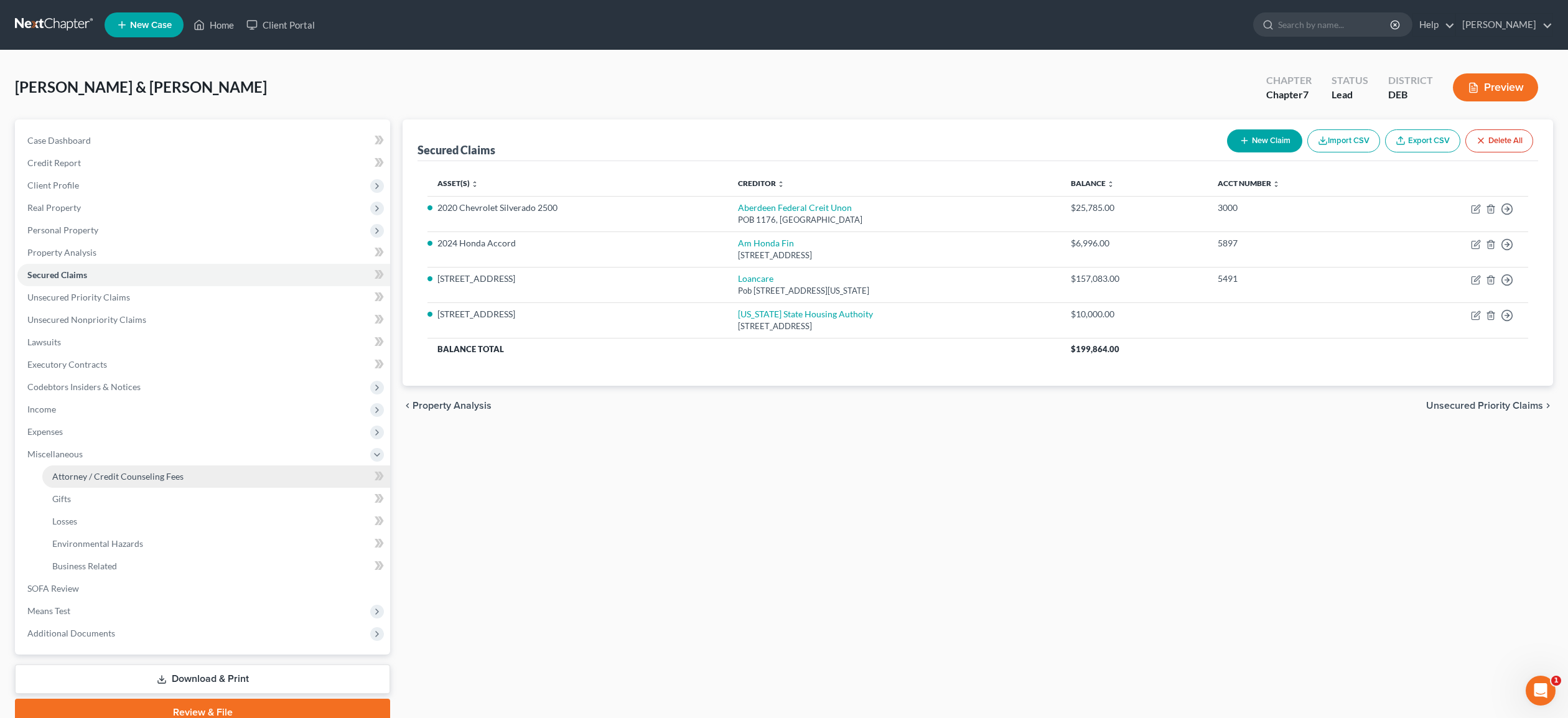
click at [76, 472] on span "Attorney / Credit Counseling Fees" at bounding box center [117, 476] width 131 height 10
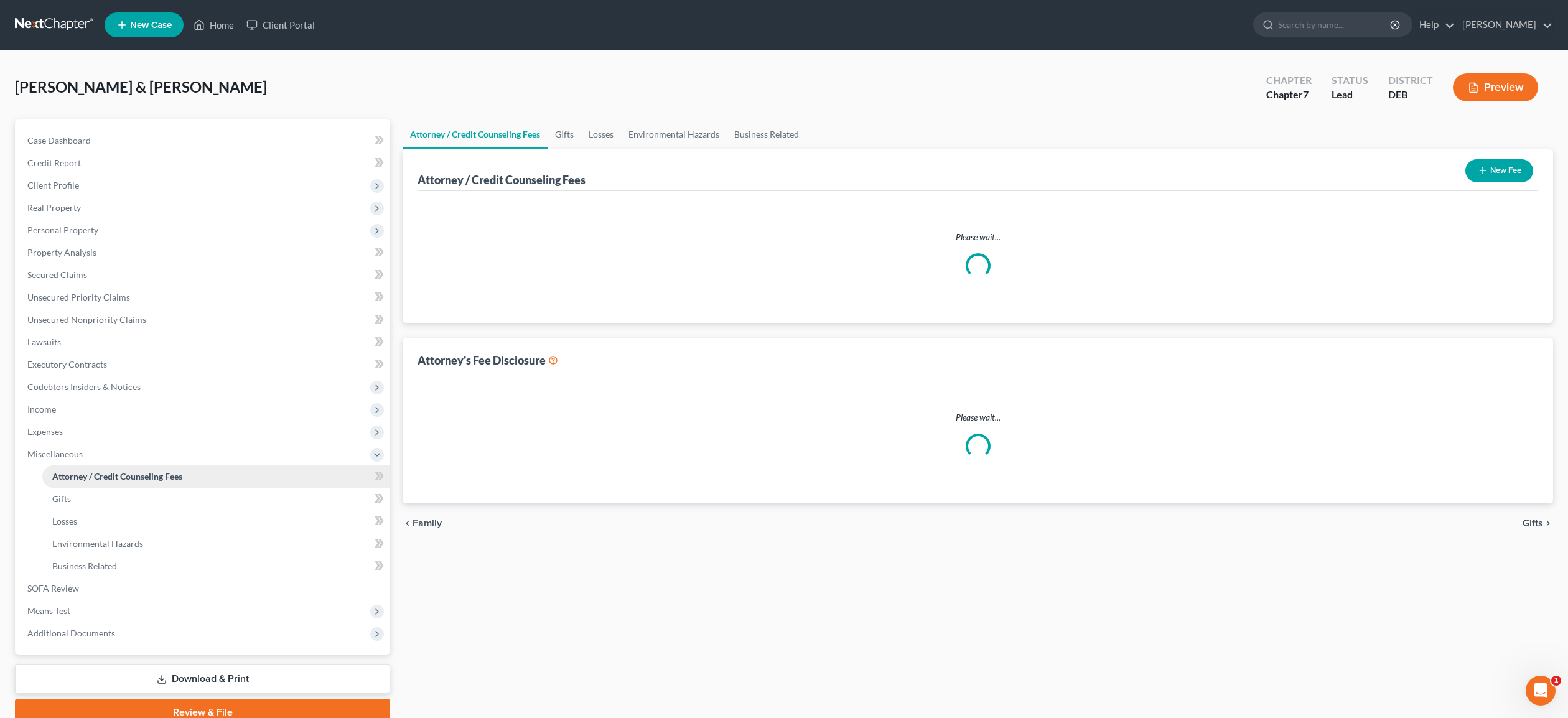
select select "0"
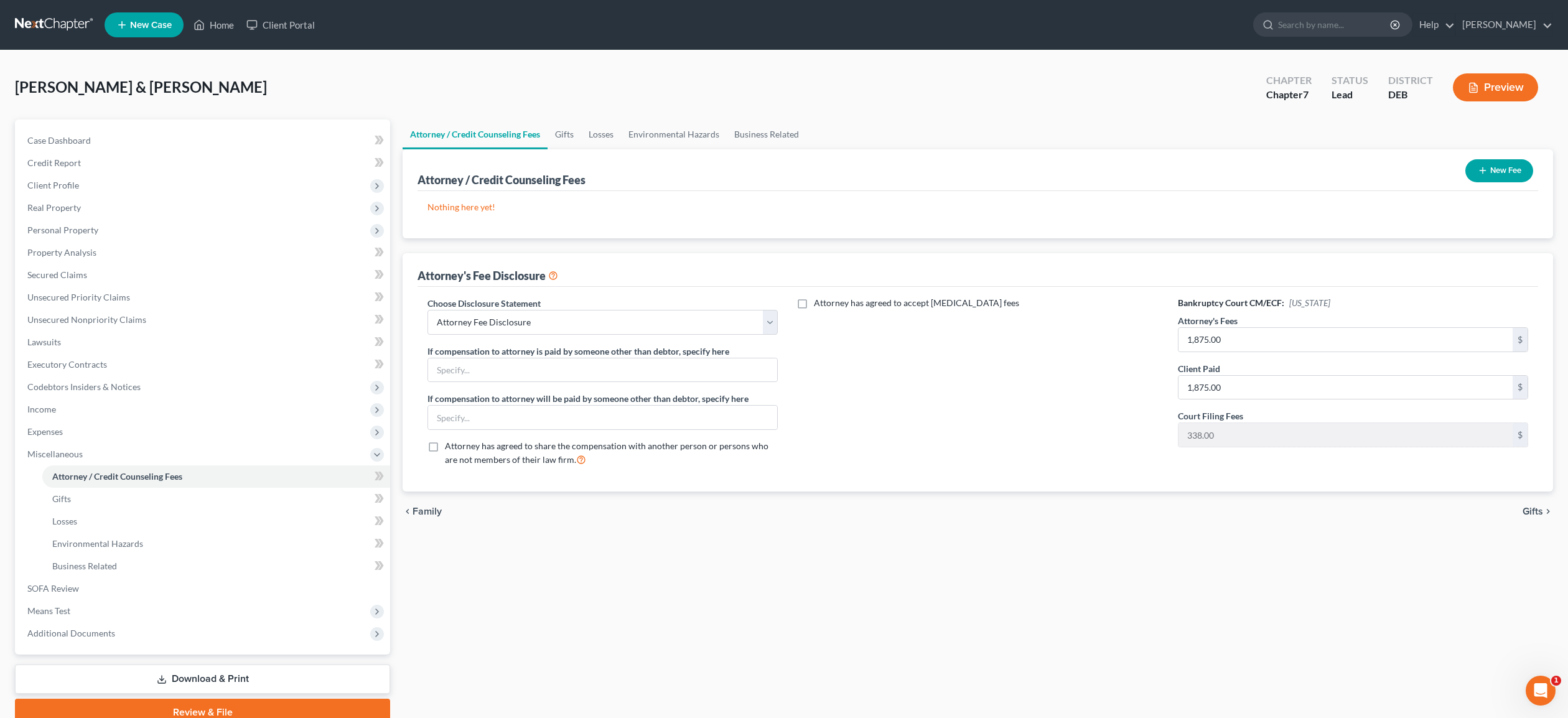
scroll to position [54, 0]
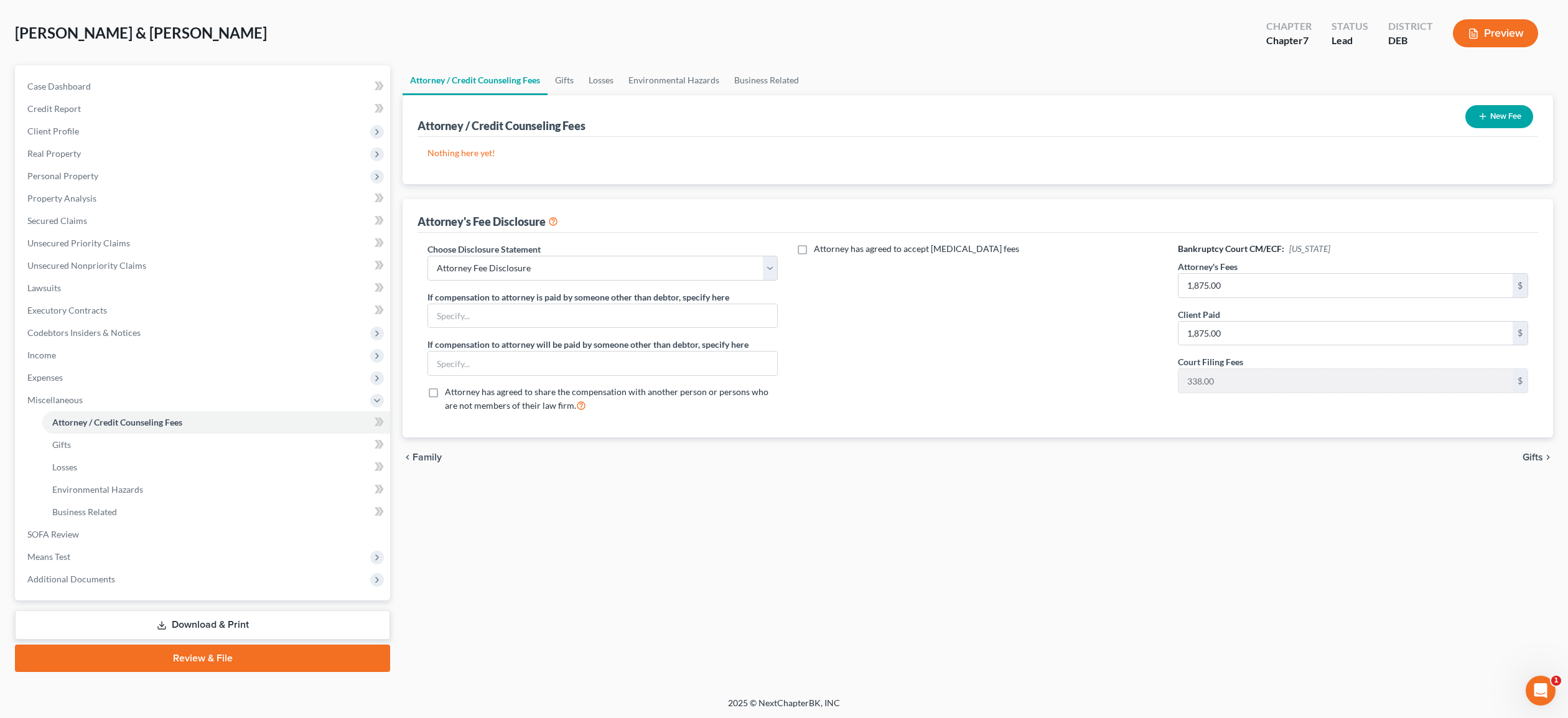
click at [198, 658] on link "Review & File" at bounding box center [202, 658] width 375 height 27
